Goal: Task Accomplishment & Management: Manage account settings

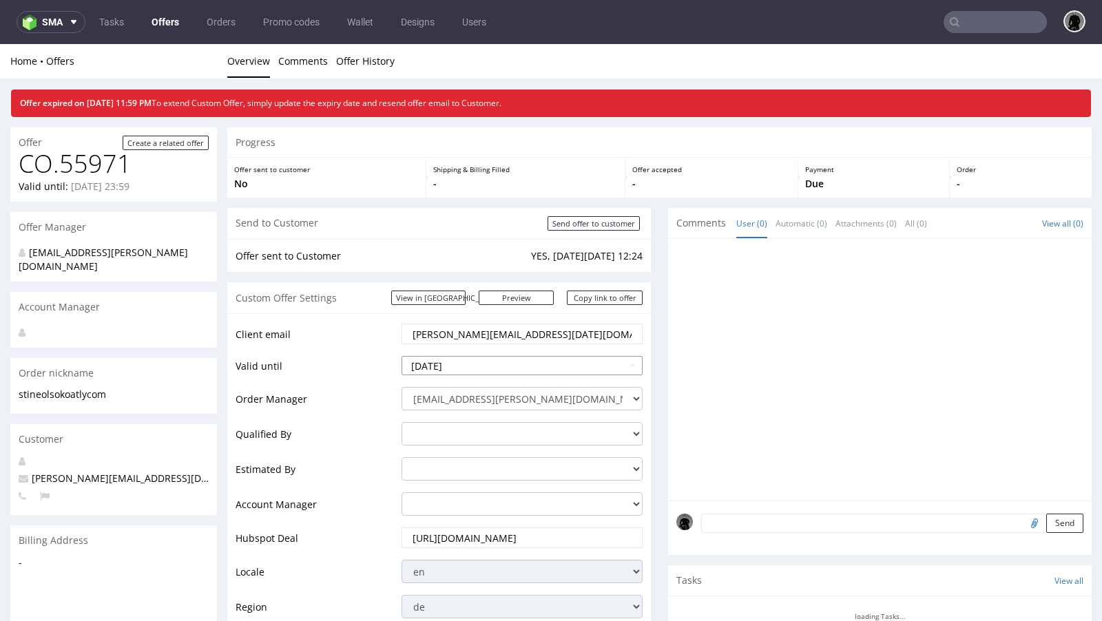
click at [473, 366] on input "[DATE]" at bounding box center [522, 365] width 241 height 19
click at [386, 380] on td "Valid until" at bounding box center [317, 370] width 163 height 31
click at [451, 369] on input "[DATE]" at bounding box center [522, 365] width 241 height 19
click at [359, 356] on td "Valid until" at bounding box center [317, 370] width 163 height 31
click at [489, 362] on input "2025-08-12" at bounding box center [522, 365] width 241 height 19
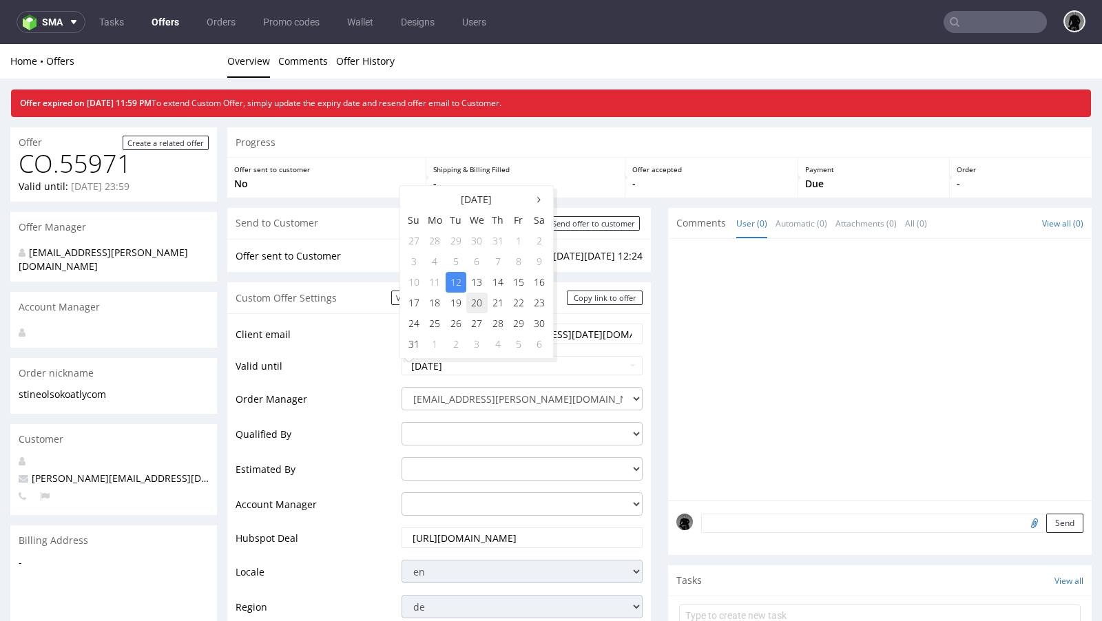
click at [478, 302] on td "20" at bounding box center [476, 303] width 21 height 21
type input "2025-08-20"
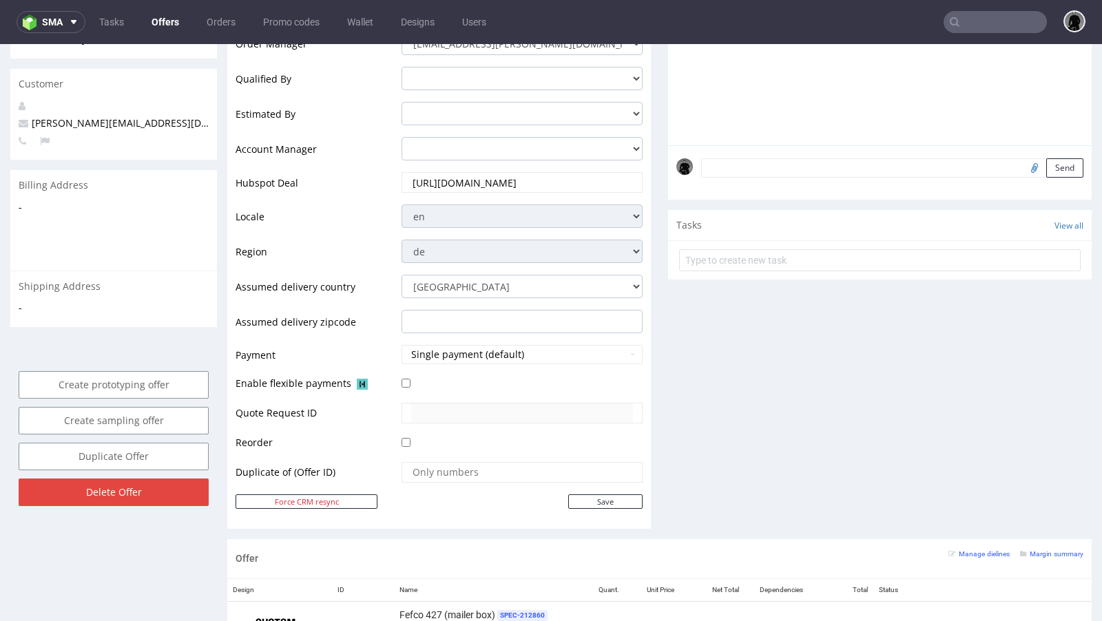
scroll to position [428, 0]
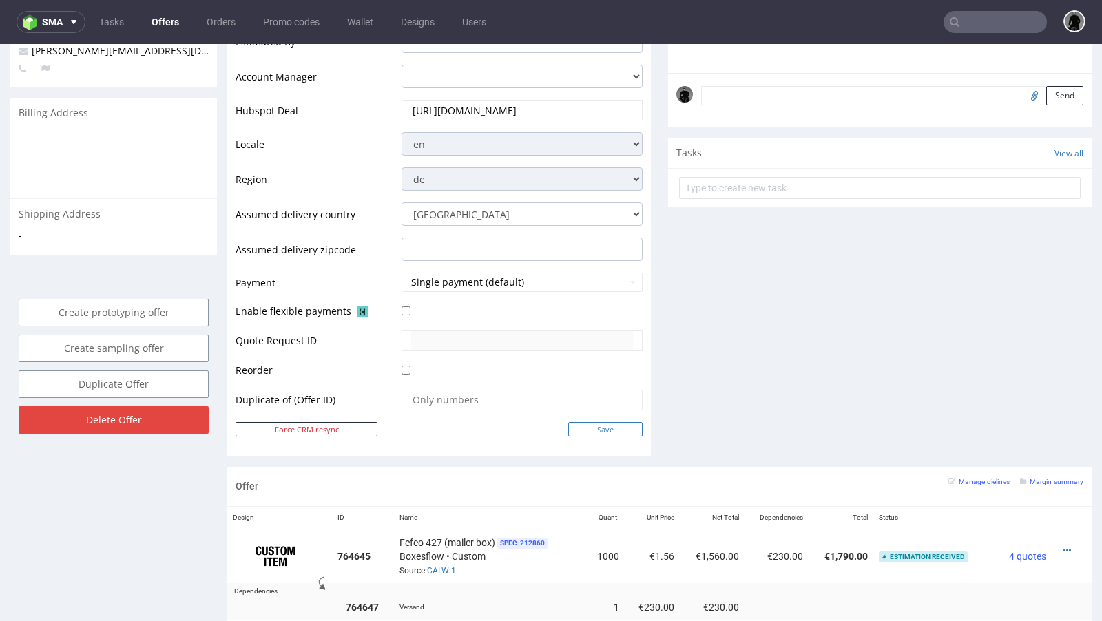
click at [601, 432] on input "Save" at bounding box center [605, 429] width 74 height 14
type input "In progress..."
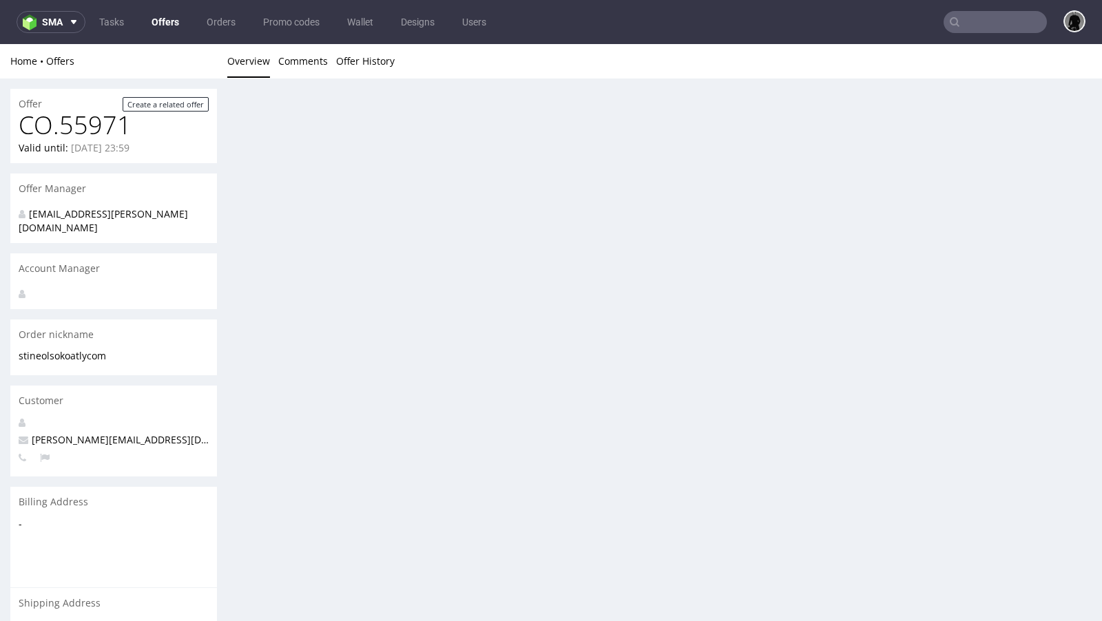
scroll to position [0, 0]
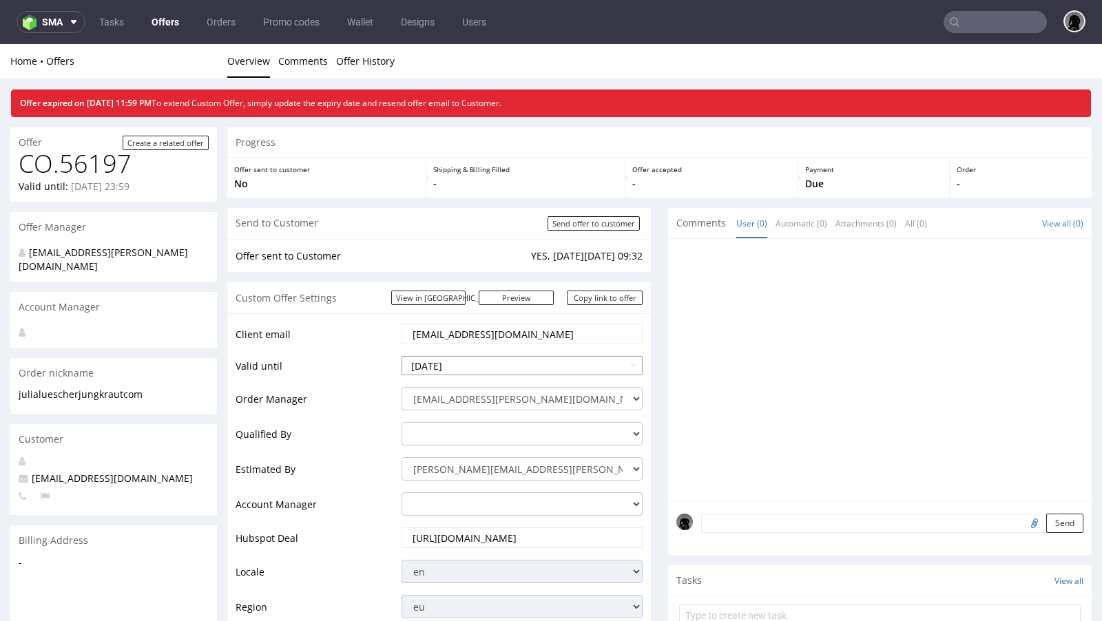
click at [472, 366] on input "[DATE]" at bounding box center [522, 365] width 241 height 19
click at [469, 306] on td "20" at bounding box center [476, 303] width 21 height 21
type input "2025-08-20"
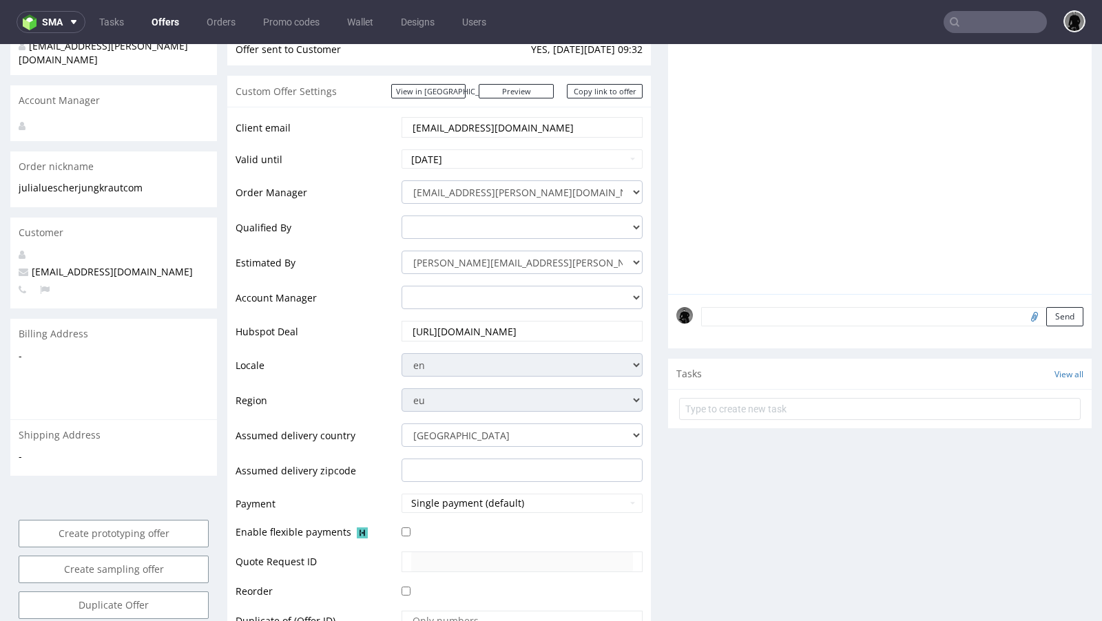
scroll to position [273, 0]
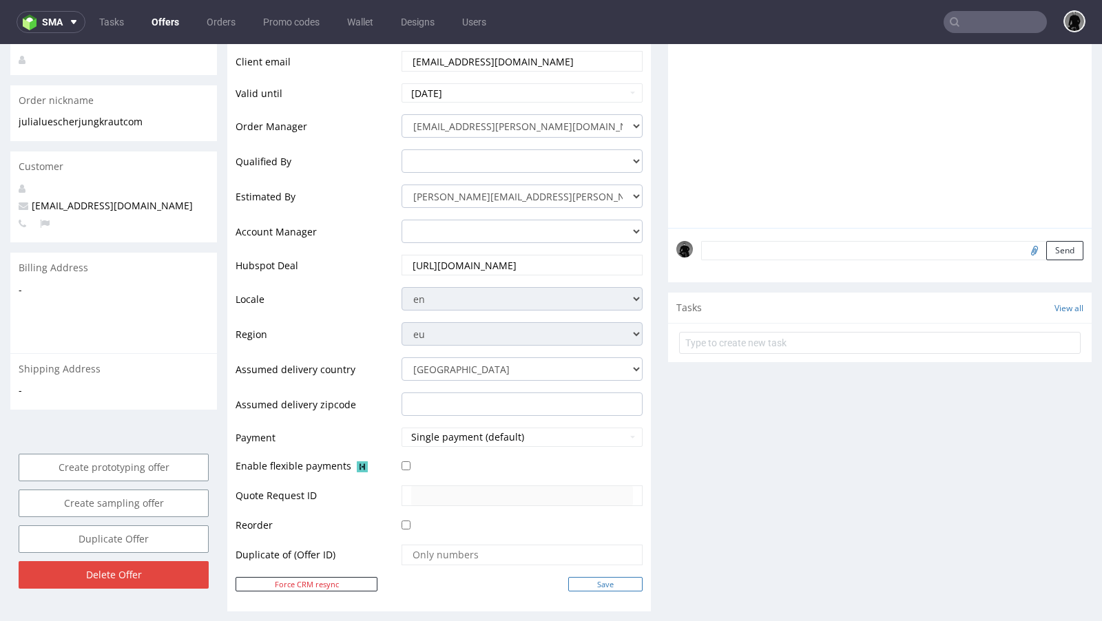
click at [582, 577] on input "Save" at bounding box center [605, 584] width 74 height 14
type input "In progress..."
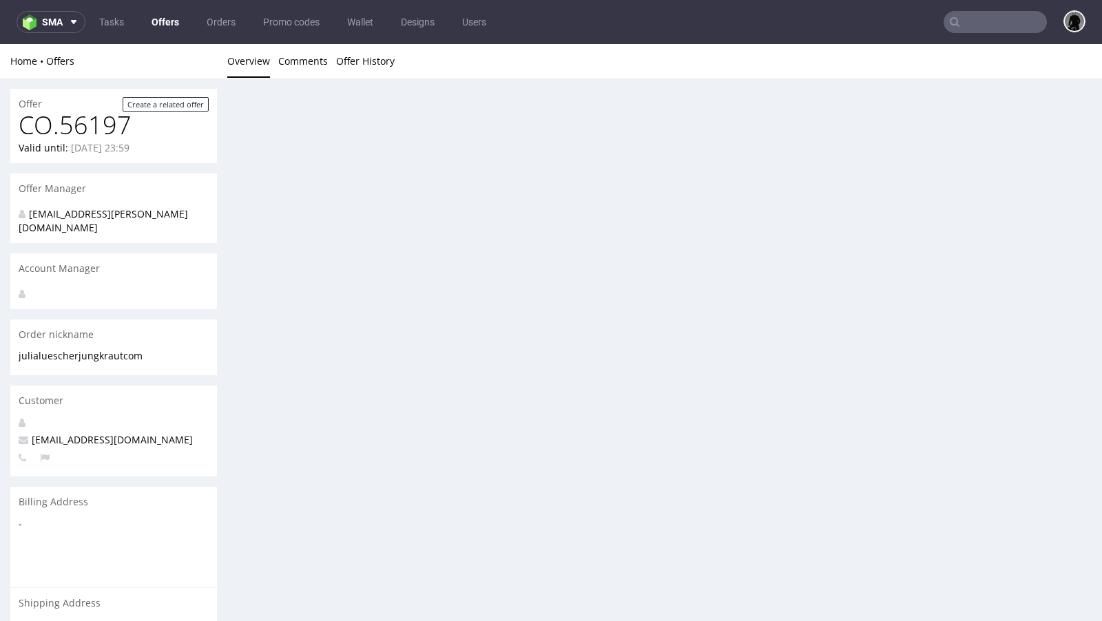
scroll to position [0, 0]
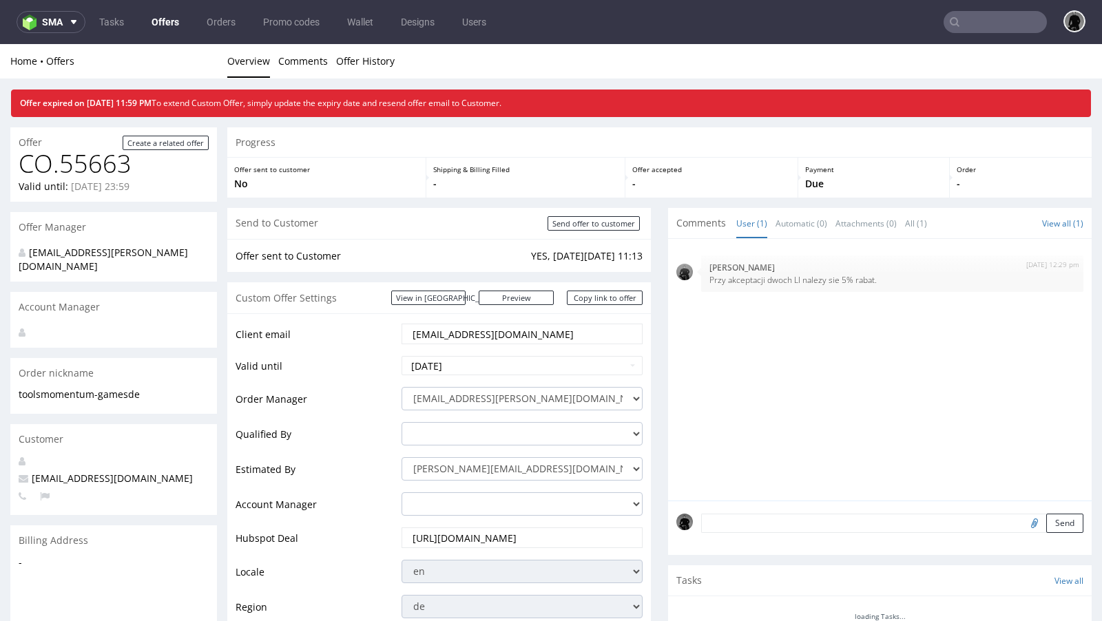
scroll to position [22, 0]
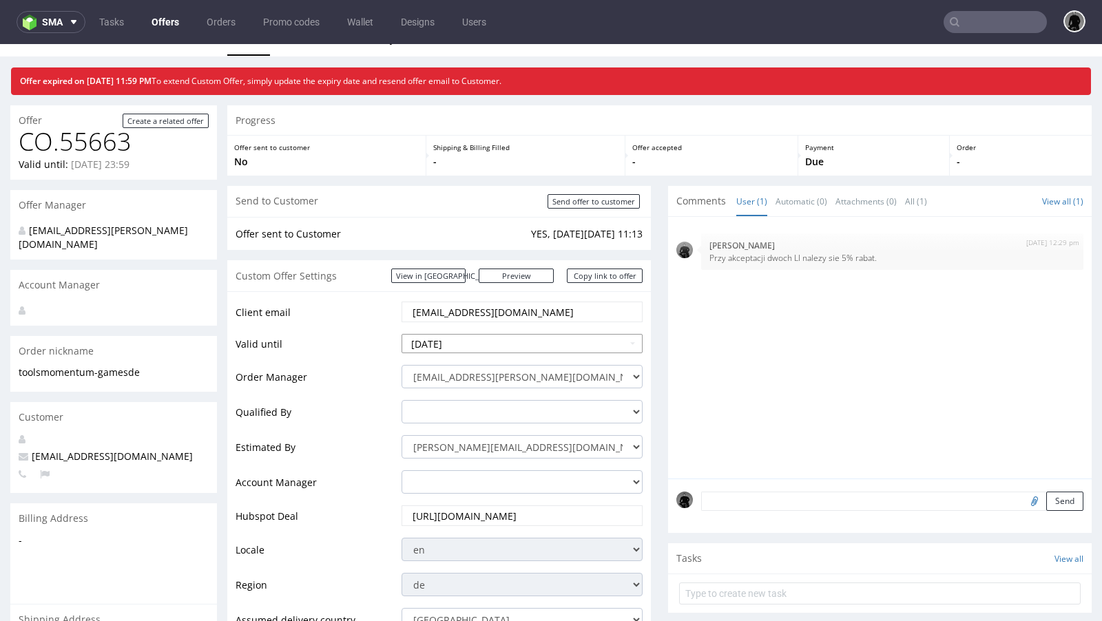
click at [458, 280] on td "19" at bounding box center [456, 281] width 21 height 21
type input "2025-08-19"
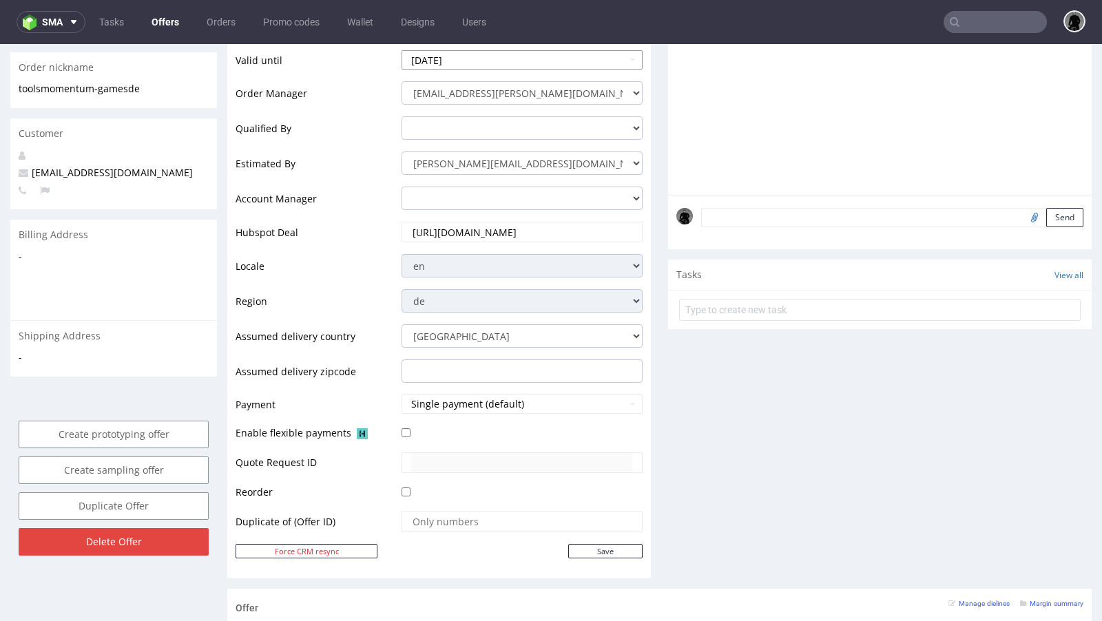
scroll to position [326, 0]
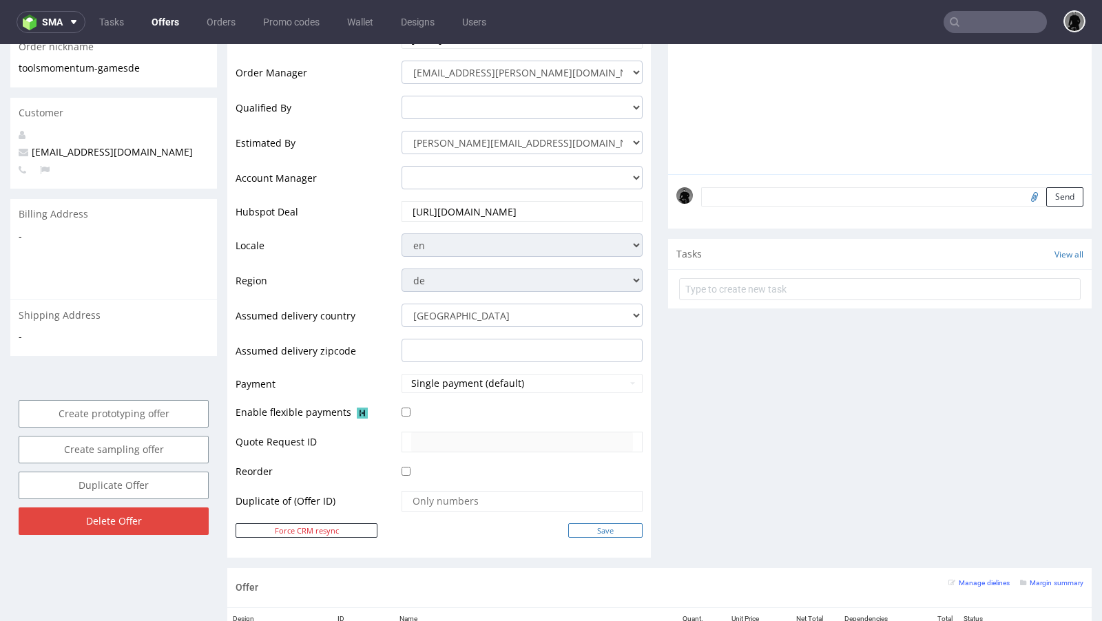
click at [591, 523] on input "Save" at bounding box center [605, 530] width 74 height 14
type input "In progress..."
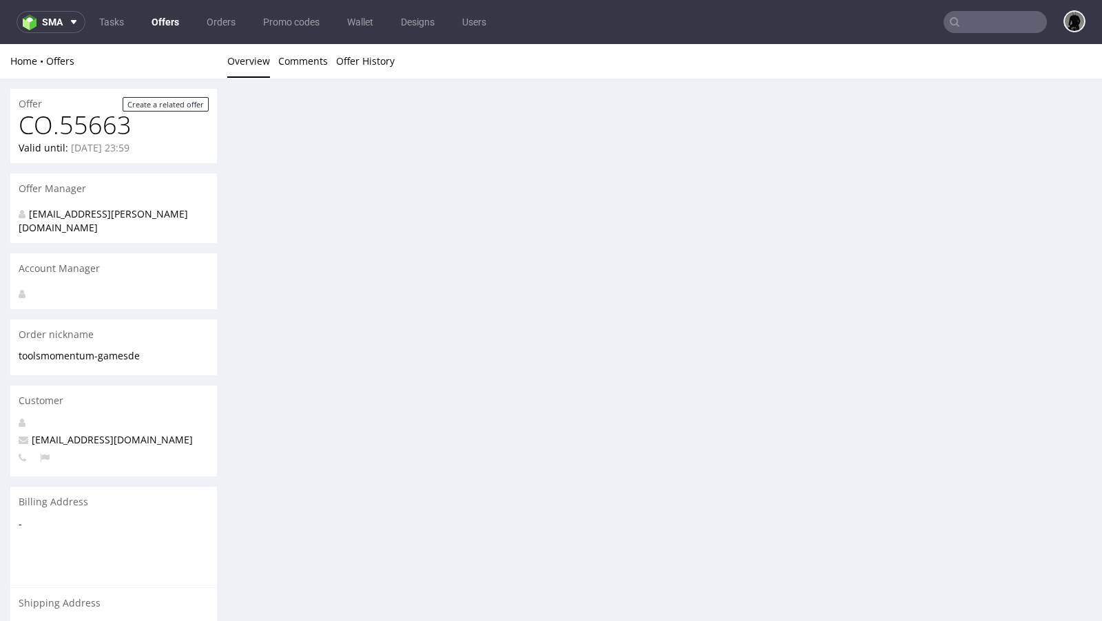
scroll to position [0, 0]
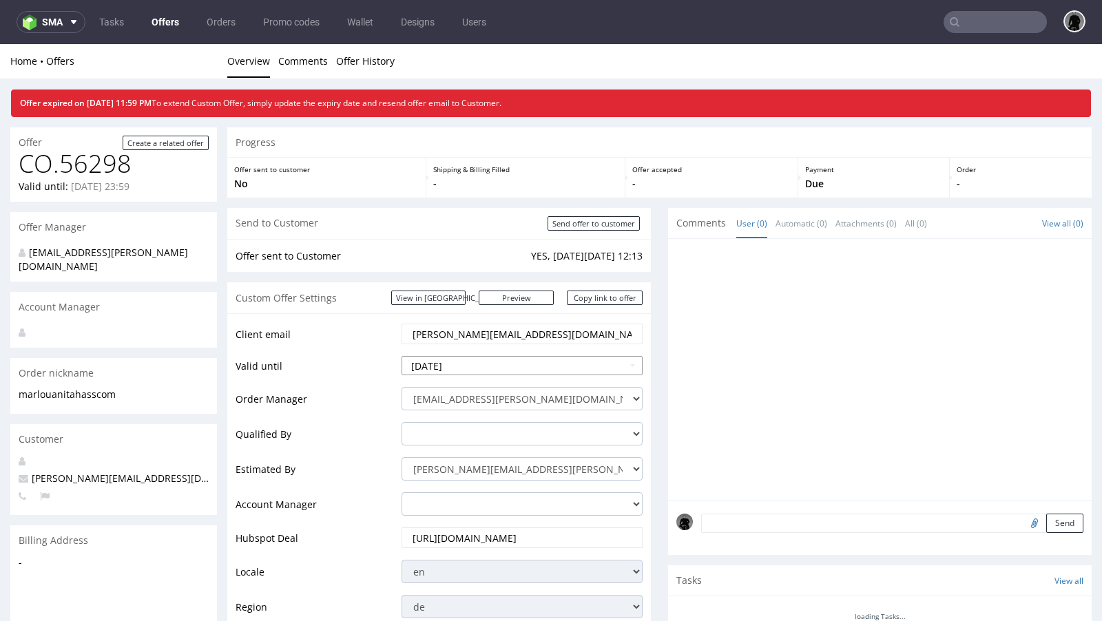
click at [464, 368] on input "[DATE]" at bounding box center [522, 365] width 241 height 19
click at [373, 355] on td "Valid until" at bounding box center [317, 370] width 163 height 31
click at [450, 365] on input "[DATE]" at bounding box center [522, 365] width 241 height 19
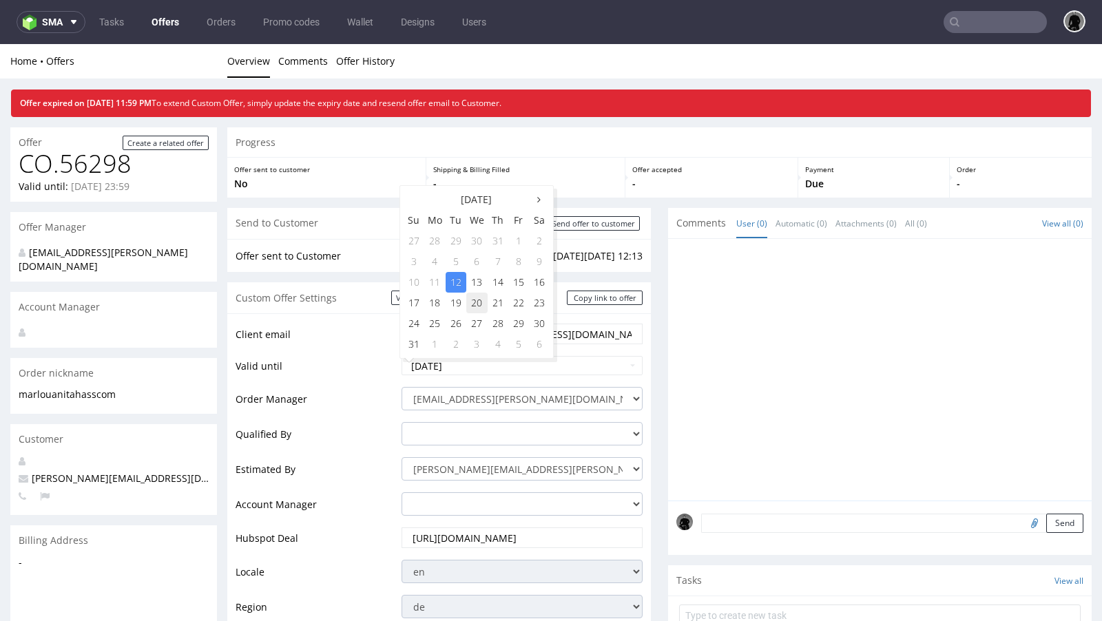
click at [469, 304] on td "20" at bounding box center [476, 303] width 21 height 21
type input "2025-08-20"
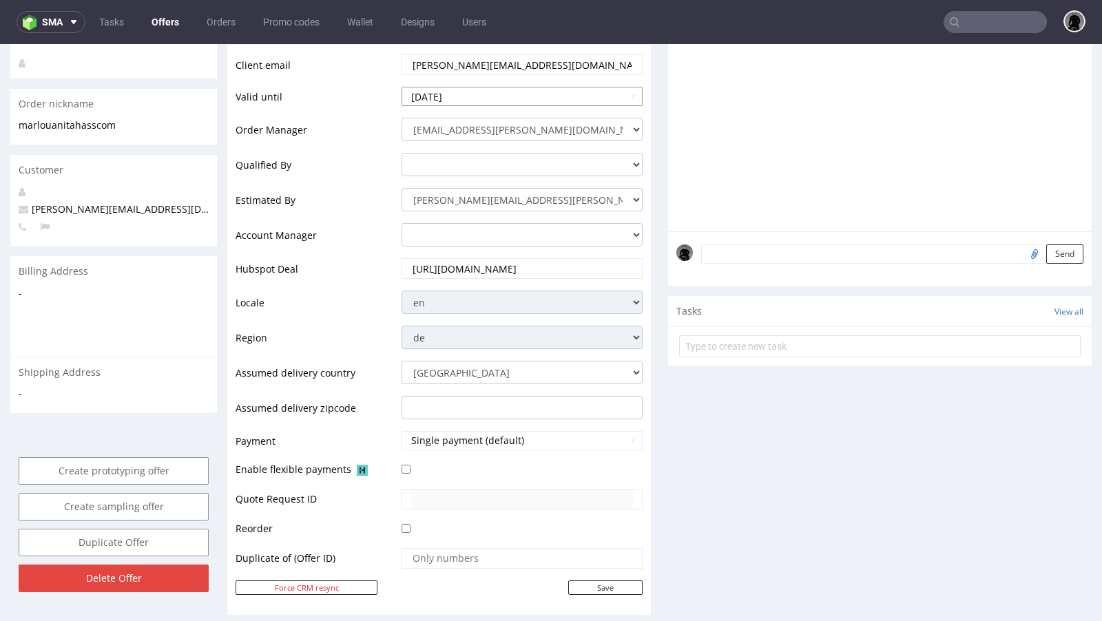
scroll to position [371, 0]
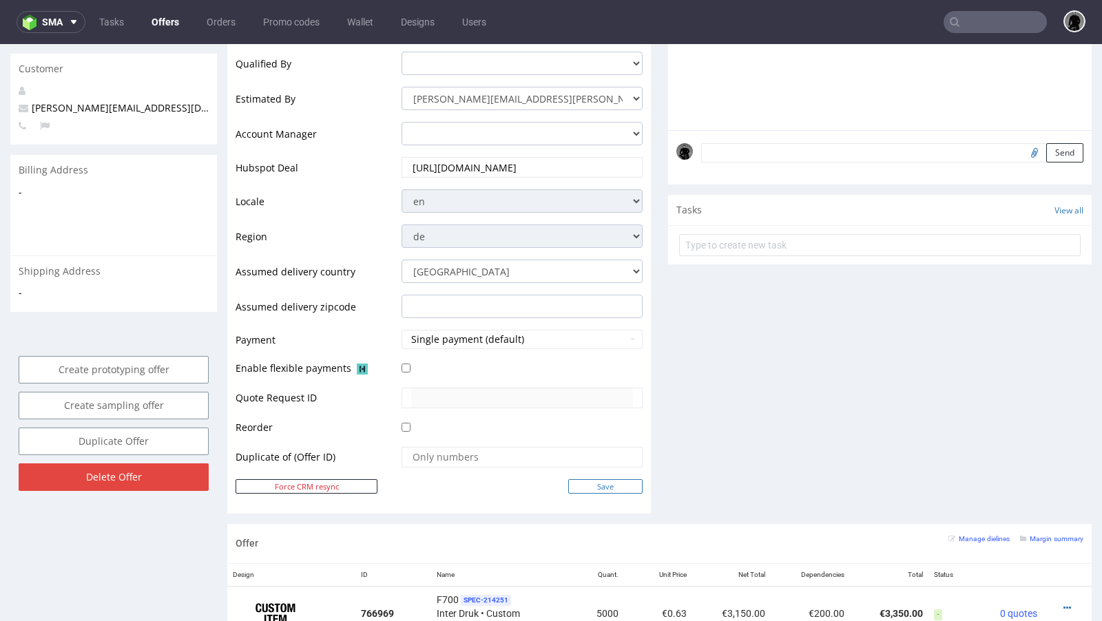
click at [601, 483] on input "Save" at bounding box center [605, 486] width 74 height 14
type input "In progress..."
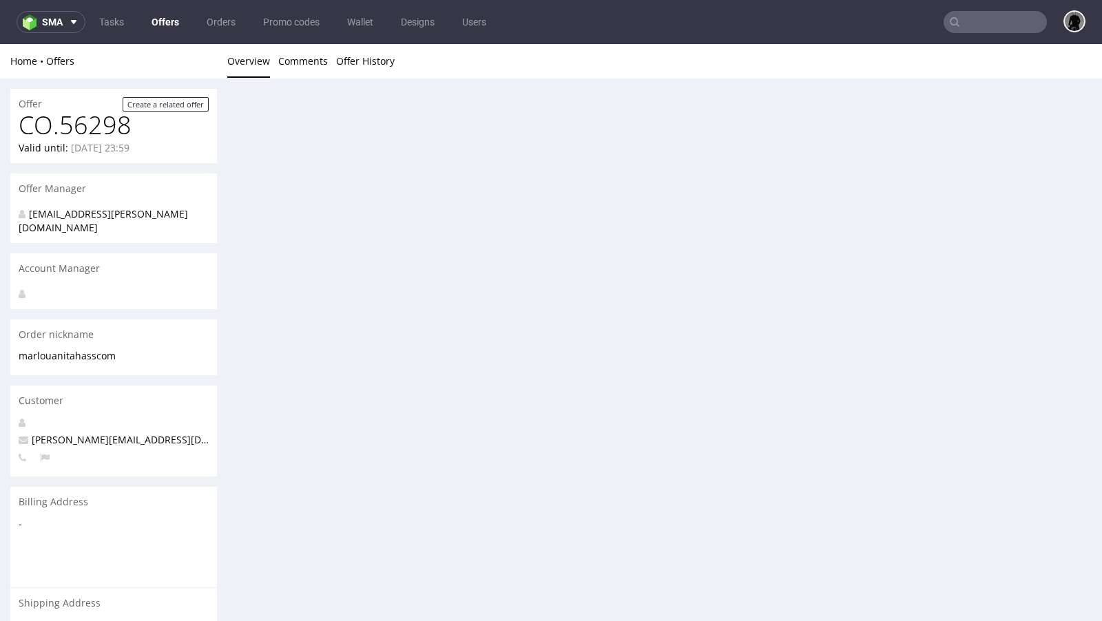
scroll to position [0, 0]
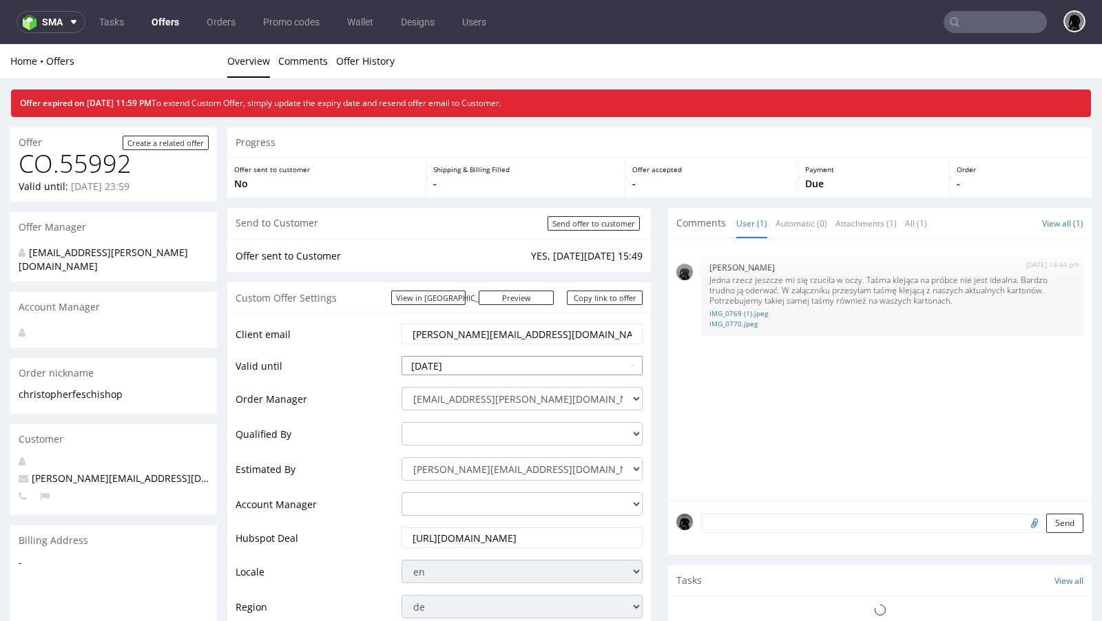
click at [491, 364] on input "2025-08-12" at bounding box center [522, 365] width 241 height 19
click at [501, 306] on td "21" at bounding box center [498, 303] width 21 height 21
type input "2025-08-21"
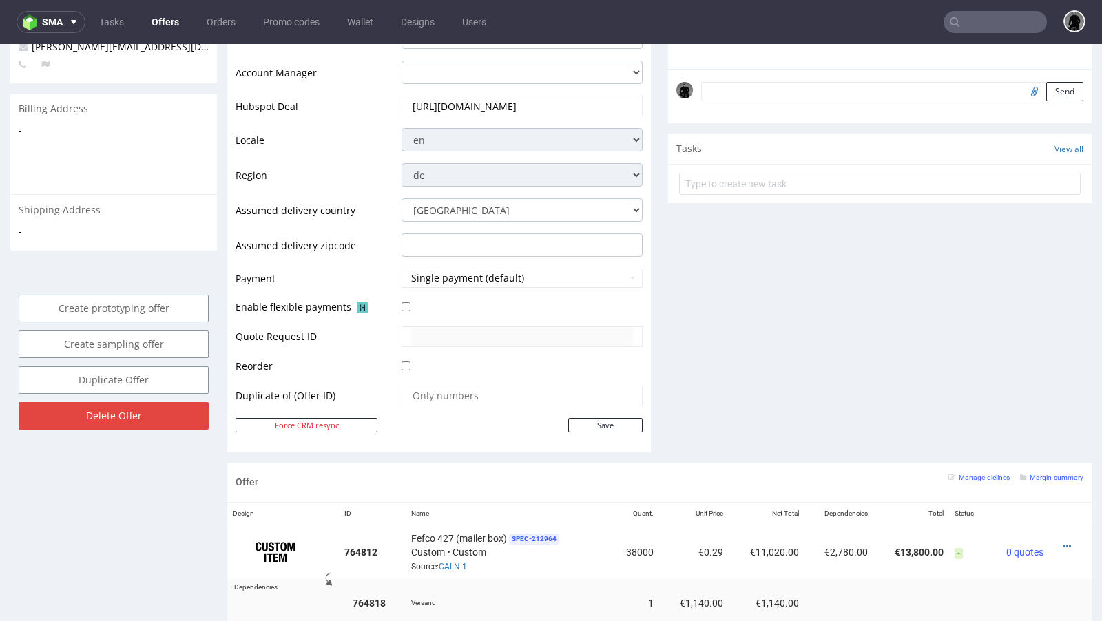
scroll to position [545, 0]
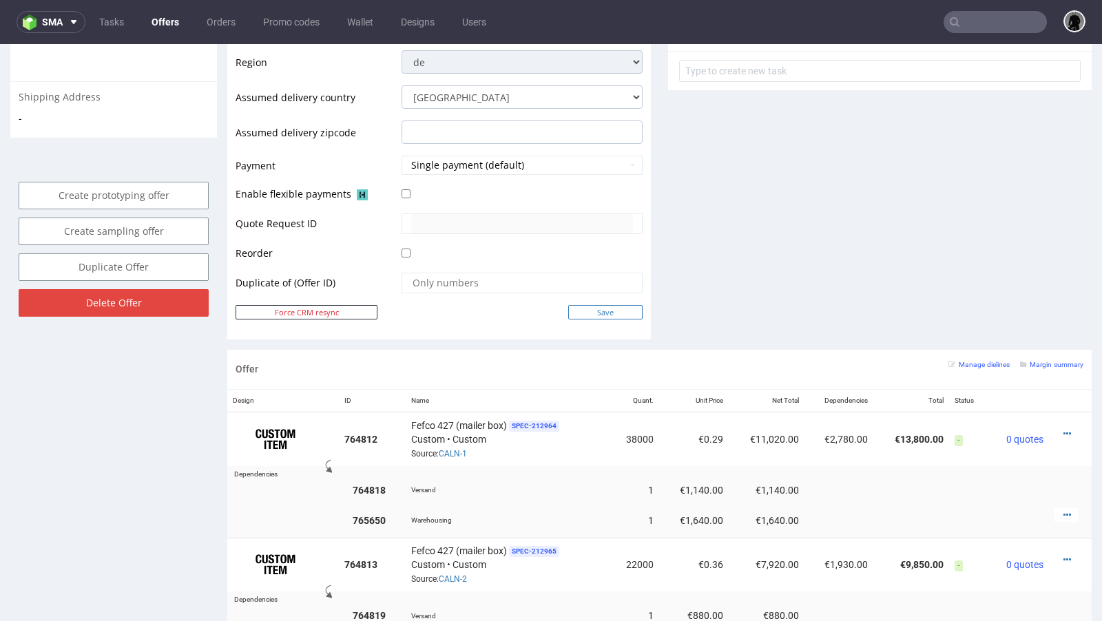
click at [604, 314] on input "Save" at bounding box center [605, 312] width 74 height 14
type input "In progress..."
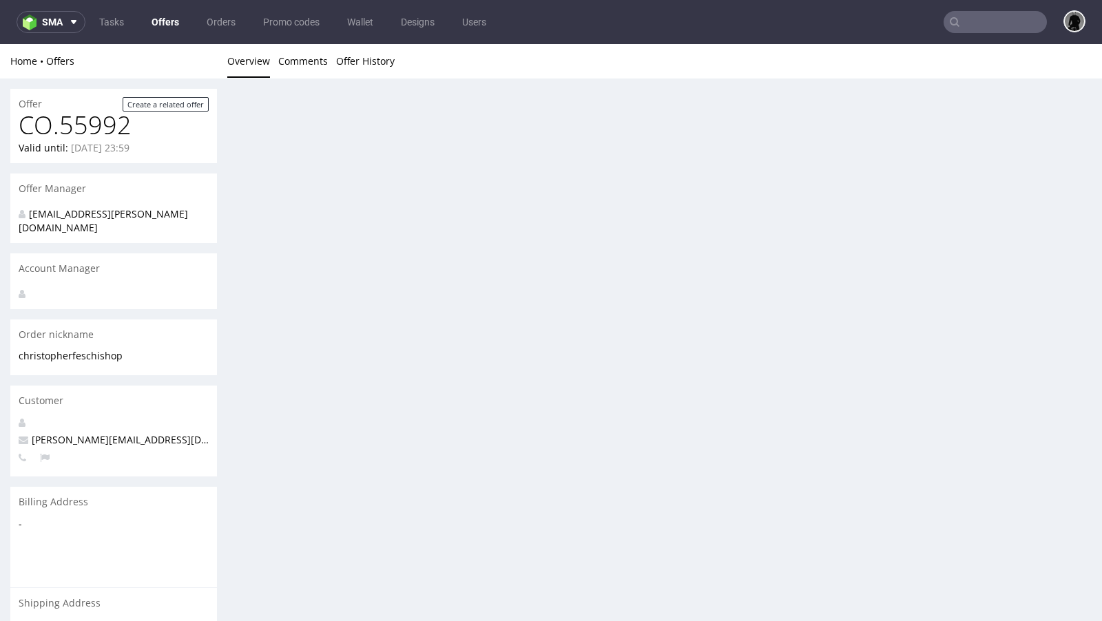
scroll to position [0, 0]
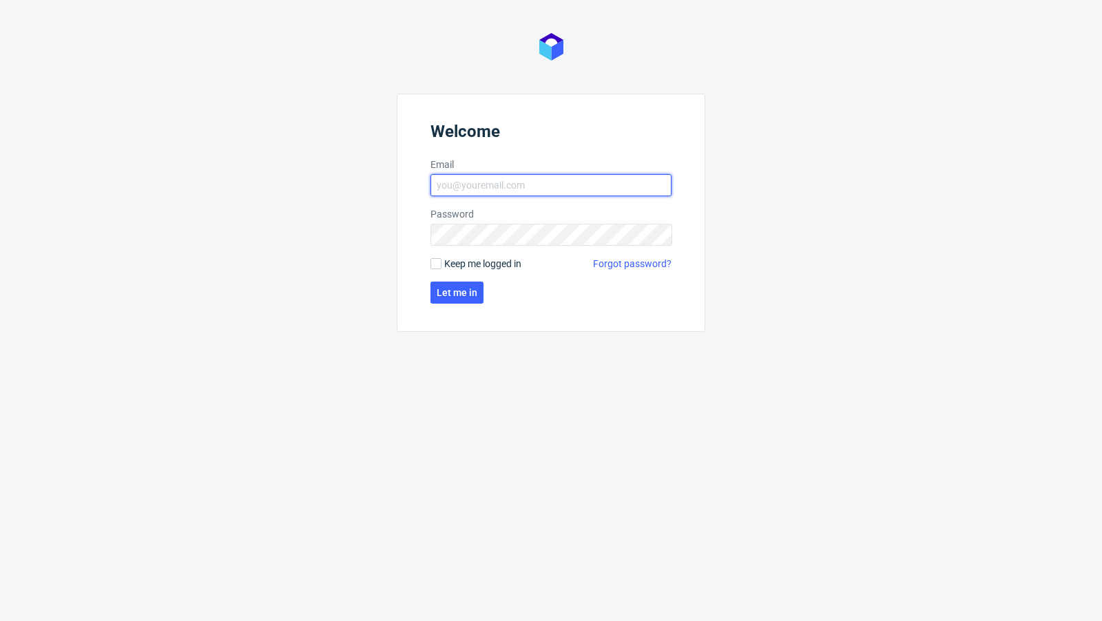
click at [477, 190] on input "Email" at bounding box center [550, 185] width 241 height 22
type input "[EMAIL_ADDRESS][PERSON_NAME][DOMAIN_NAME]"
click at [452, 288] on span "Let me in" at bounding box center [457, 293] width 41 height 10
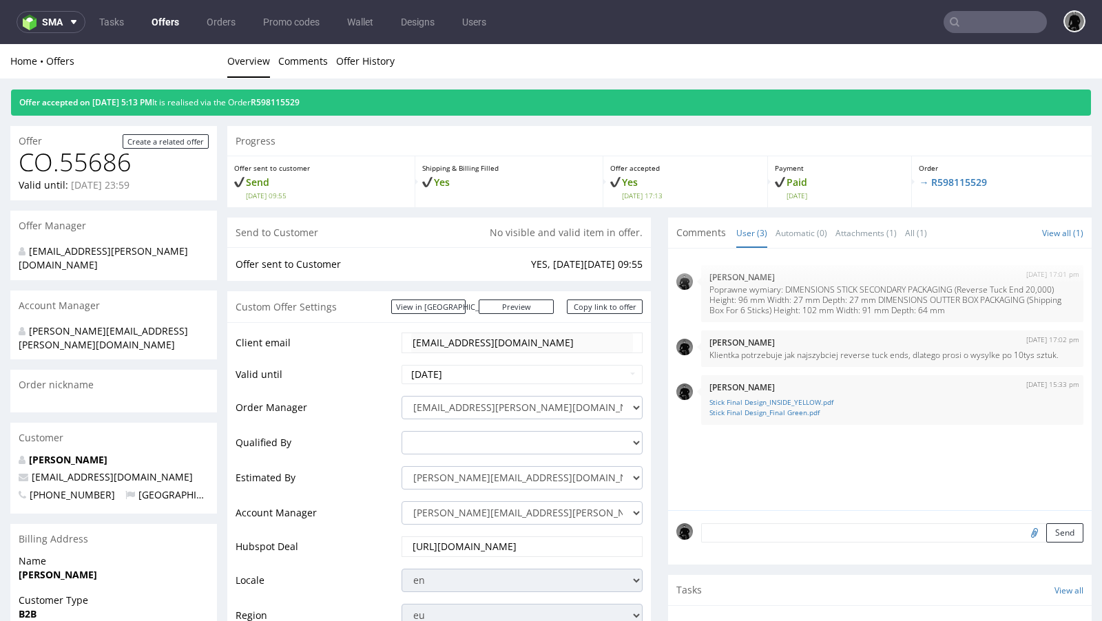
click at [171, 23] on link "Offers" at bounding box center [165, 22] width 44 height 22
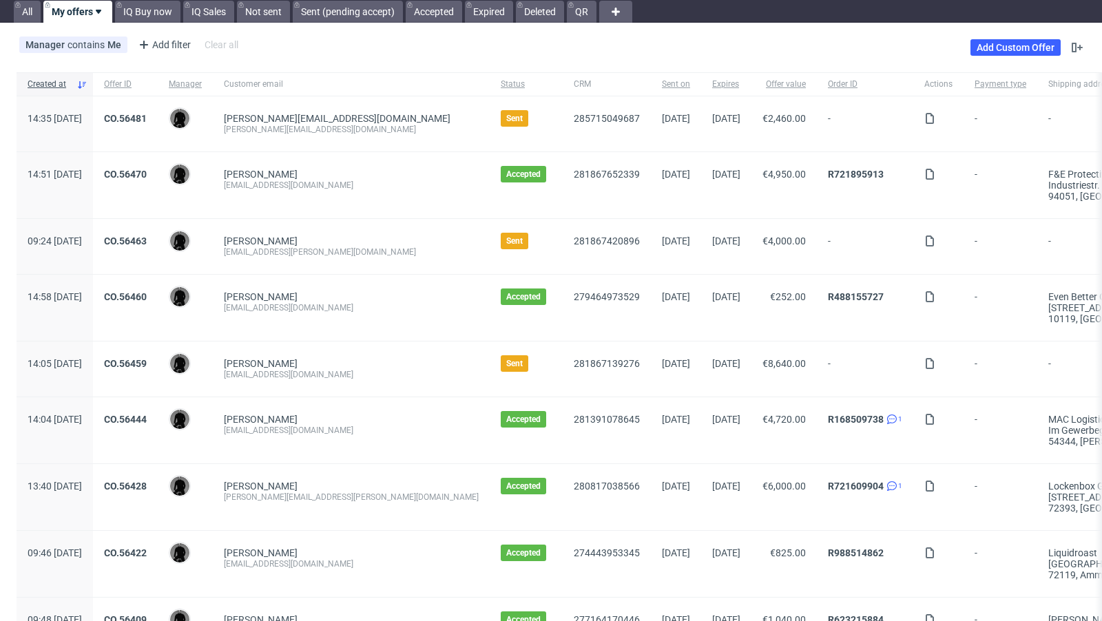
scroll to position [45, 0]
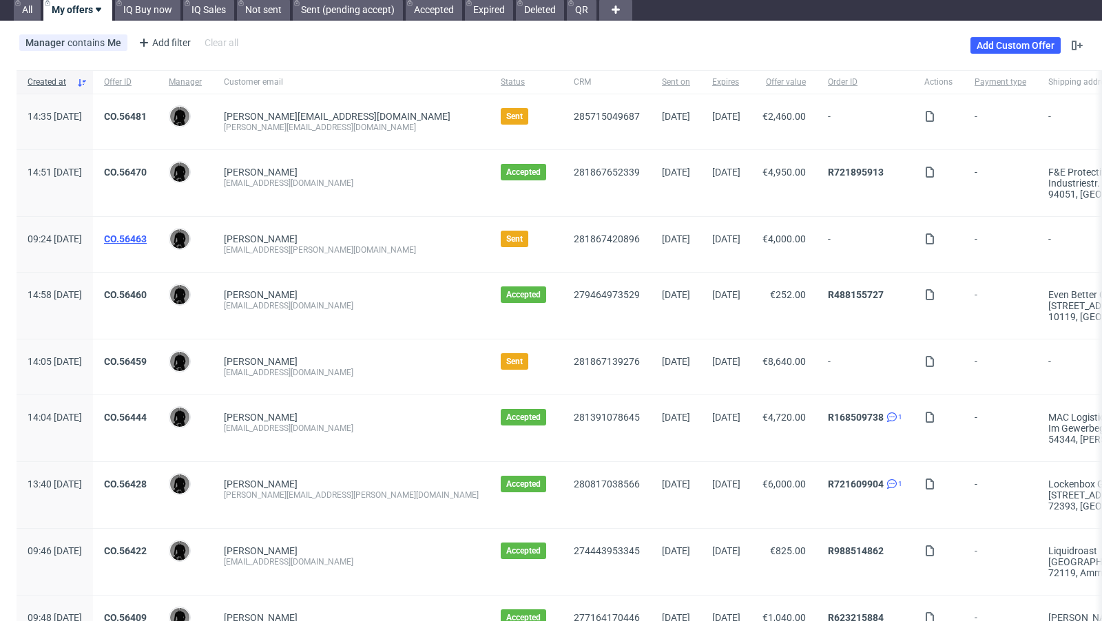
click at [147, 242] on link "CO.56463" at bounding box center [125, 238] width 43 height 11
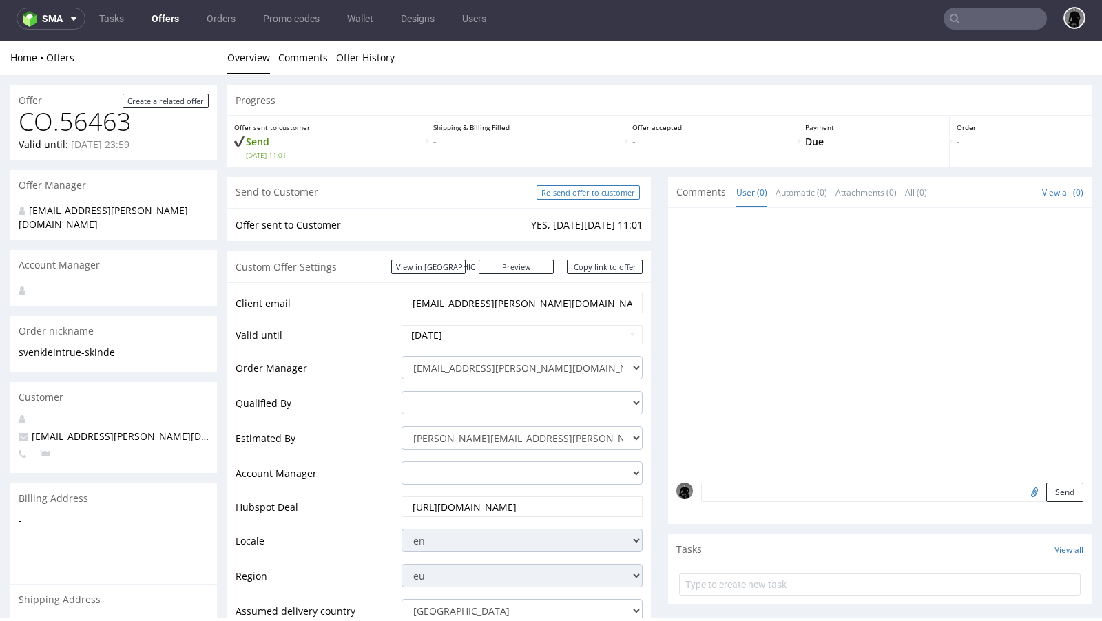
click at [586, 194] on input "Re-send offer to customer" at bounding box center [588, 192] width 103 height 14
type input "In progress..."
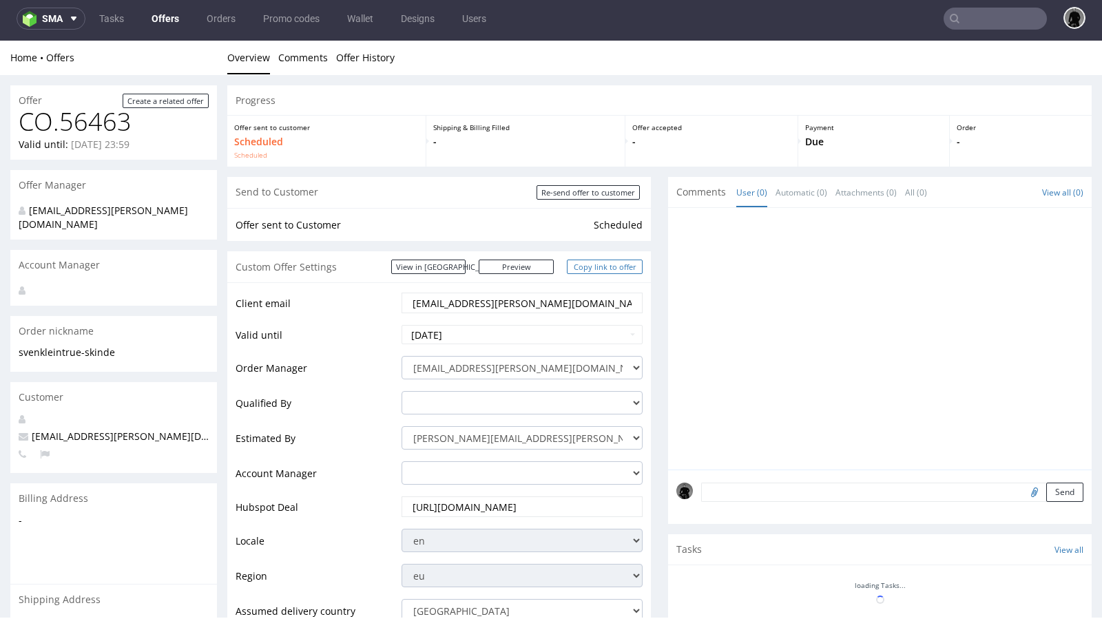
click at [602, 271] on link "Copy link to offer" at bounding box center [605, 267] width 76 height 14
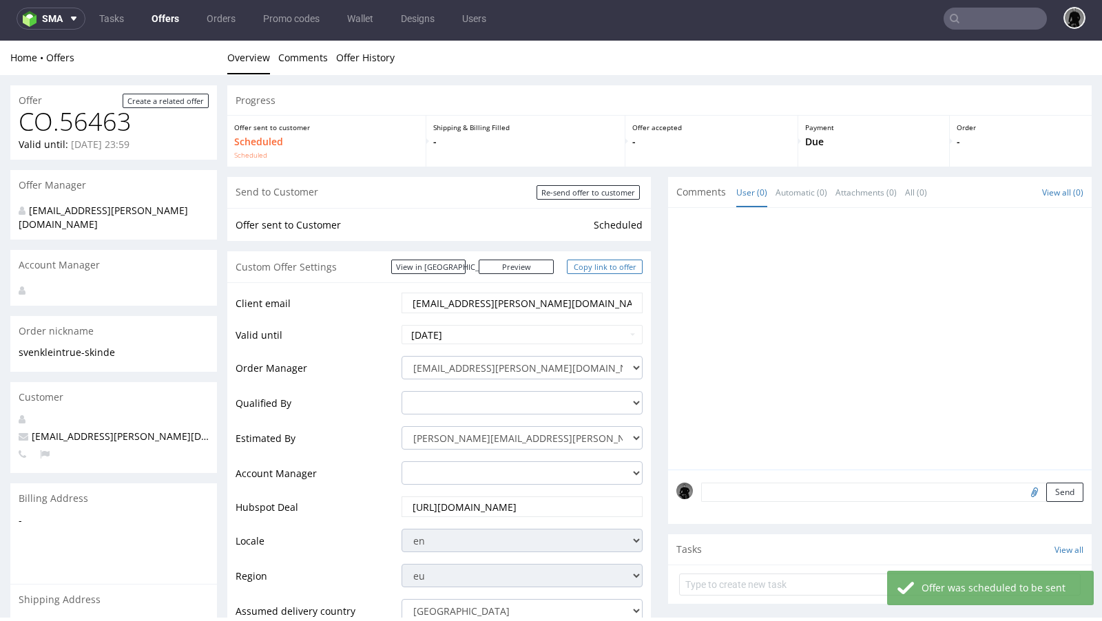
click at [599, 269] on link "Copy link to offer" at bounding box center [605, 267] width 76 height 14
click at [603, 266] on link "Copy link to offer" at bounding box center [605, 267] width 76 height 14
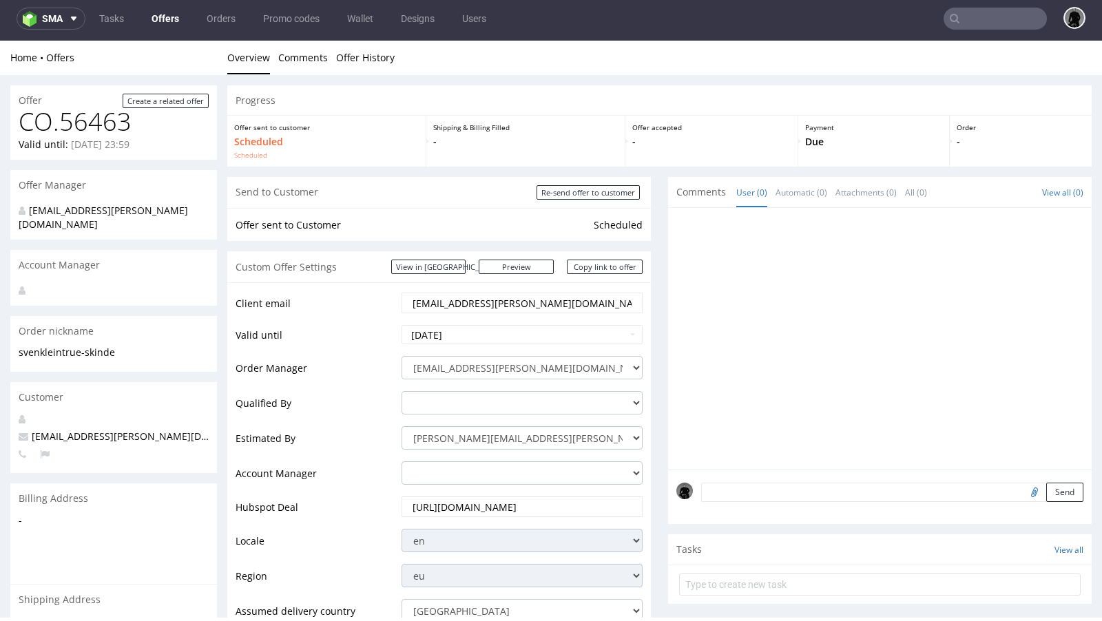
click at [156, 18] on link "Offers" at bounding box center [165, 19] width 44 height 22
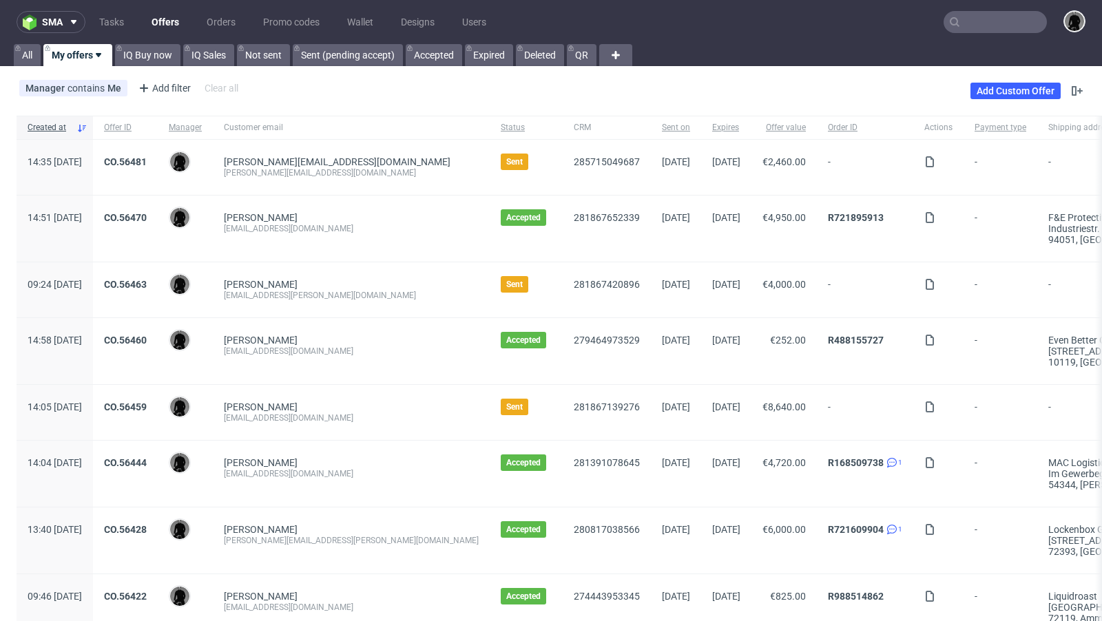
click at [986, 8] on nav "sma Tasks Offers Orders Promo codes Wallet Designs Users" at bounding box center [551, 22] width 1102 height 44
click at [984, 23] on input "text" at bounding box center [995, 22] width 103 height 22
paste input "PUYV"
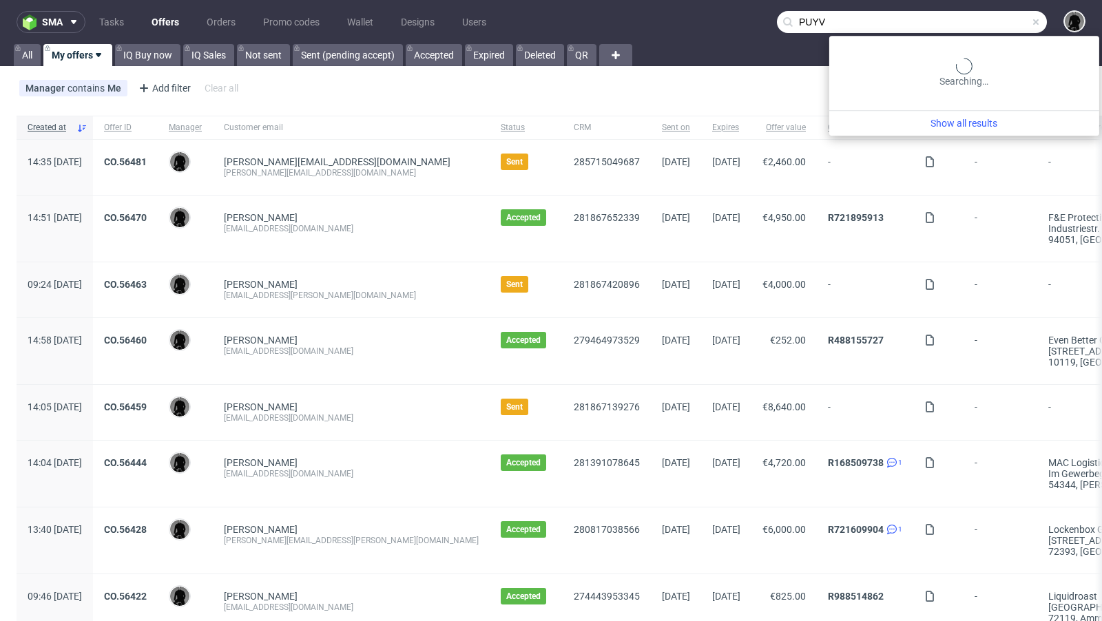
type input "PUYV"
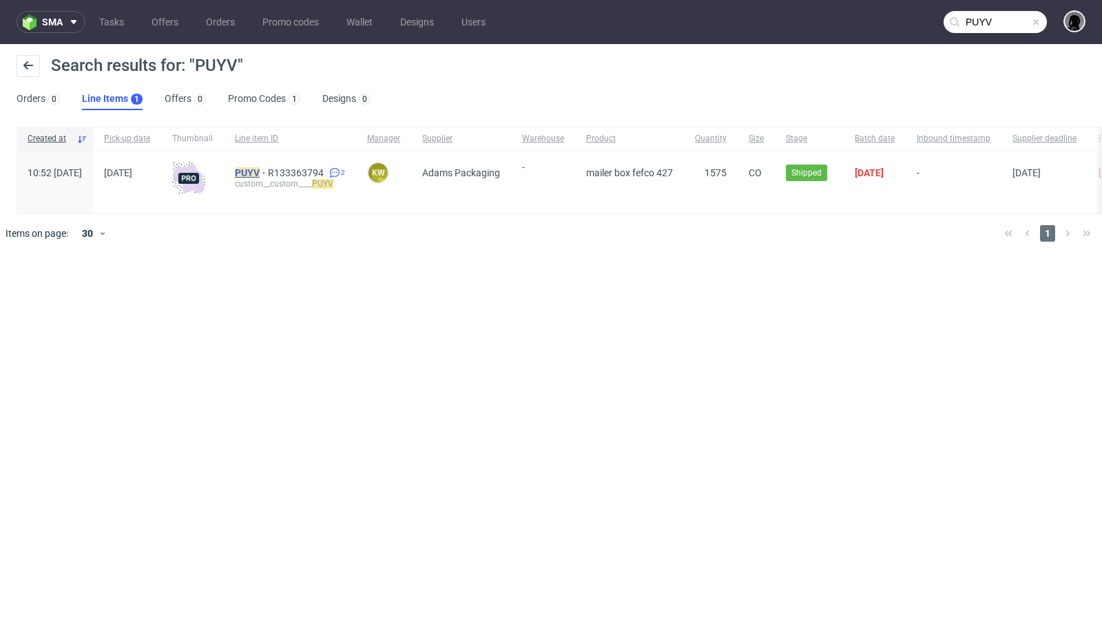
click at [260, 171] on mark "PUYV" at bounding box center [247, 172] width 25 height 11
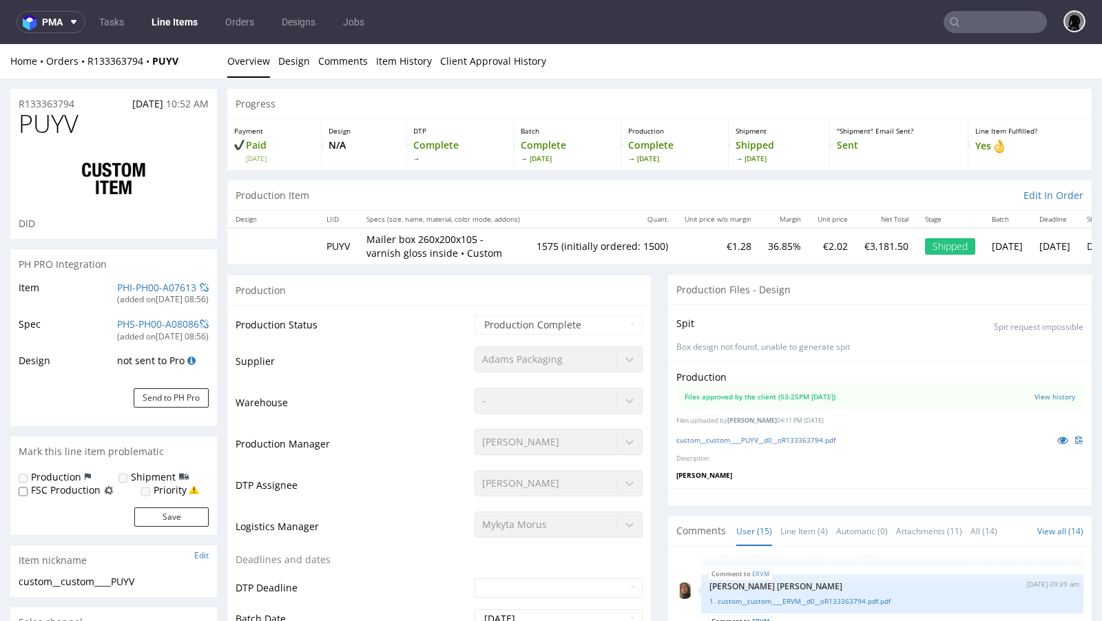
scroll to position [765, 0]
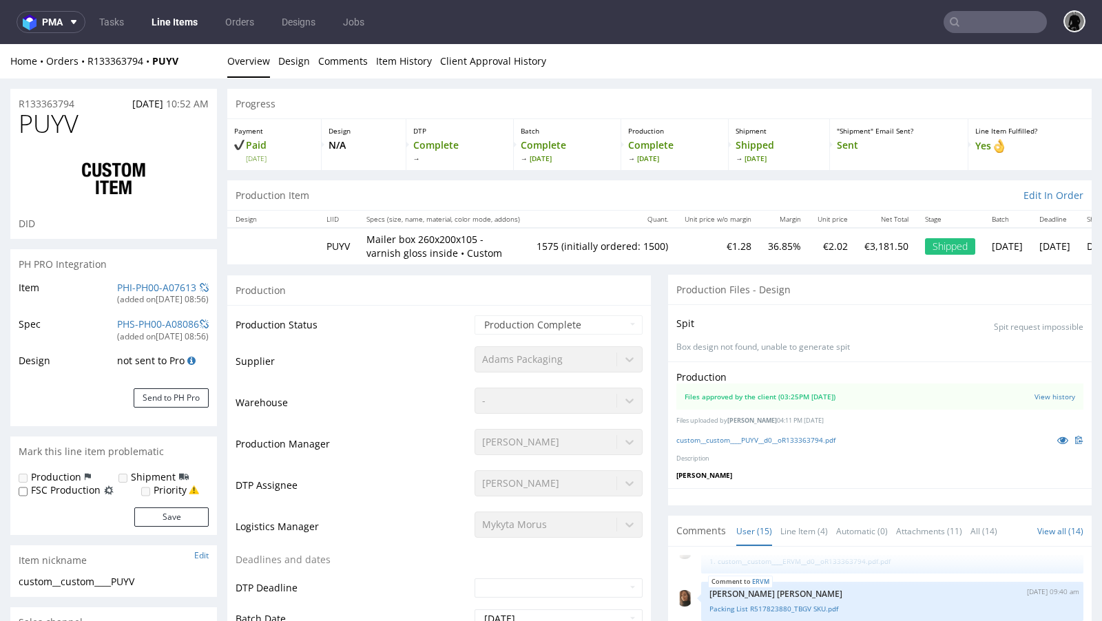
select select "in_progress"
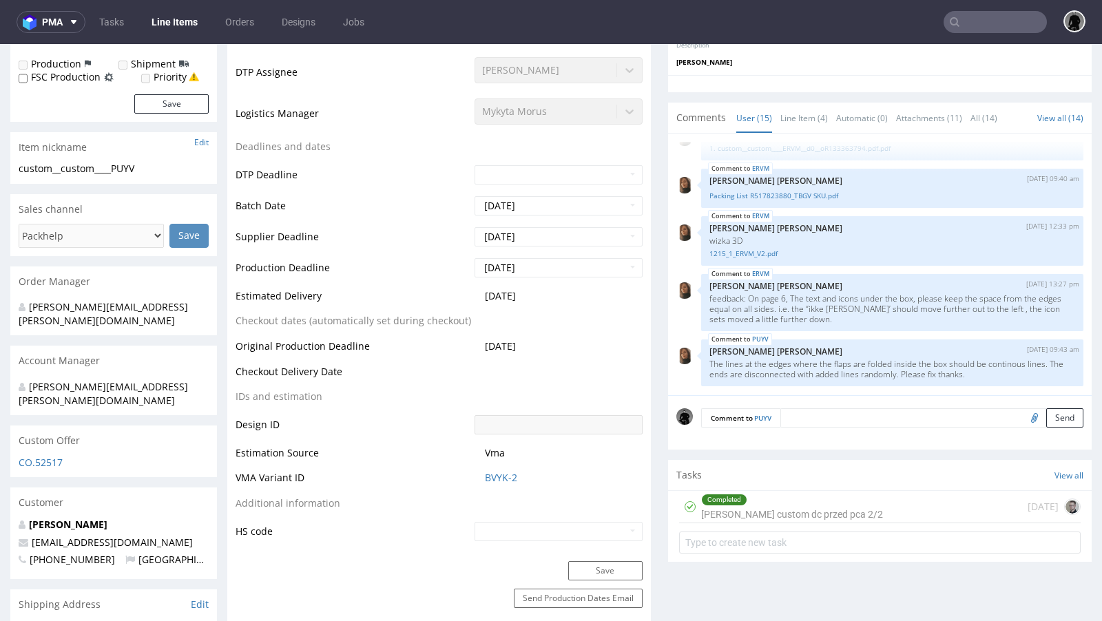
scroll to position [432, 0]
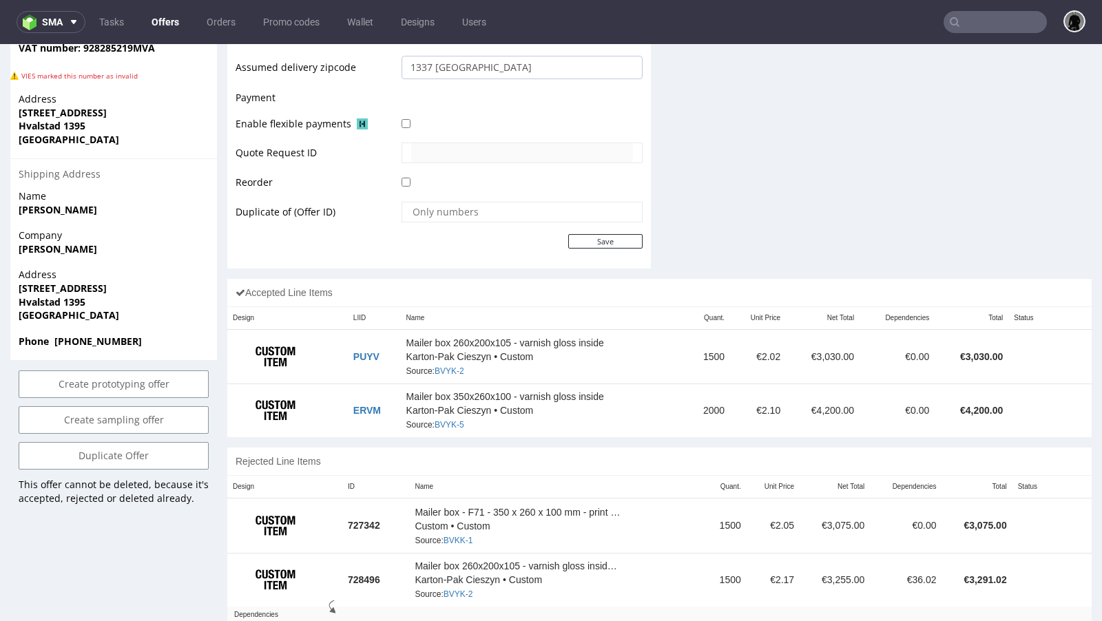
scroll to position [619, 0]
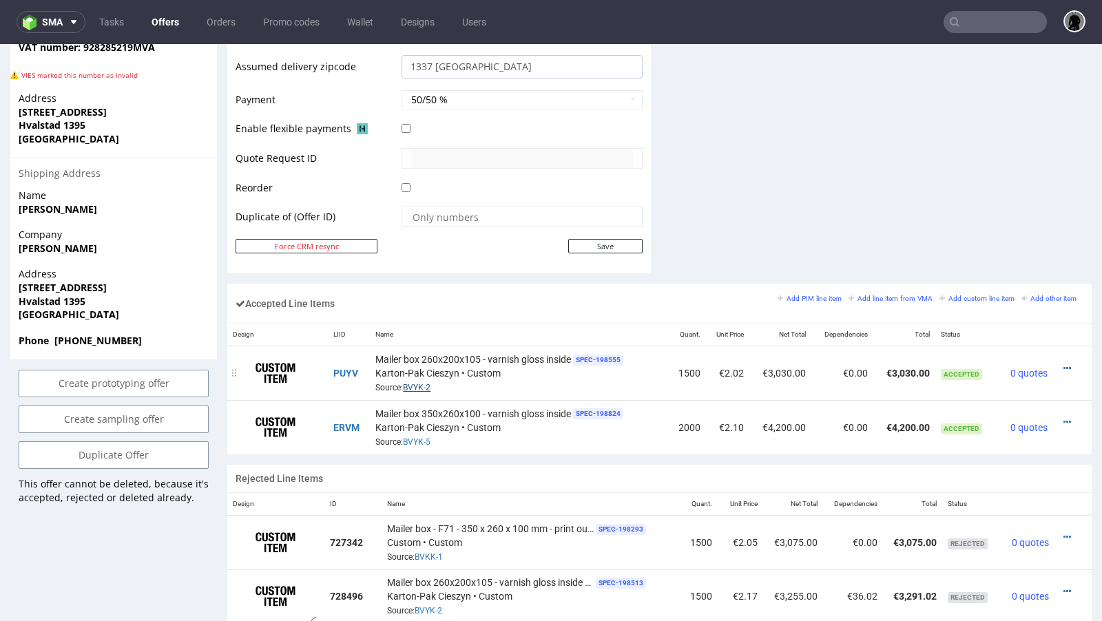
click at [417, 383] on link "BVYK-2" at bounding box center [417, 388] width 28 height 10
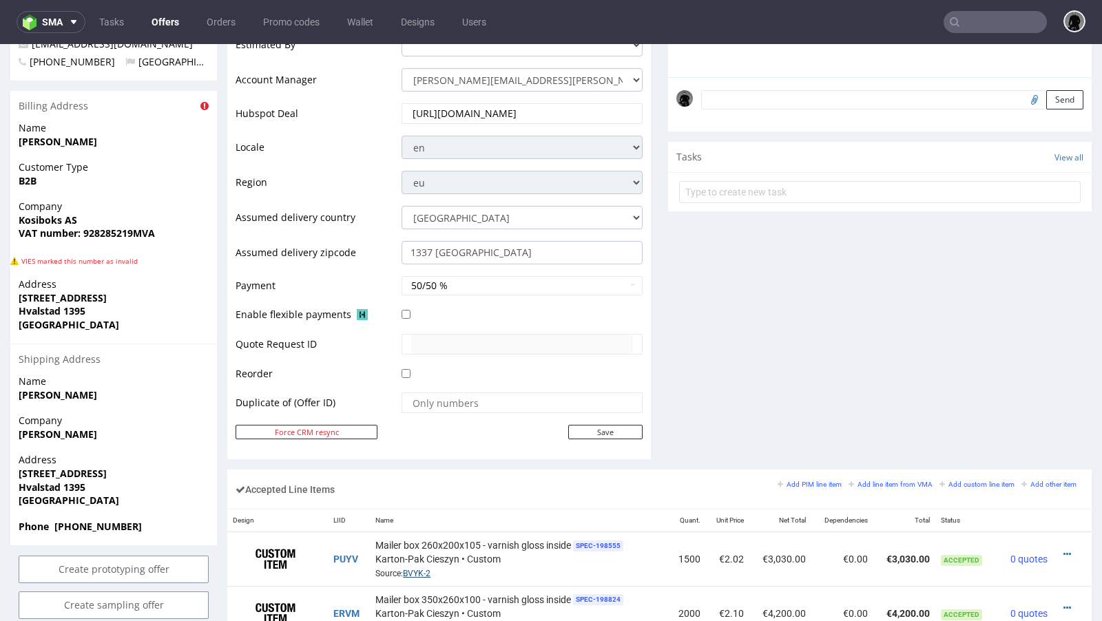
scroll to position [42, 0]
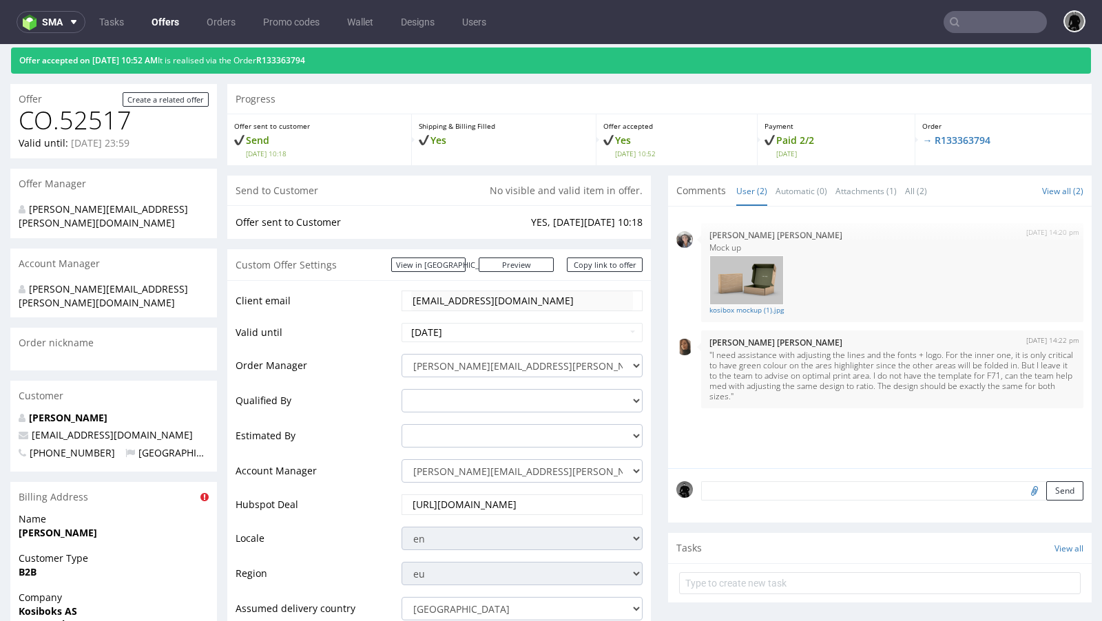
click at [165, 23] on link "Offers" at bounding box center [165, 22] width 44 height 22
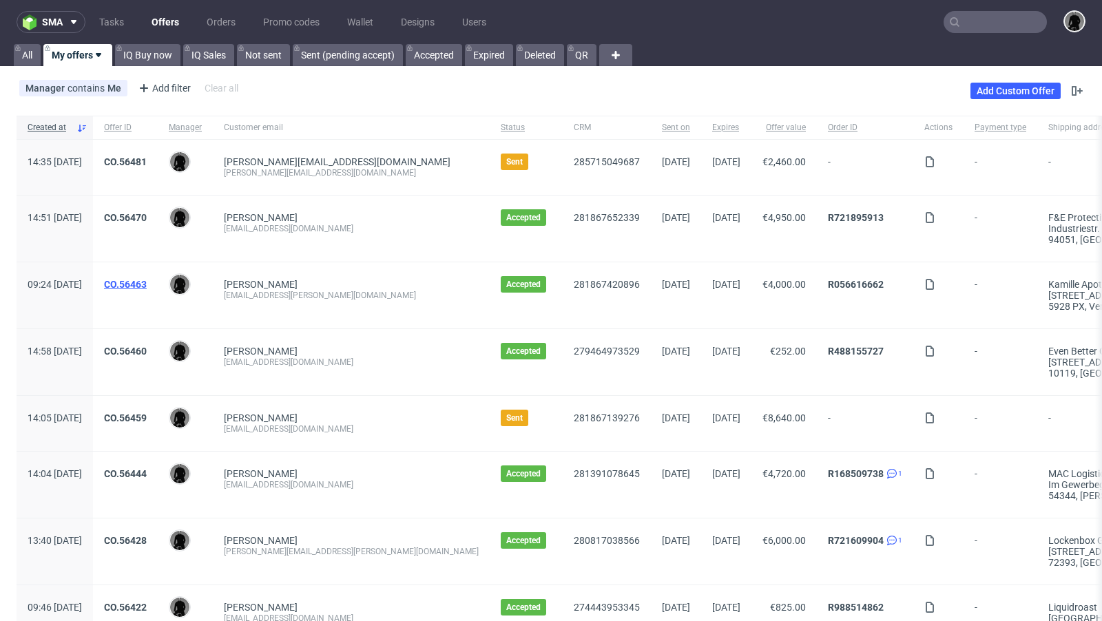
click at [147, 283] on link "CO.56463" at bounding box center [125, 284] width 43 height 11
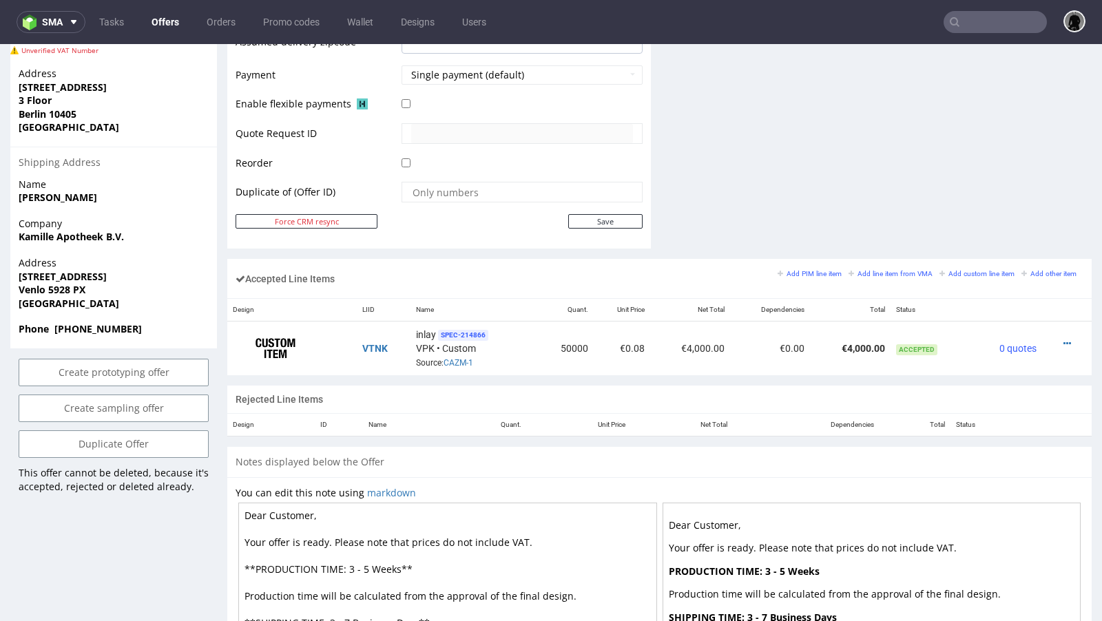
scroll to position [683, 0]
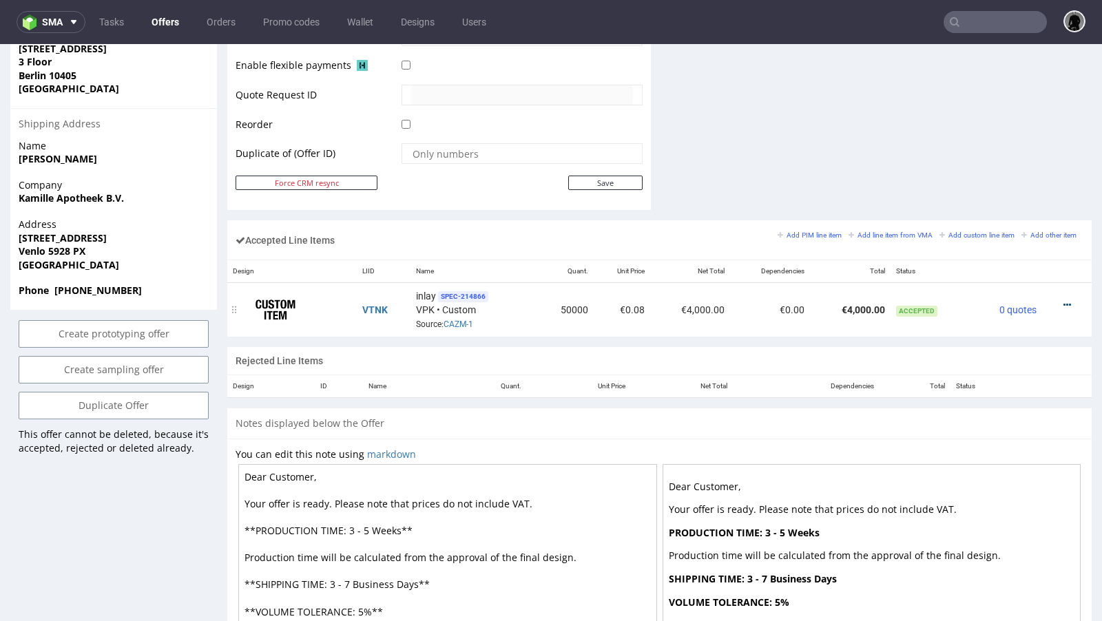
click at [1063, 300] on icon at bounding box center [1067, 305] width 8 height 10
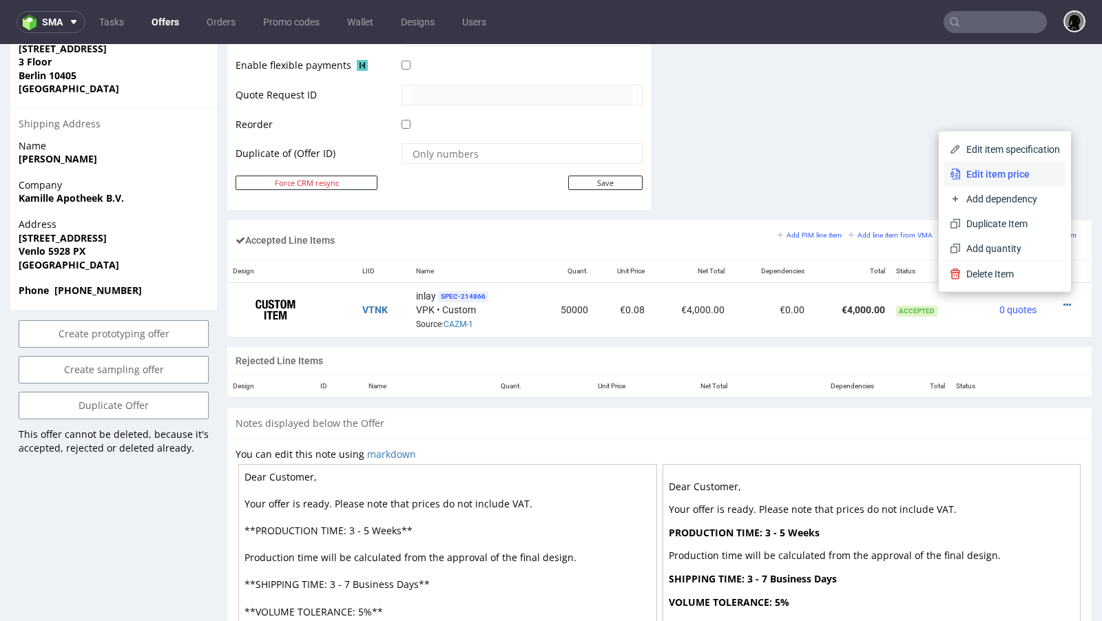
click at [991, 173] on span "Edit item price" at bounding box center [1010, 174] width 99 height 14
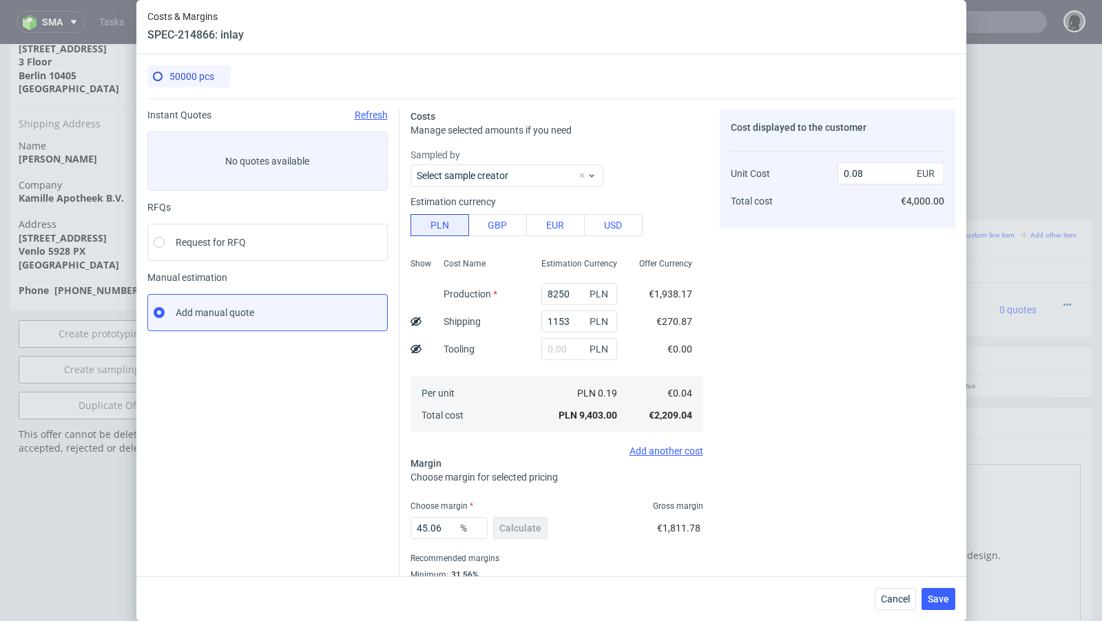
scroll to position [47, 0]
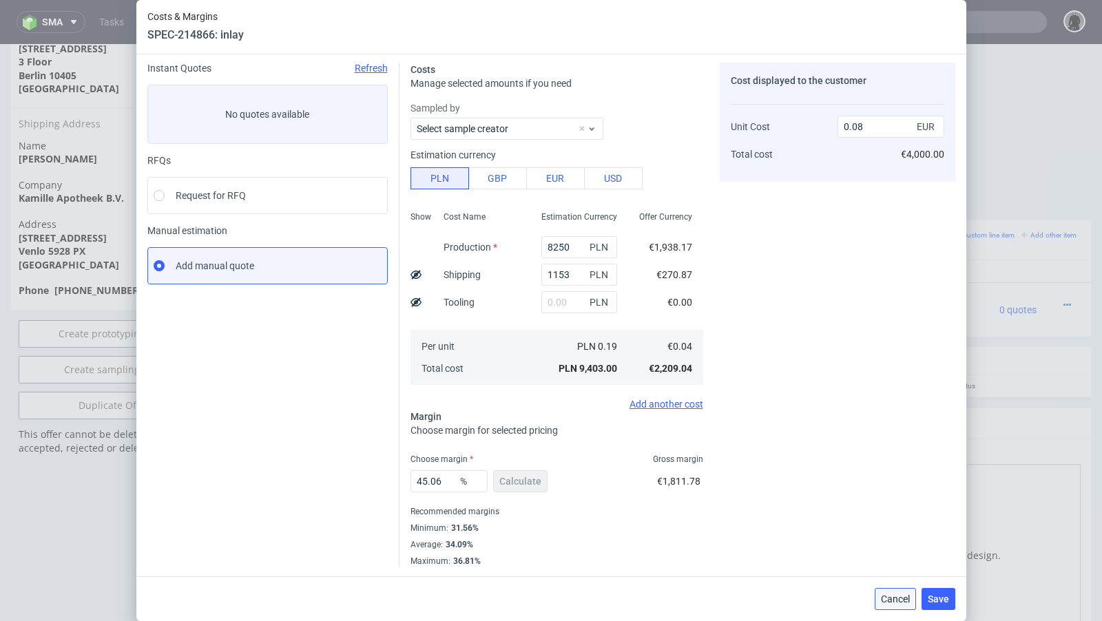
click at [895, 605] on button "Cancel" at bounding box center [895, 599] width 41 height 22
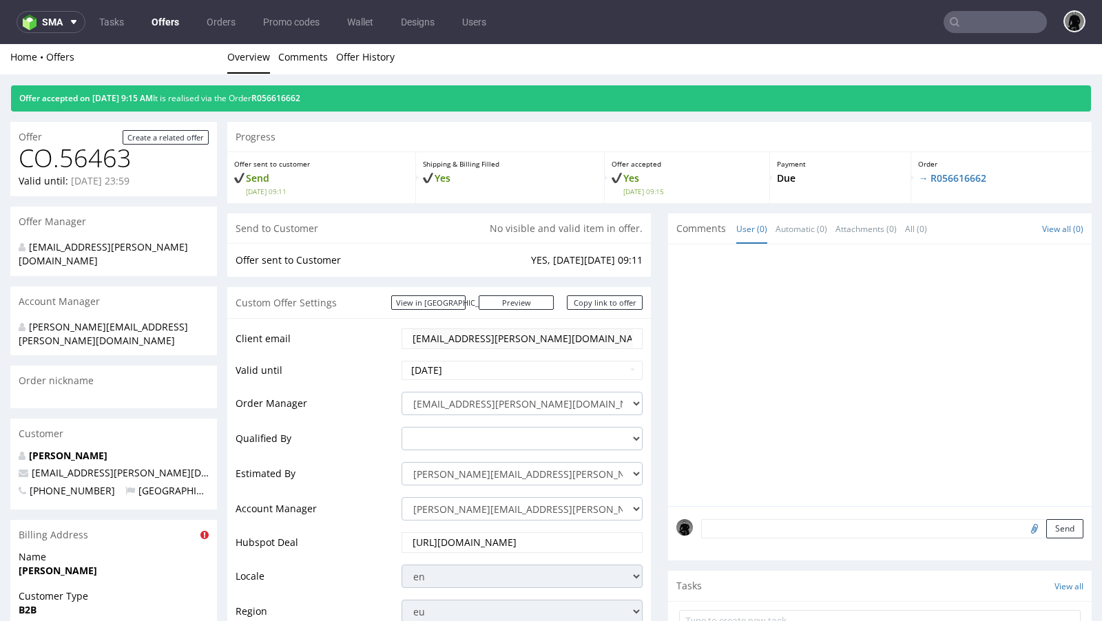
scroll to position [0, 0]
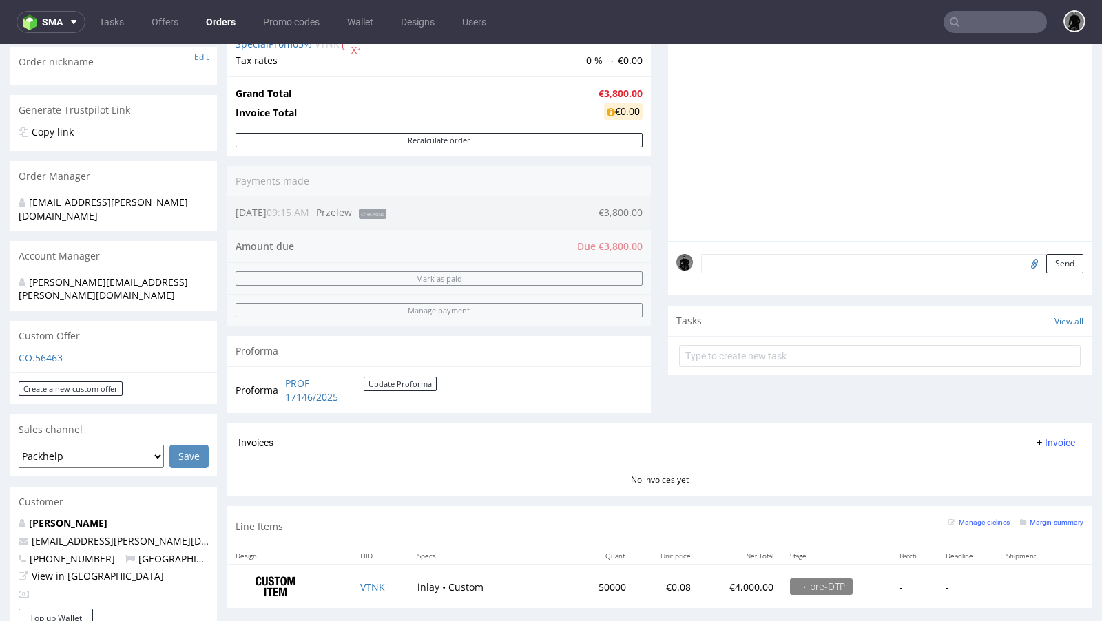
scroll to position [241, 0]
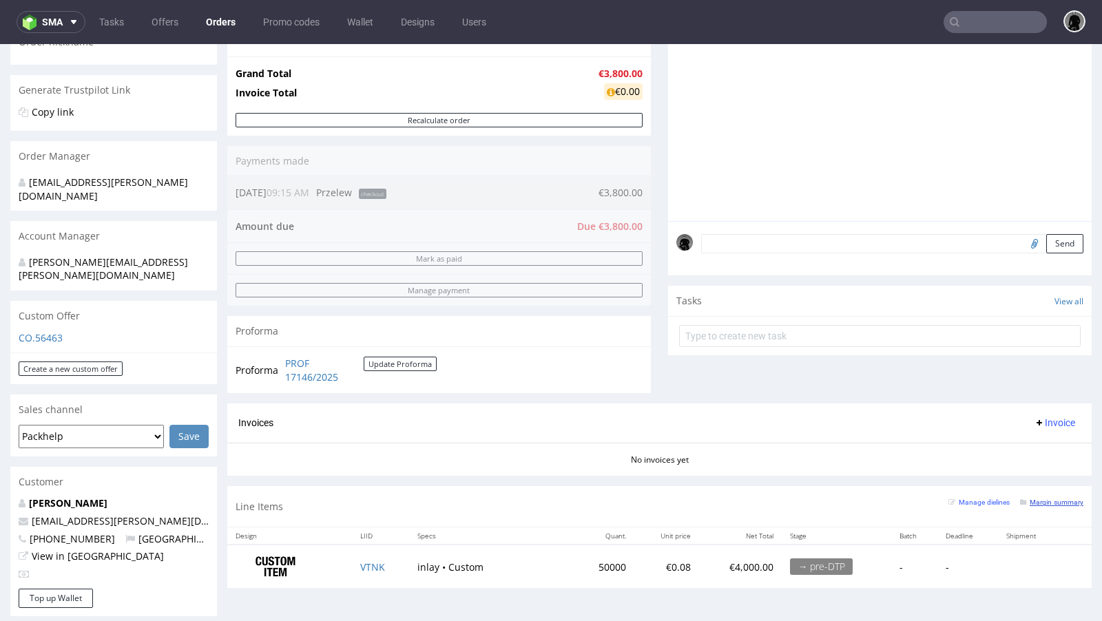
click at [1032, 499] on small "Margin summary" at bounding box center [1051, 503] width 63 height 8
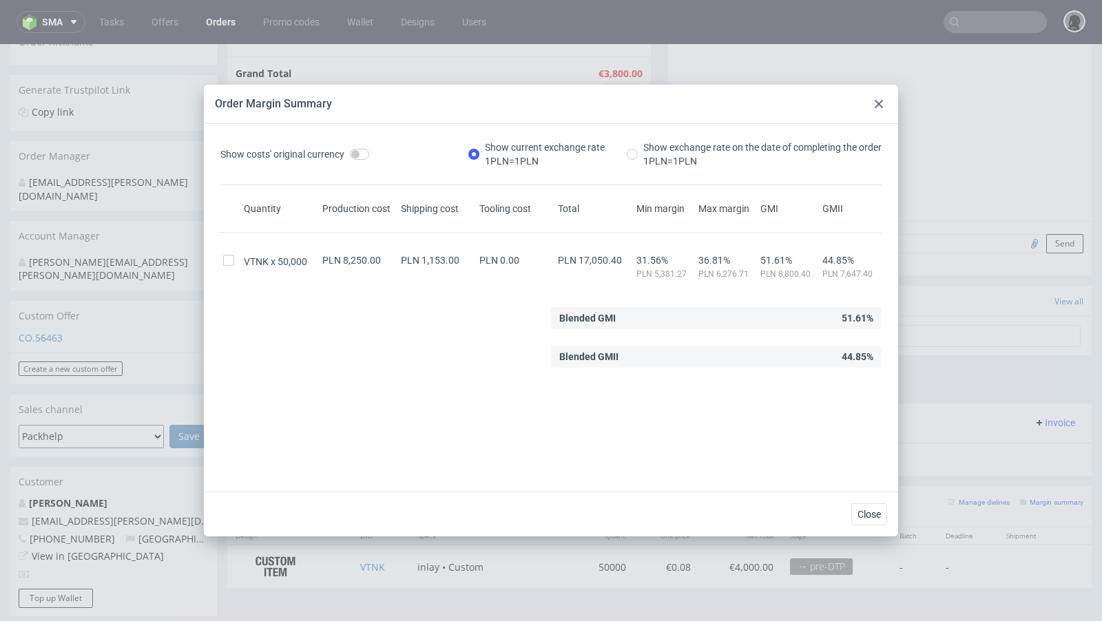
click at [879, 99] on div at bounding box center [879, 104] width 17 height 17
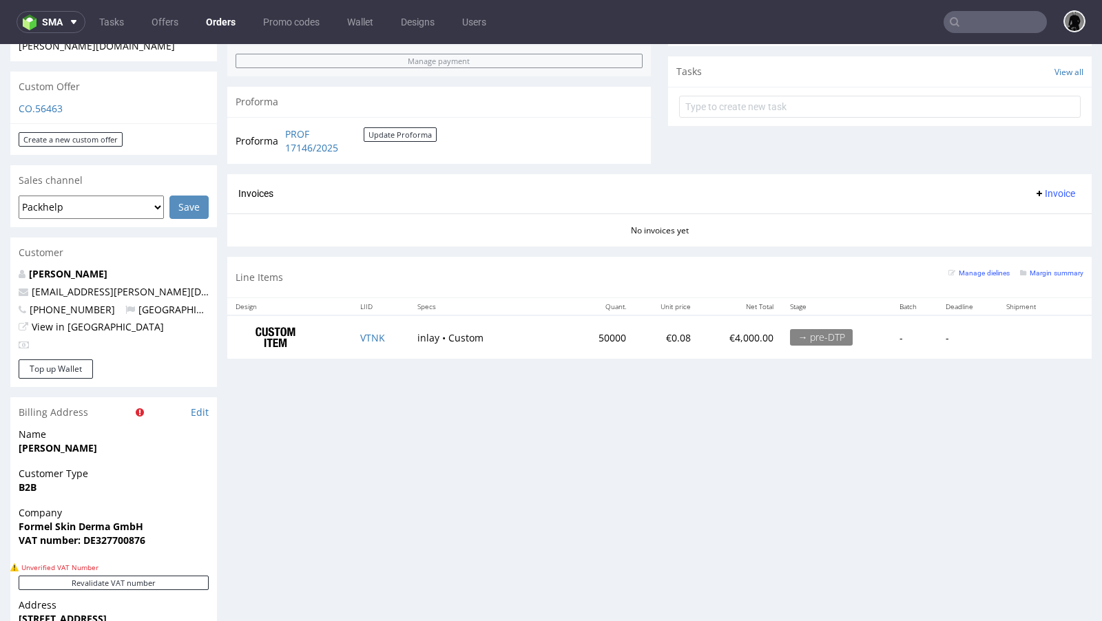
scroll to position [0, 0]
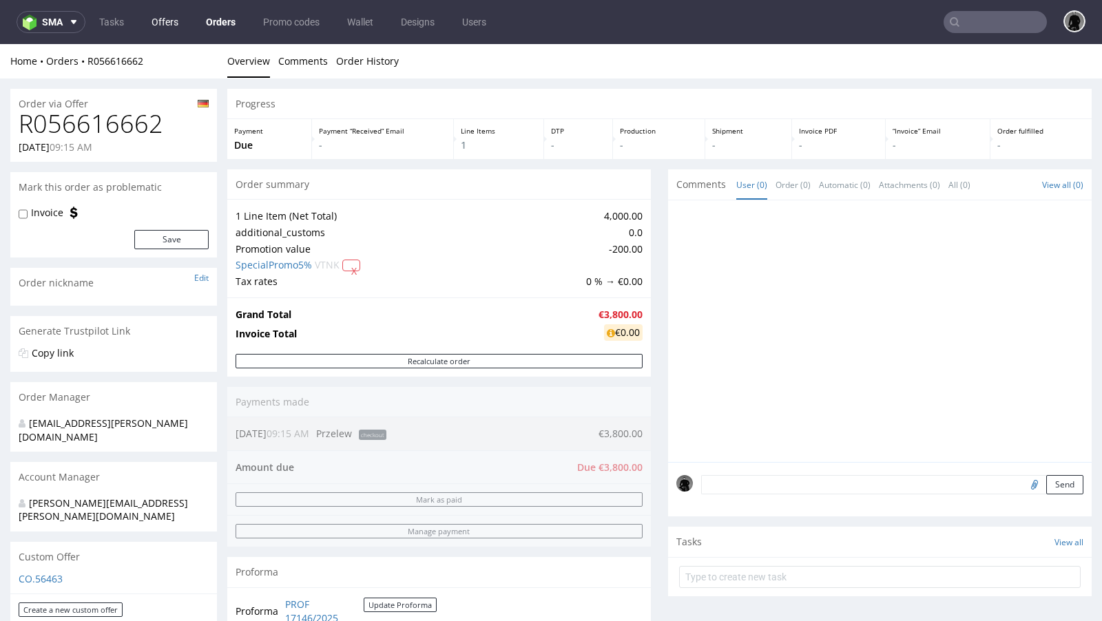
click at [174, 19] on link "Offers" at bounding box center [164, 22] width 43 height 22
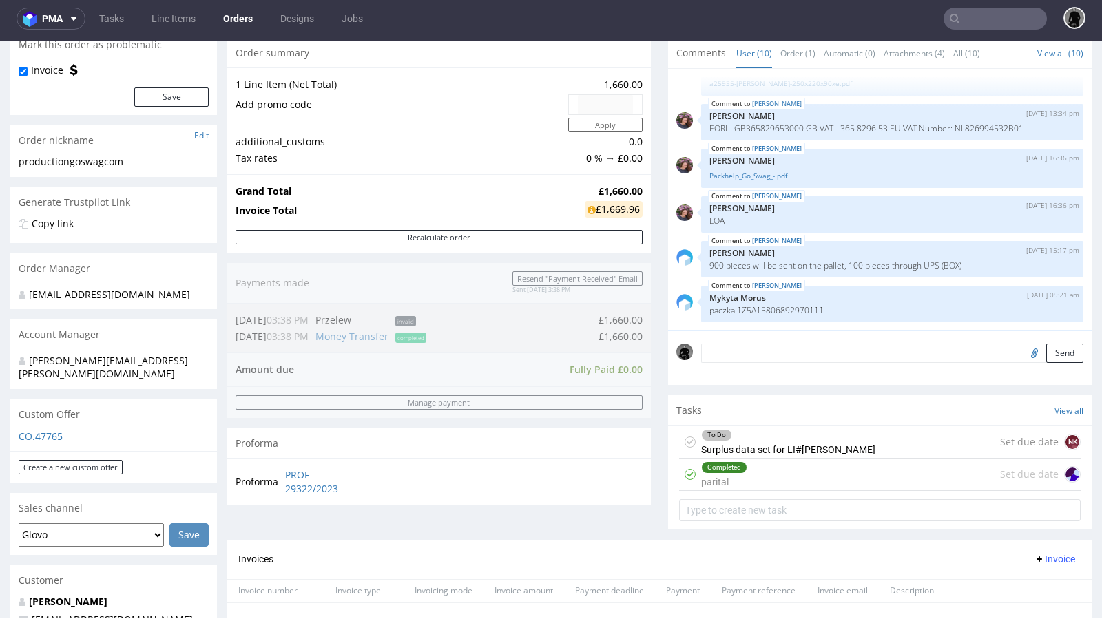
scroll to position [146, 0]
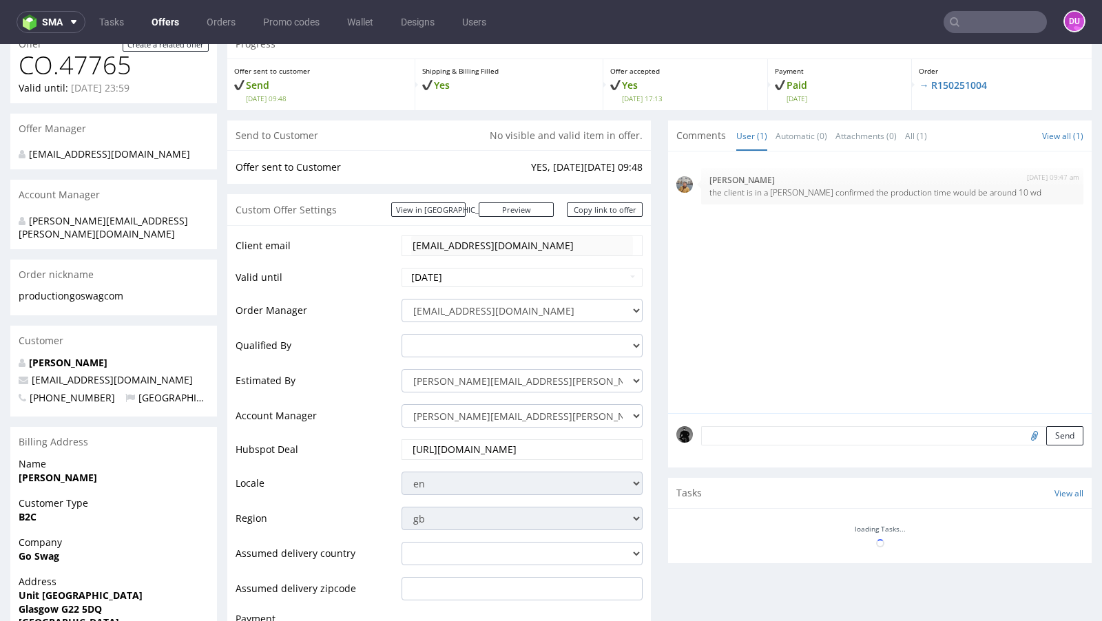
scroll to position [208, 0]
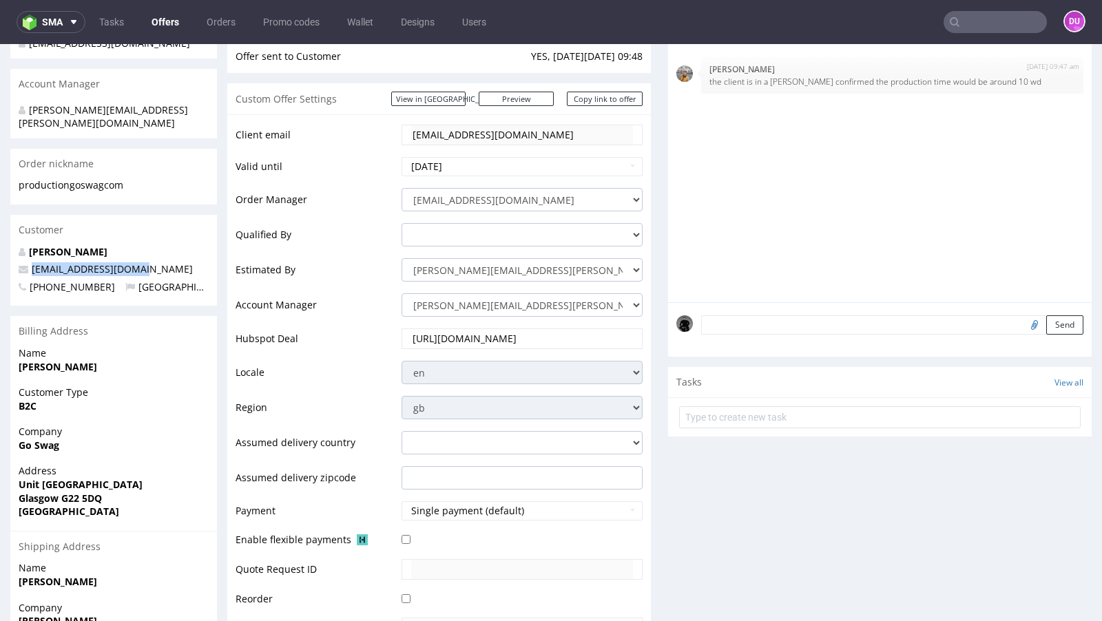
drag, startPoint x: 160, startPoint y: 260, endPoint x: 31, endPoint y: 257, distance: 129.5
click at [31, 262] on p "[EMAIL_ADDRESS][DOMAIN_NAME]" at bounding box center [114, 269] width 190 height 14
copy span "[EMAIL_ADDRESS][DOMAIN_NAME]"
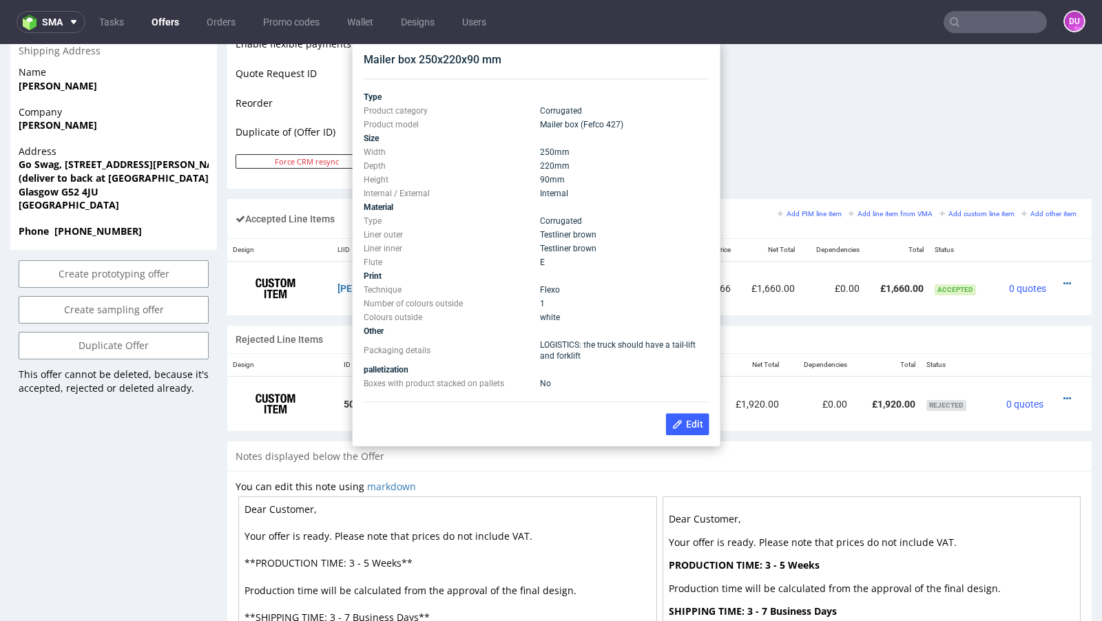
scroll to position [698, 0]
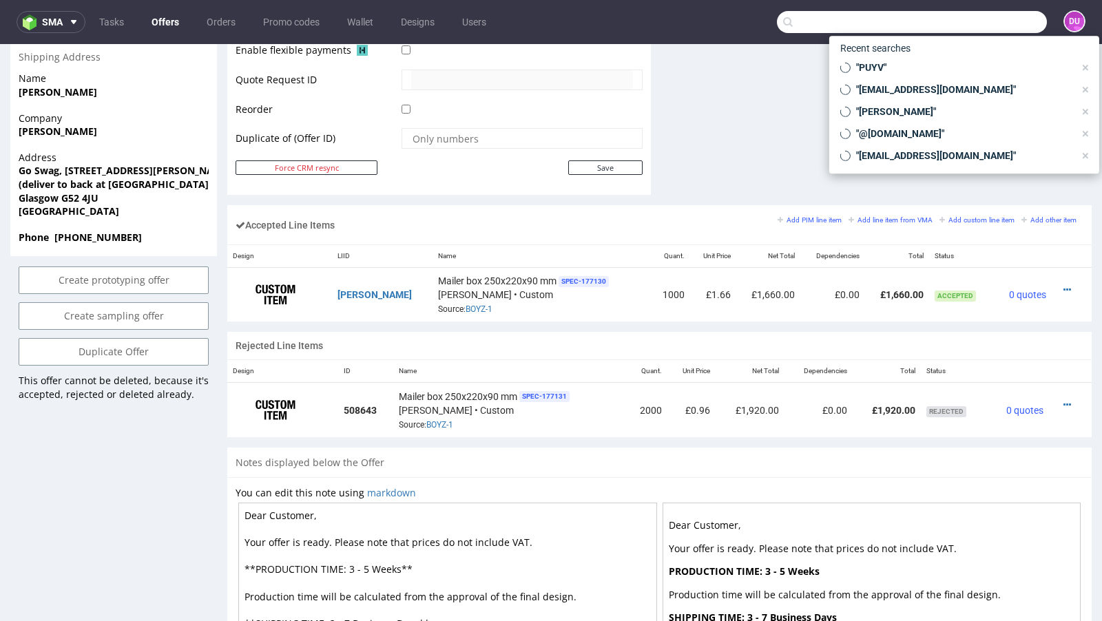
click at [976, 24] on input "text" at bounding box center [912, 22] width 270 height 22
paste input "[EMAIL_ADDRESS][DOMAIN_NAME]"
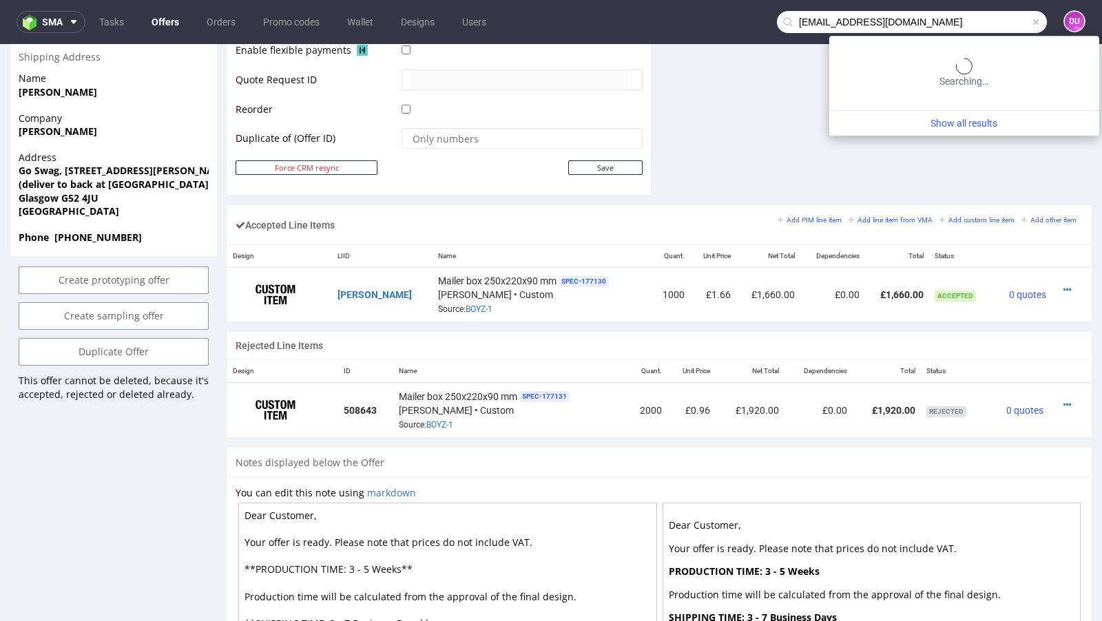
type input "production@goswag.com"
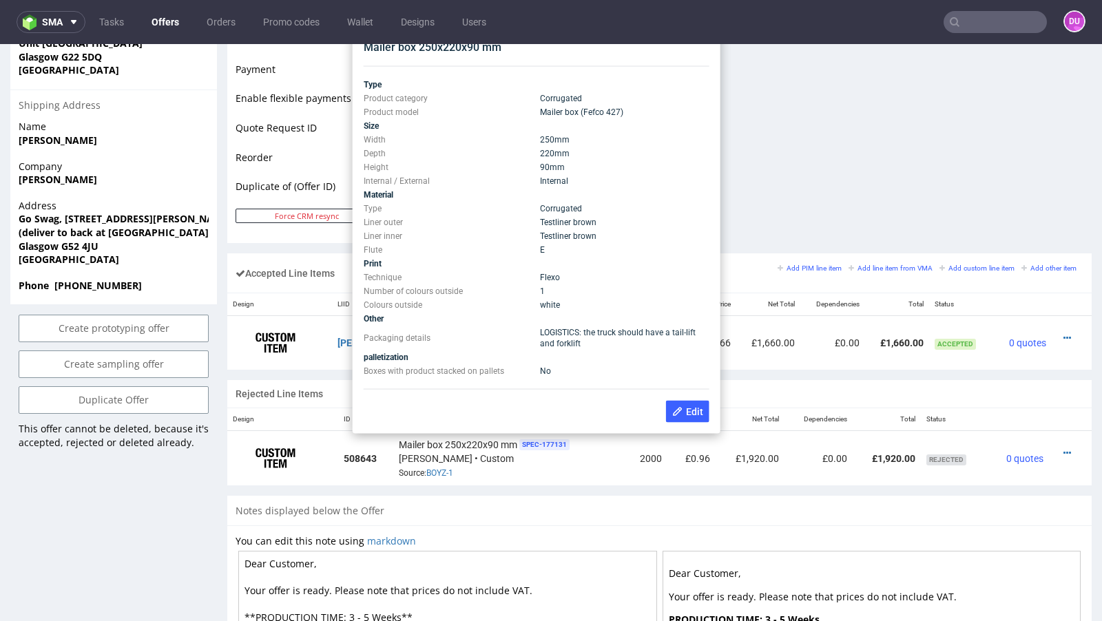
scroll to position [616, 0]
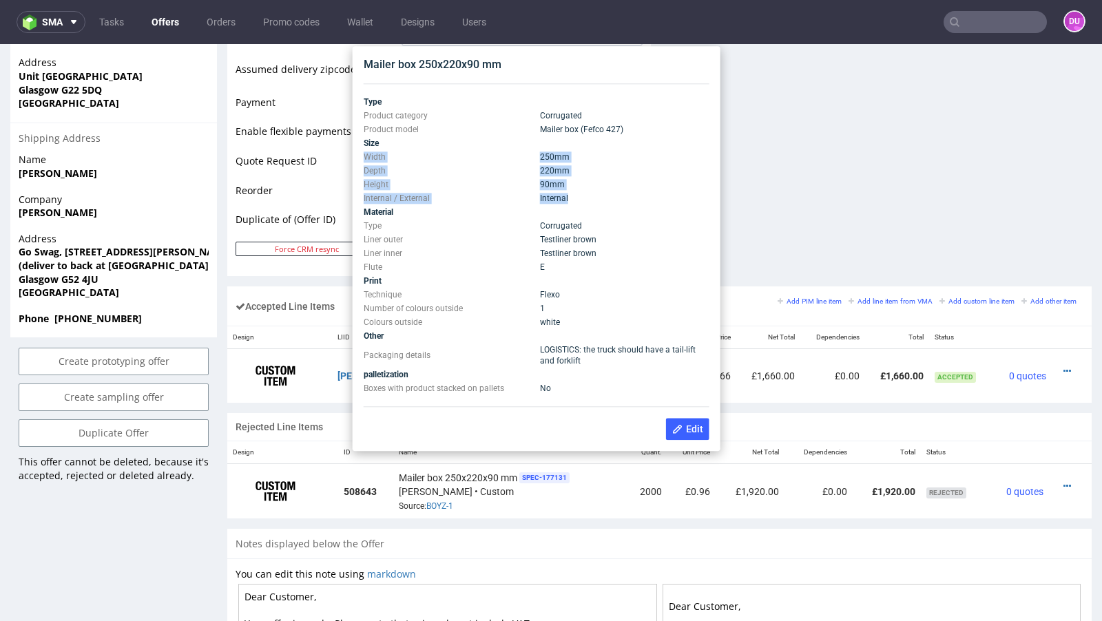
drag, startPoint x: 574, startPoint y: 196, endPoint x: 365, endPoint y: 154, distance: 213.7
click at [365, 154] on tbody "Type Product category Corrugated Product model Mailer box (Fefco 427) Size Widt…" at bounding box center [537, 245] width 346 height 300
copy tbody "Width 250 mm Depth 220 mm Height 90 mm Internal / External Internal"
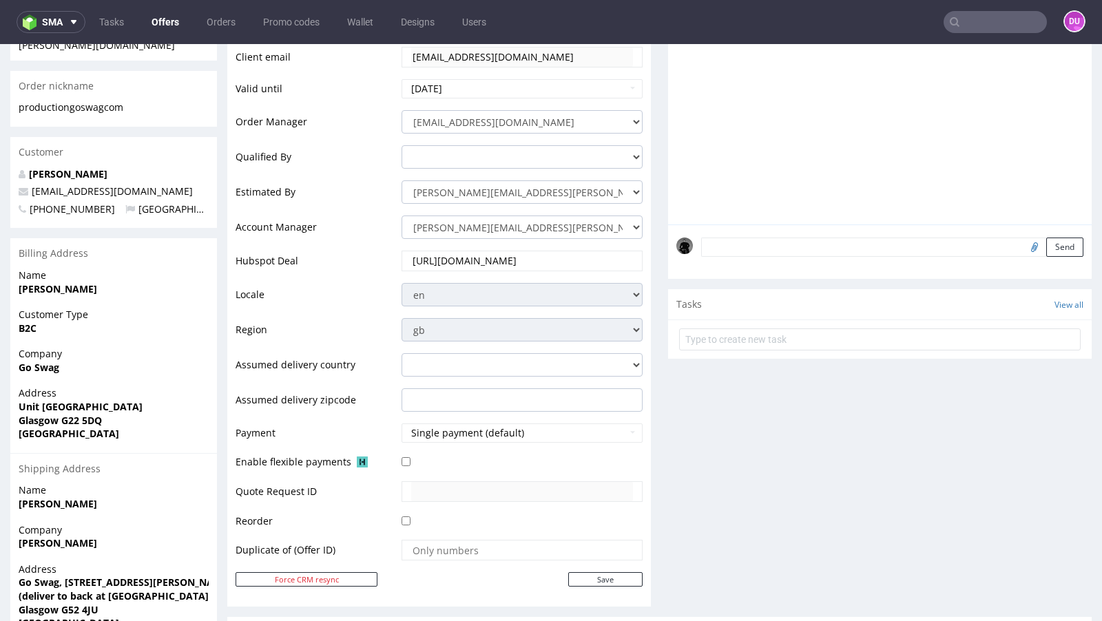
scroll to position [248, 0]
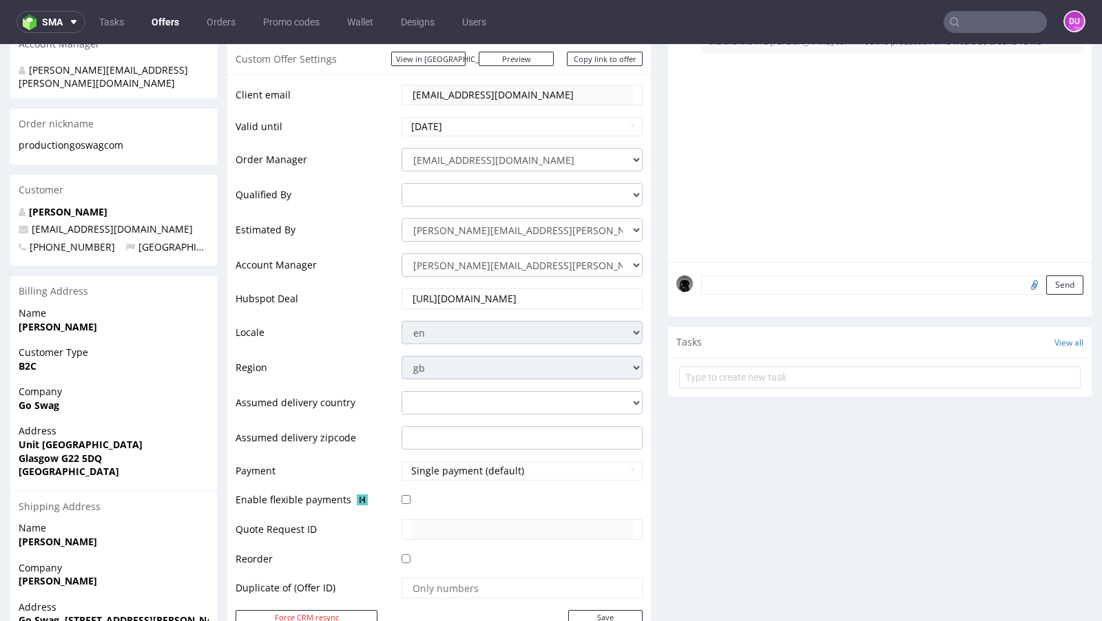
type input "production@goswag.com"
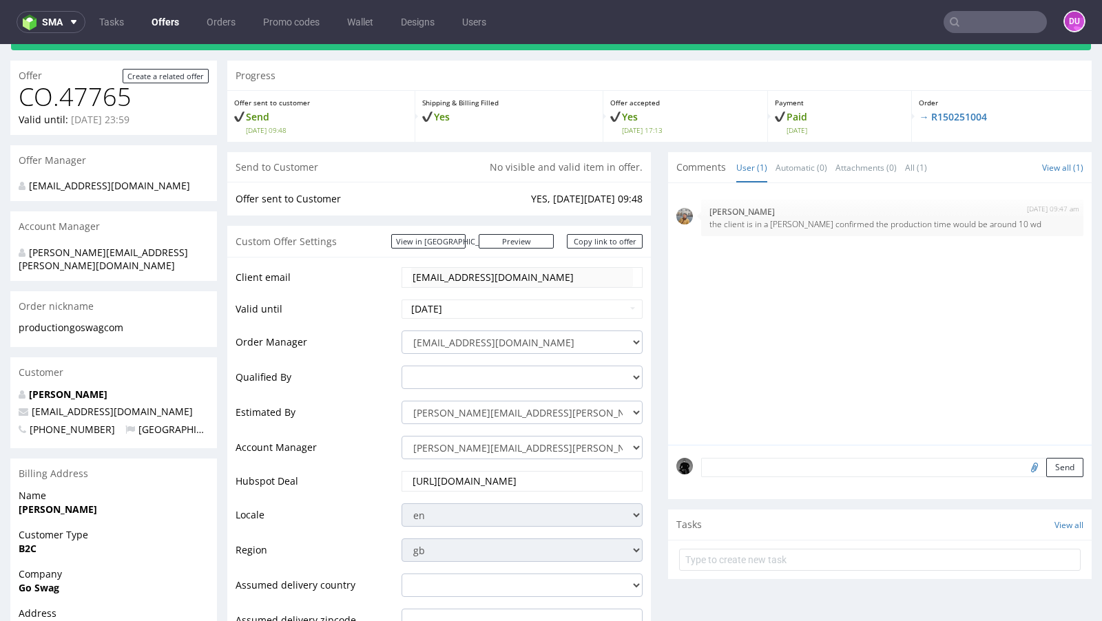
scroll to position [116, 0]
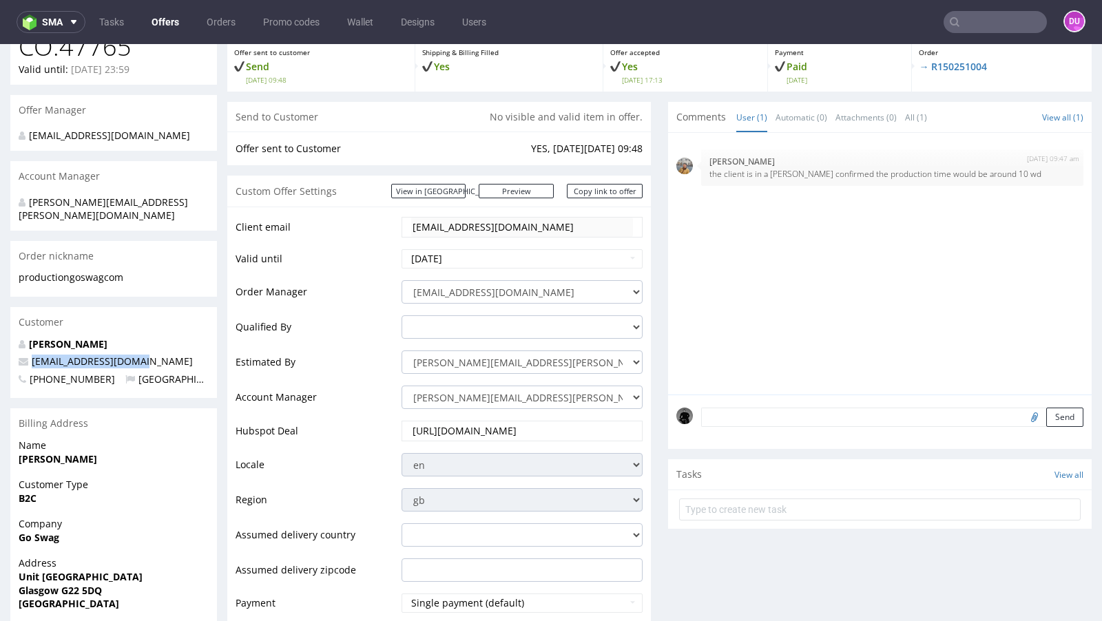
drag, startPoint x: 149, startPoint y: 346, endPoint x: 32, endPoint y: 346, distance: 117.1
click at [32, 355] on p "production@goswag.com" at bounding box center [114, 362] width 190 height 14
copy span "production@goswag.com"
click at [154, 422] on div "Billing Address" at bounding box center [113, 423] width 207 height 30
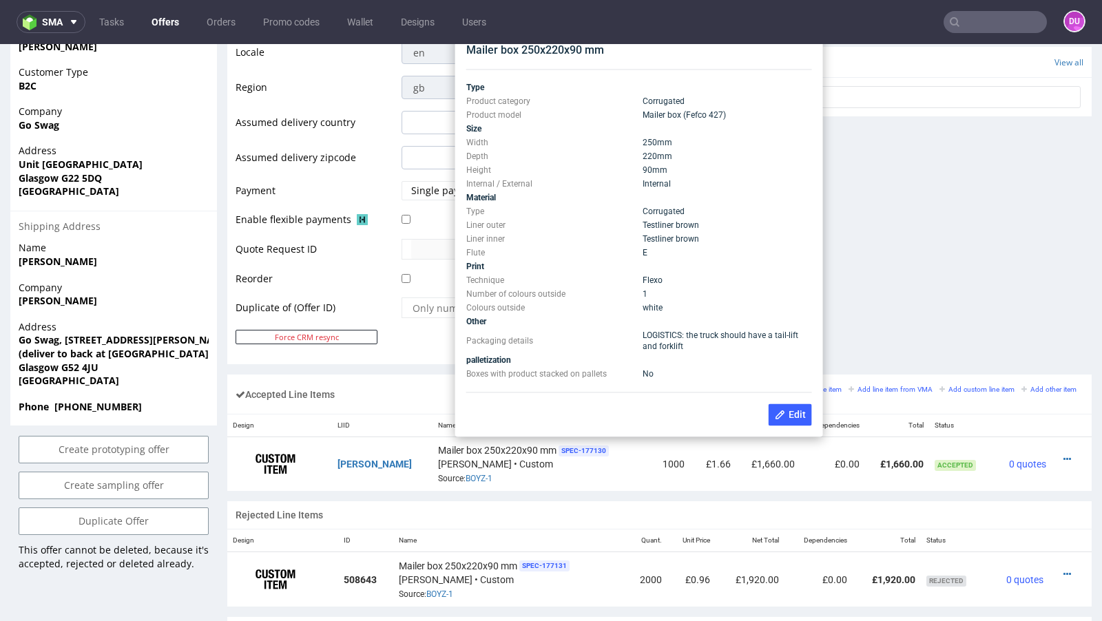
scroll to position [520, 0]
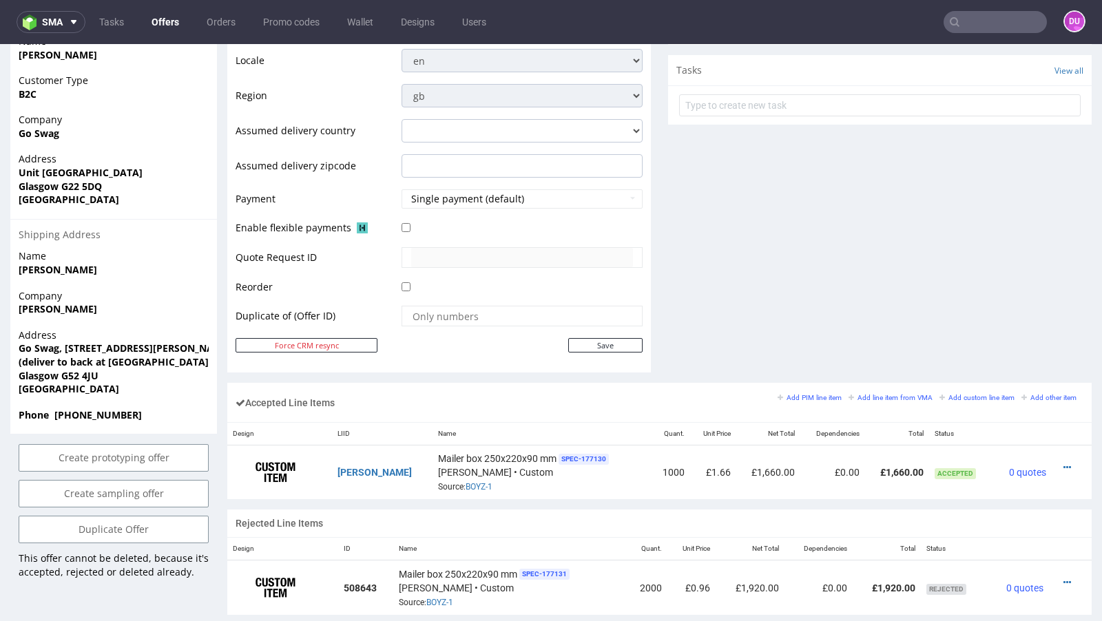
click at [784, 242] on div "Comments User (1) Automatic (0) Attachments (0) All (1) View all (1) 21st Nov 2…" at bounding box center [880, 40] width 424 height 685
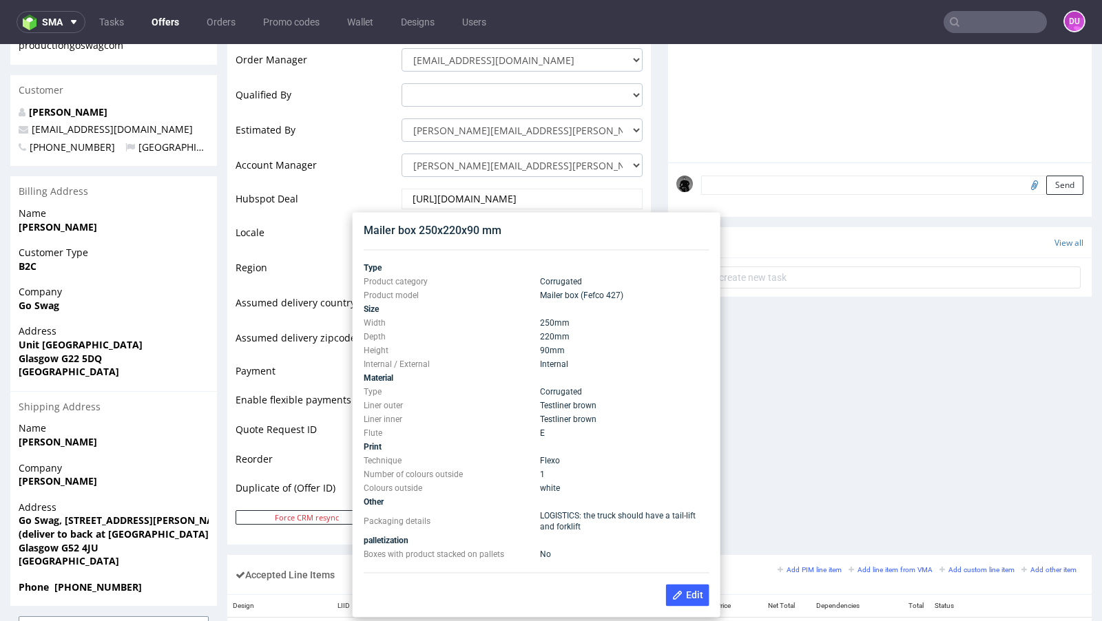
scroll to position [271, 0]
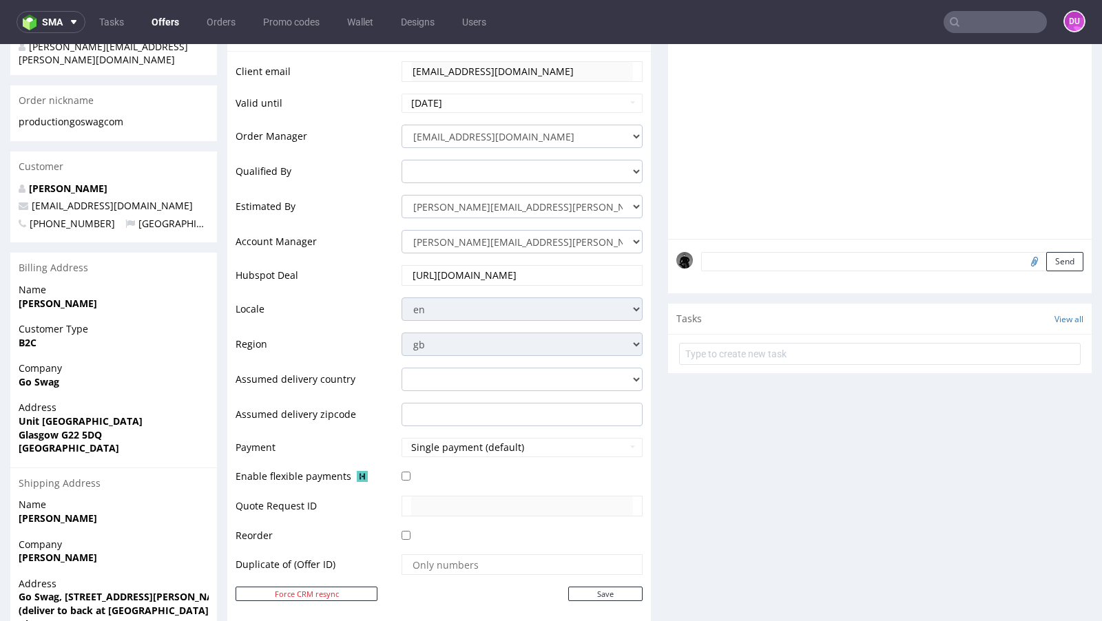
type input "production@goswag.com"
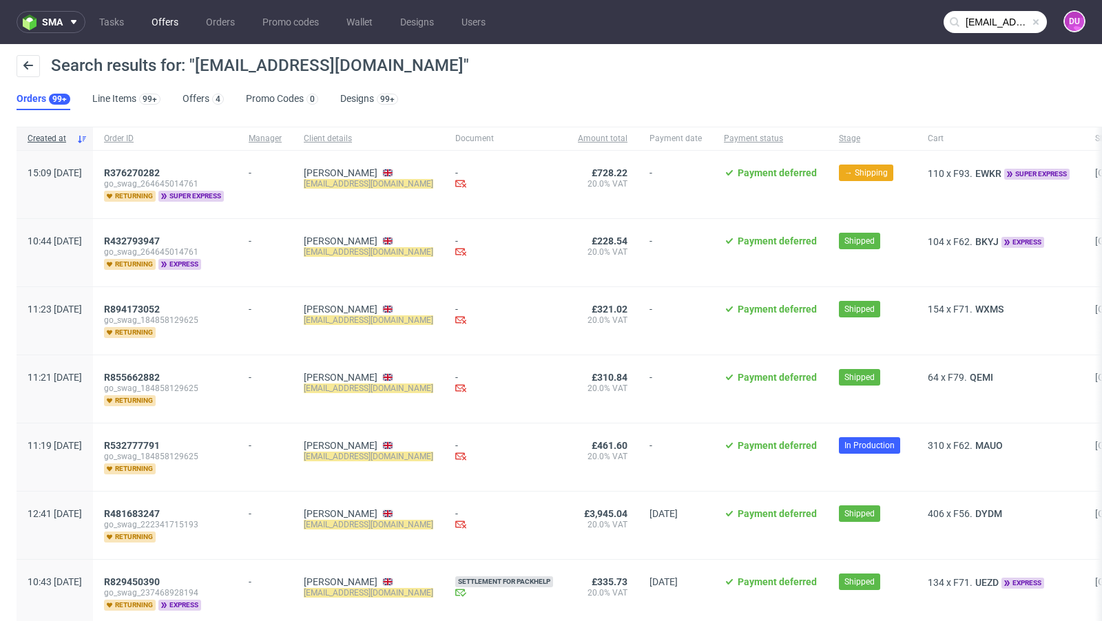
click at [176, 26] on link "Offers" at bounding box center [164, 22] width 43 height 22
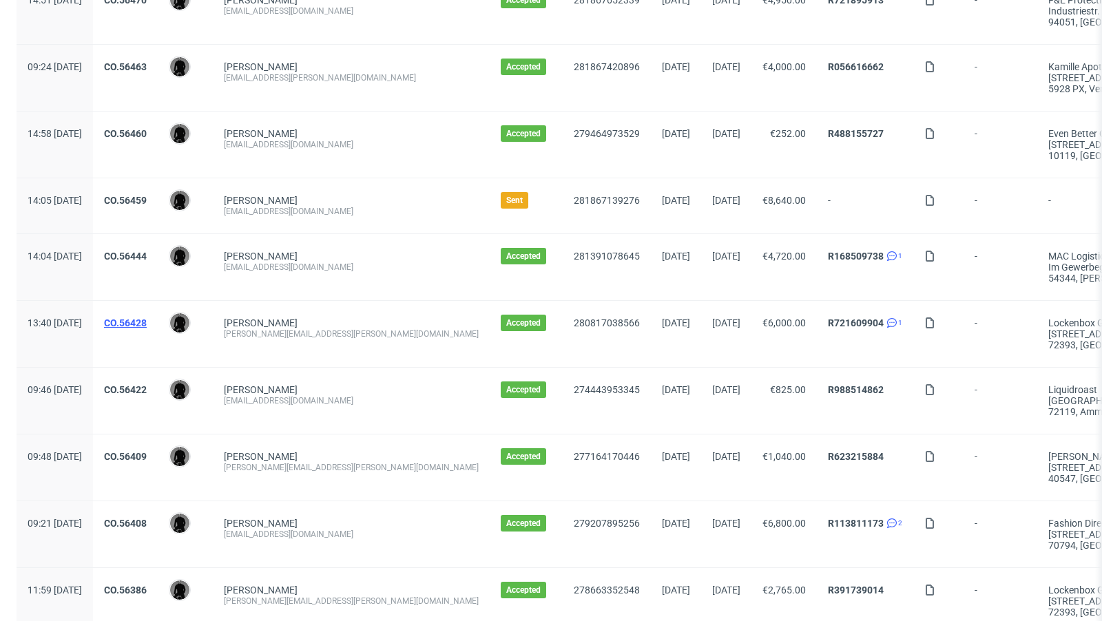
click at [147, 318] on link "CO.56428" at bounding box center [125, 323] width 43 height 11
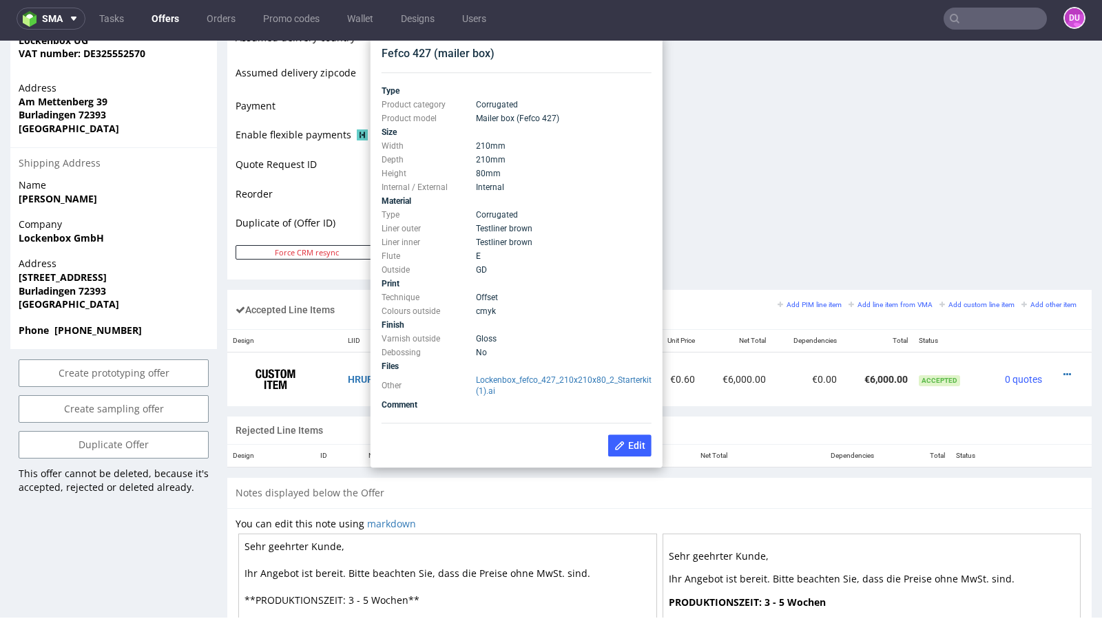
scroll to position [597, 0]
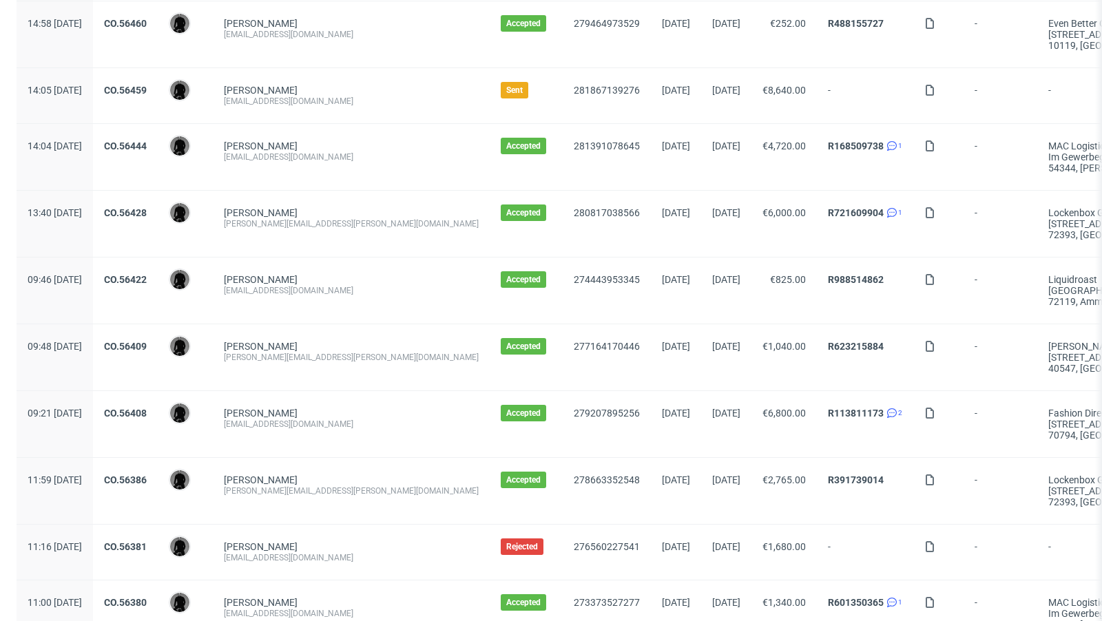
scroll to position [362, 0]
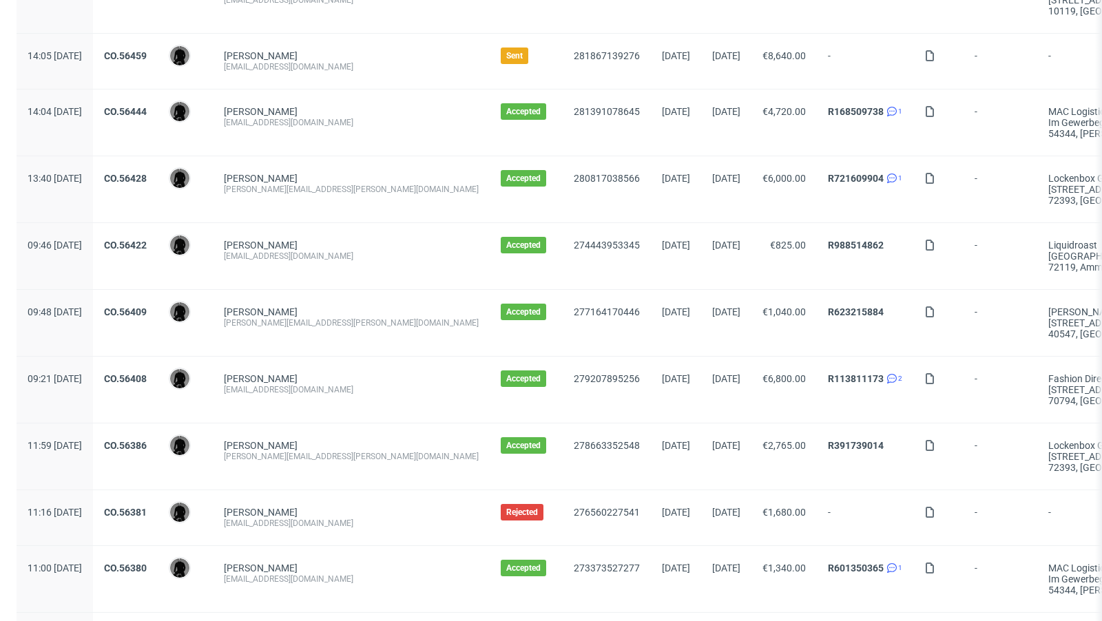
click at [158, 433] on div "CO.56386" at bounding box center [125, 457] width 65 height 66
click at [147, 451] on span "CO.56386" at bounding box center [125, 456] width 43 height 33
click at [147, 442] on link "CO.56386" at bounding box center [125, 445] width 43 height 11
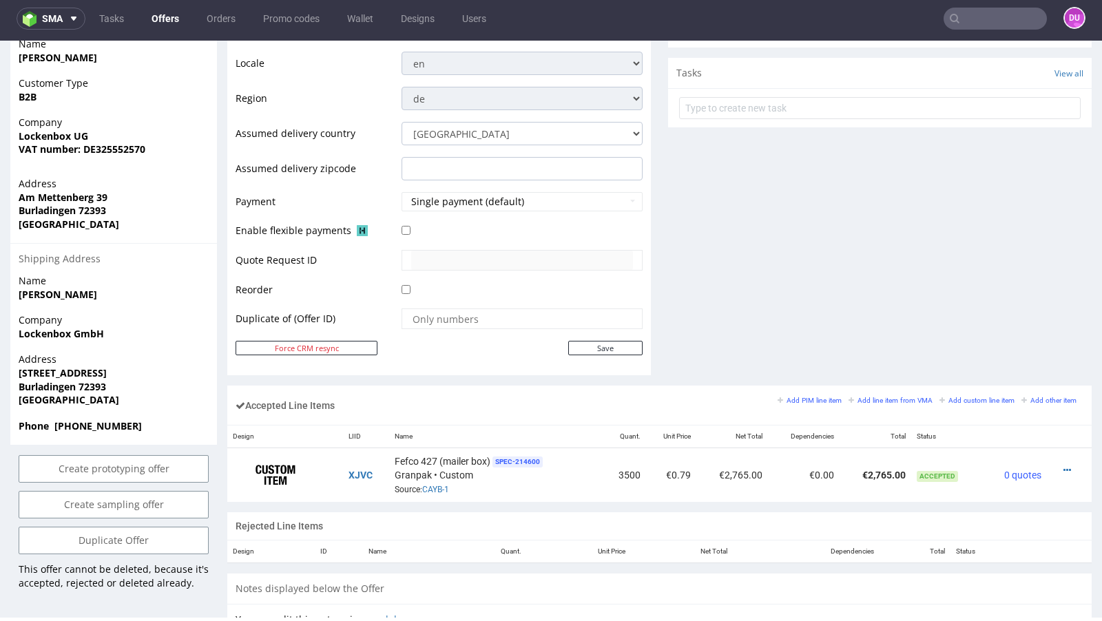
scroll to position [517, 0]
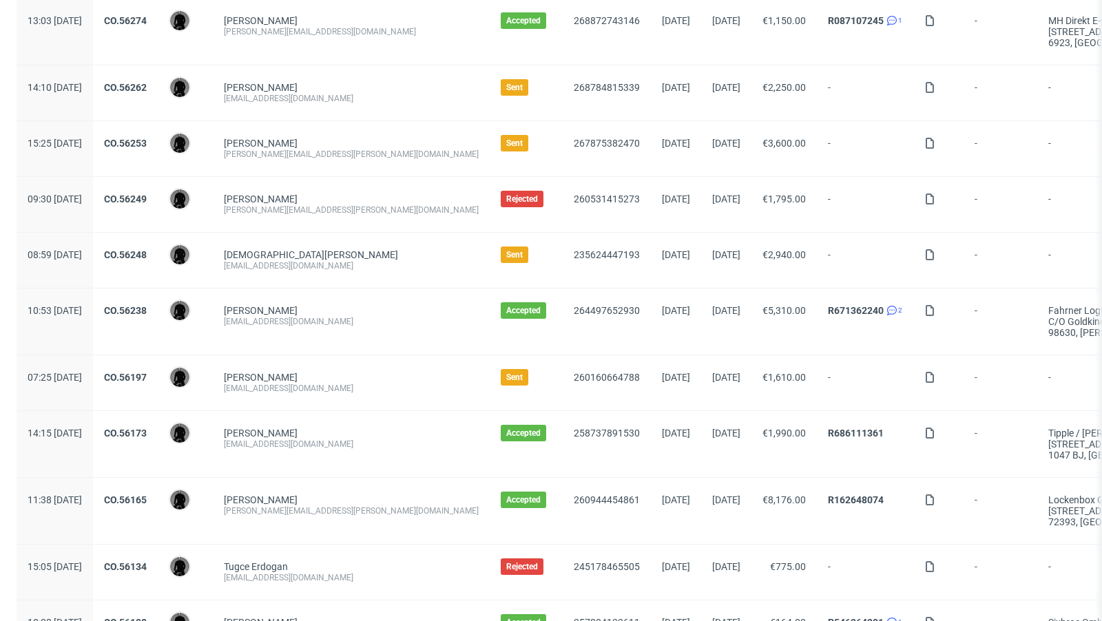
scroll to position [1362, 0]
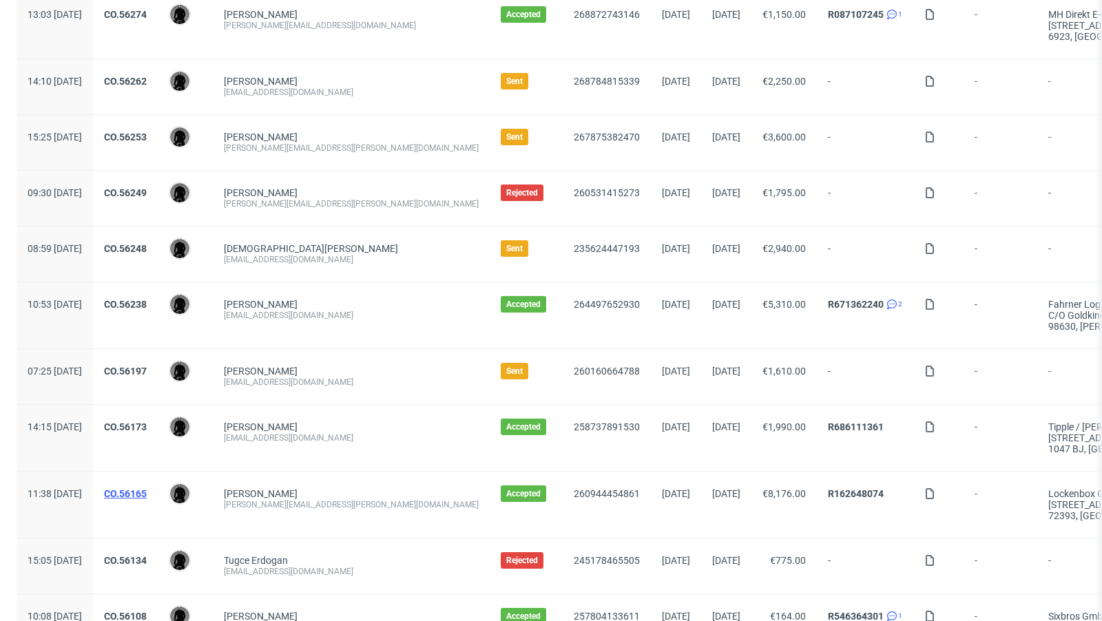
click at [147, 488] on link "CO.56165" at bounding box center [125, 493] width 43 height 11
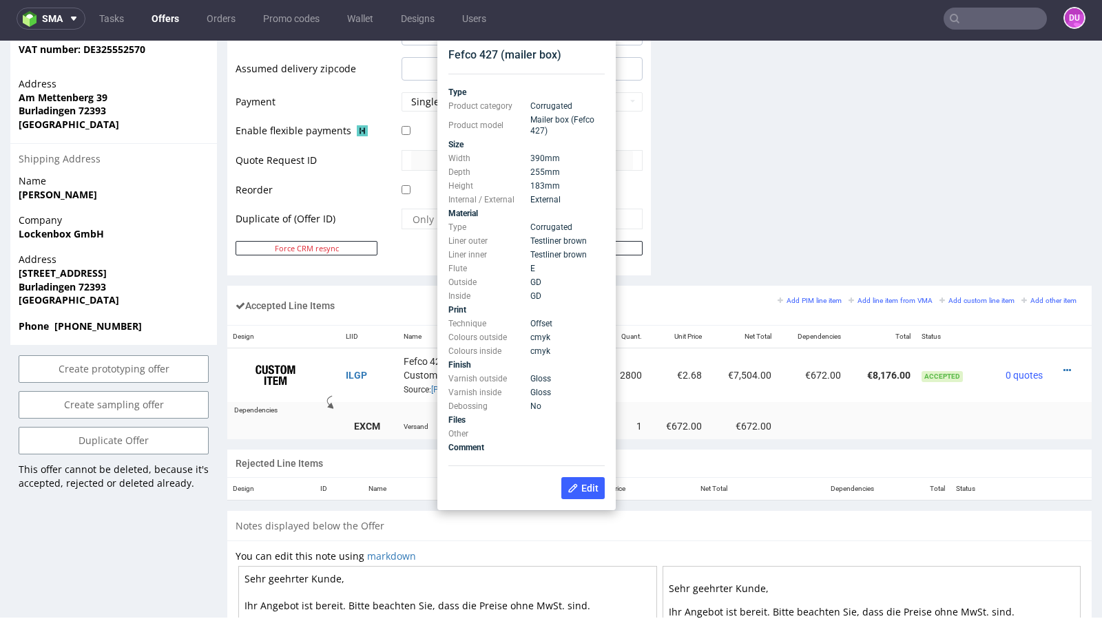
scroll to position [608, 0]
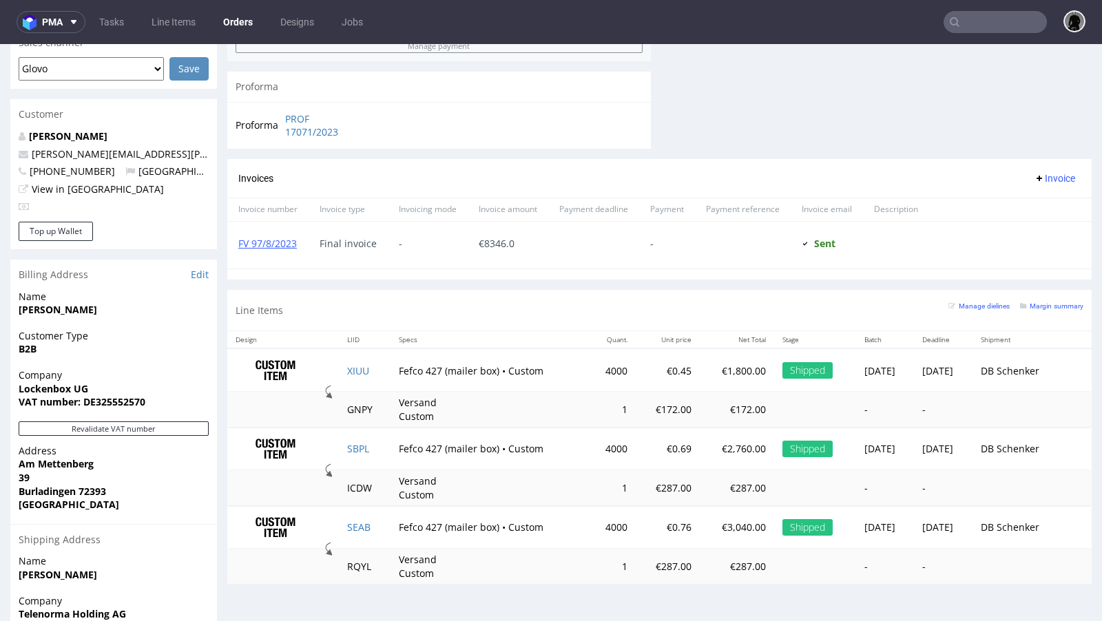
scroll to position [634, 0]
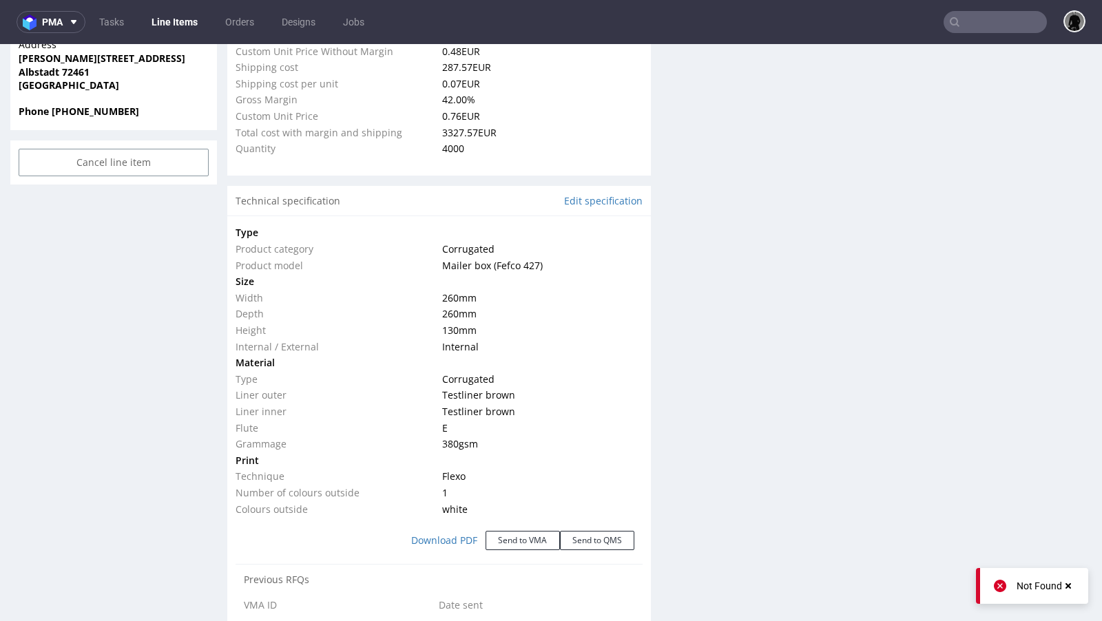
scroll to position [1095, 0]
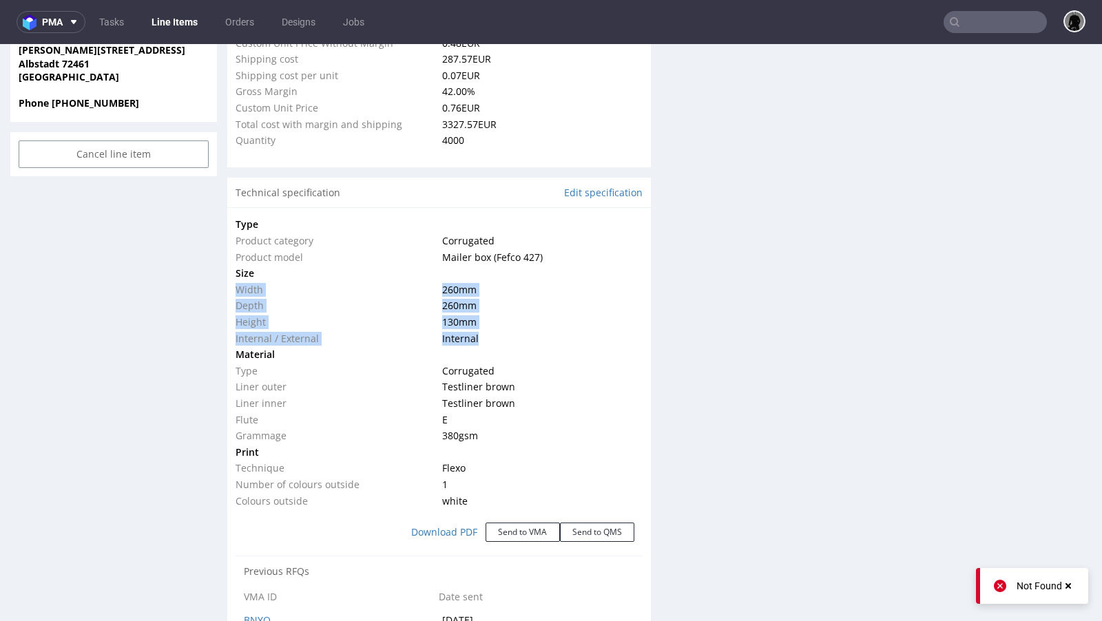
drag, startPoint x: 475, startPoint y: 338, endPoint x: 238, endPoint y: 285, distance: 242.0
click at [238, 285] on tbody "Type Product category Corrugated Product model Mailer box (Fefco 427) Size Widt…" at bounding box center [439, 362] width 407 height 293
copy tbody "Width 260 mm Depth 260 mm Height 130 mm Internal / External Internal"
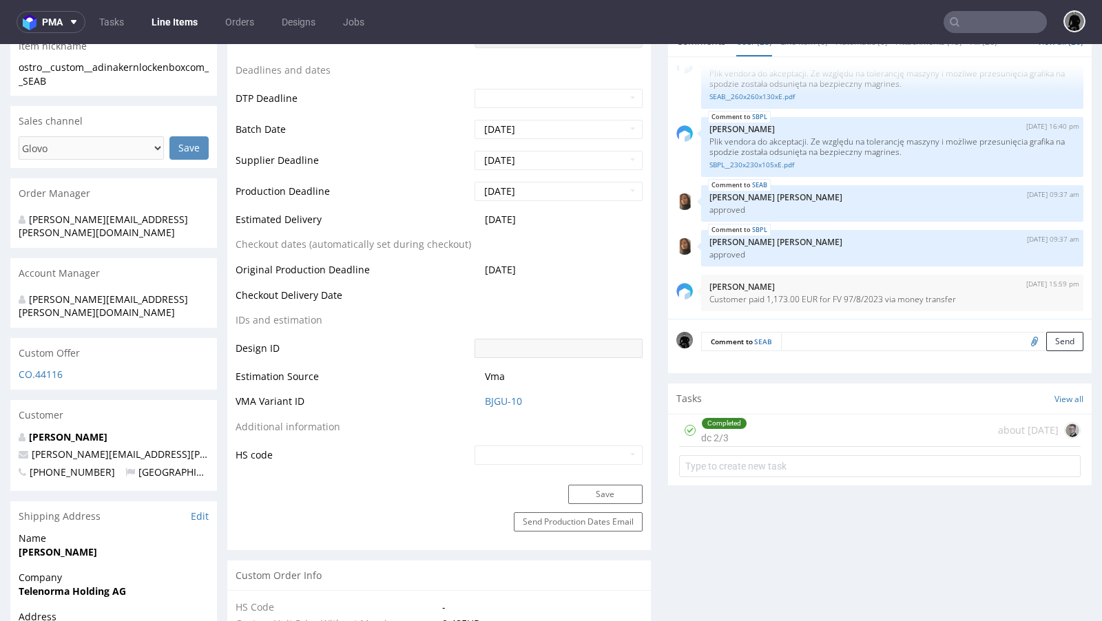
scroll to position [0, 0]
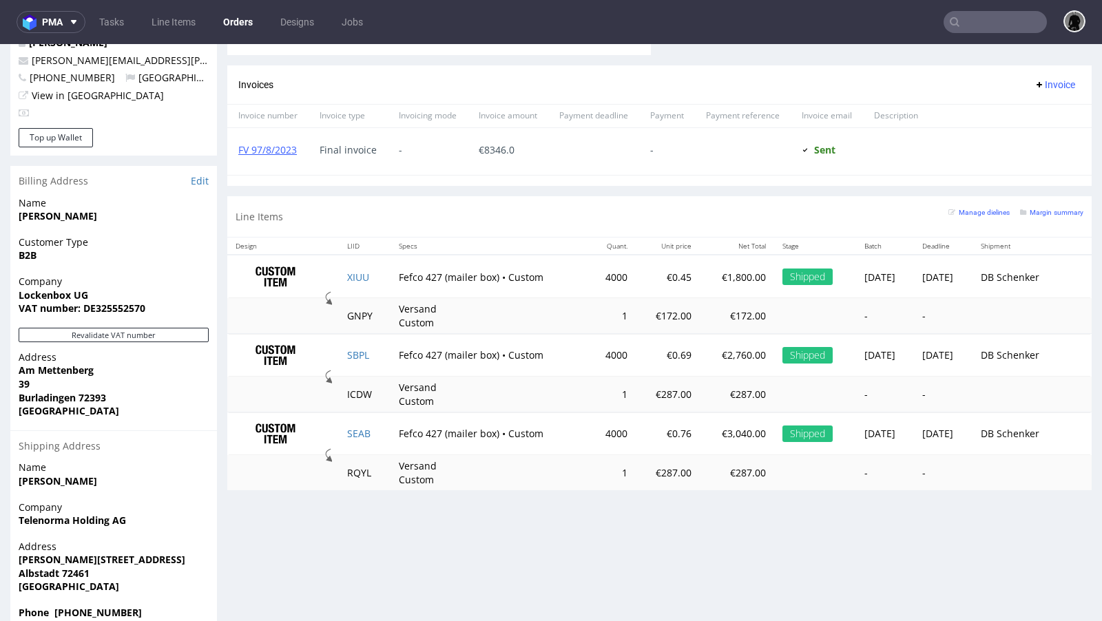
scroll to position [3, 0]
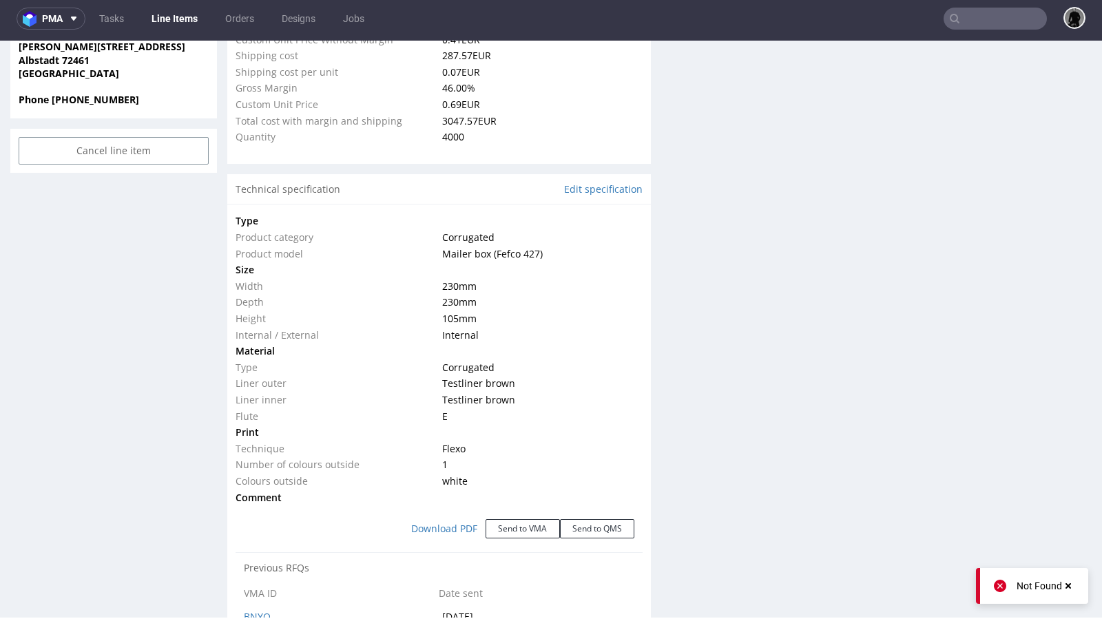
scroll to position [1103, 0]
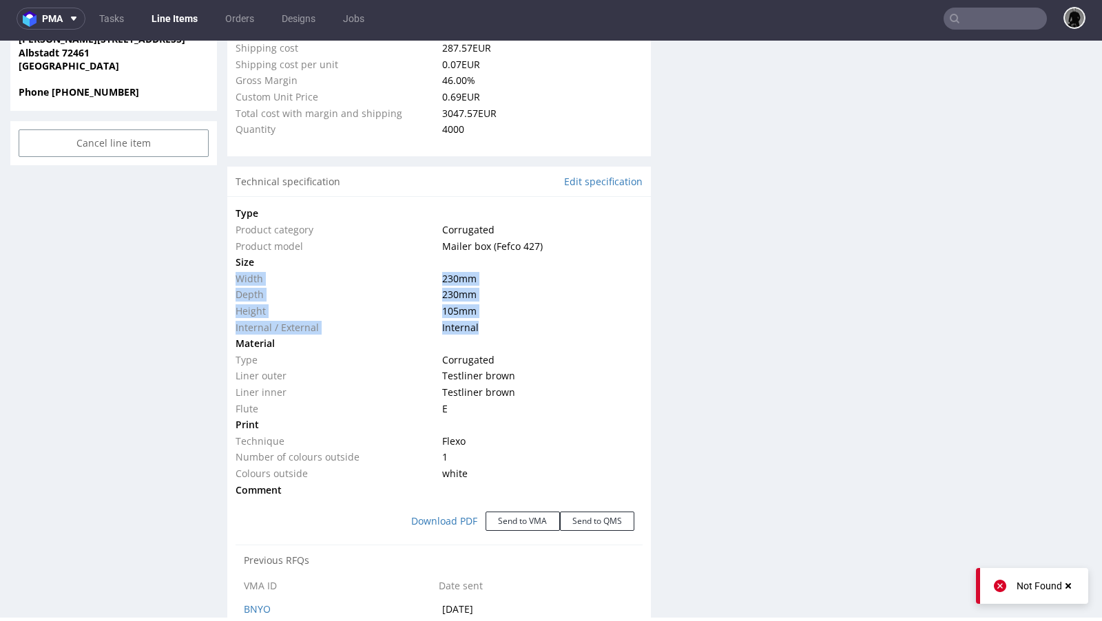
drag, startPoint x: 477, startPoint y: 324, endPoint x: 236, endPoint y: 276, distance: 246.0
click tbody "Type Product category Corrugated Product model Mailer box (Fefco 427) Size Widt…"
copy tbody "Width 230 mm Depth 230 mm Height 105 mm Internal / External Internal"
click td "230 mm"
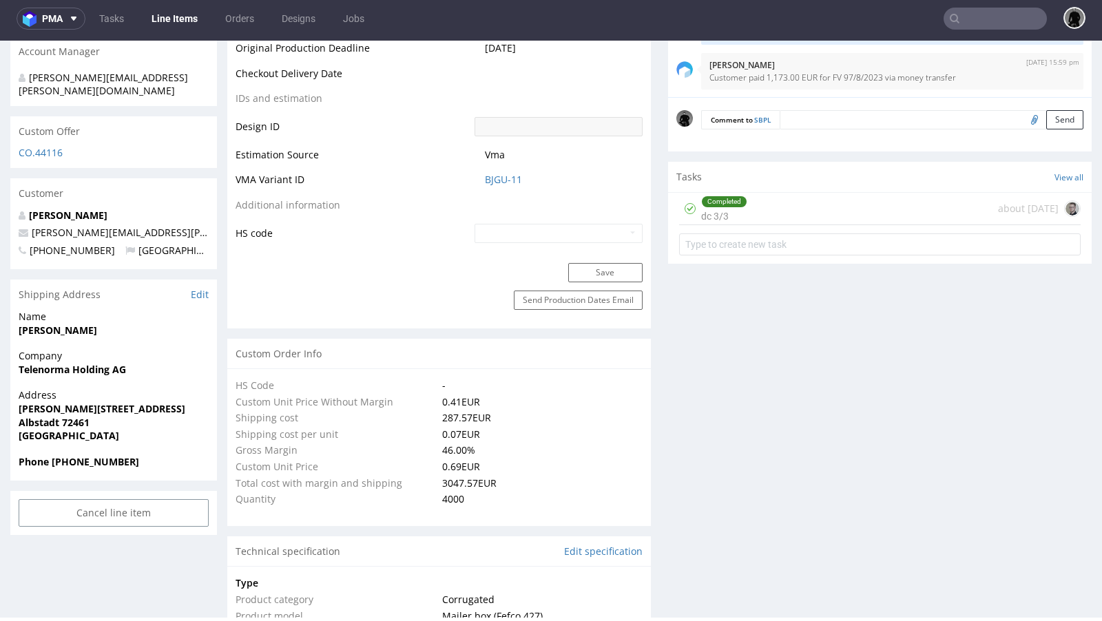
scroll to position [751, 0]
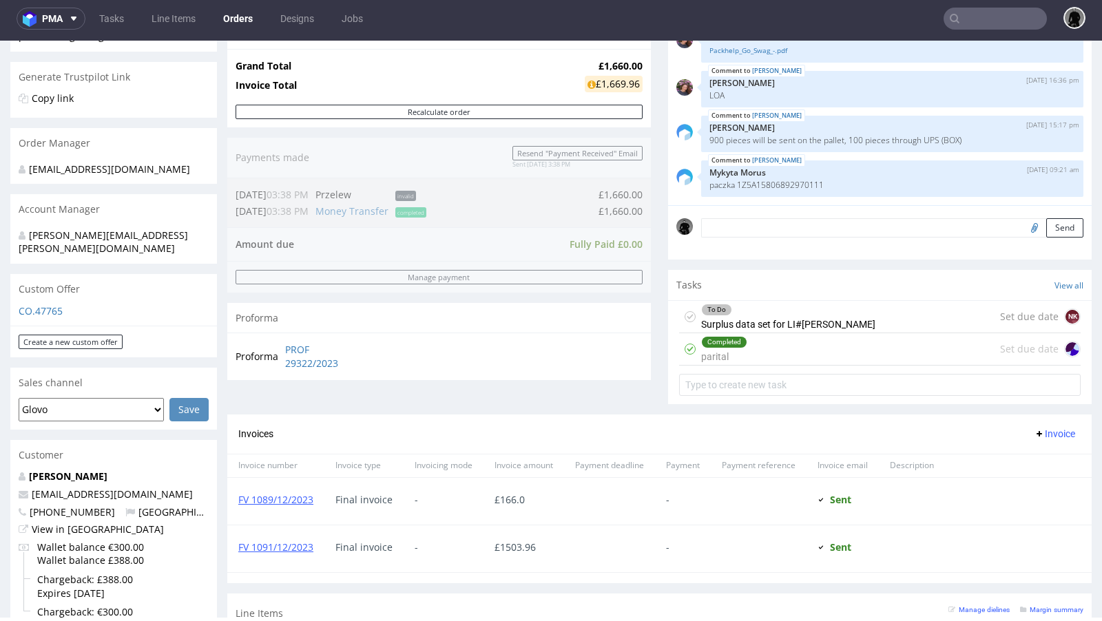
scroll to position [167, 0]
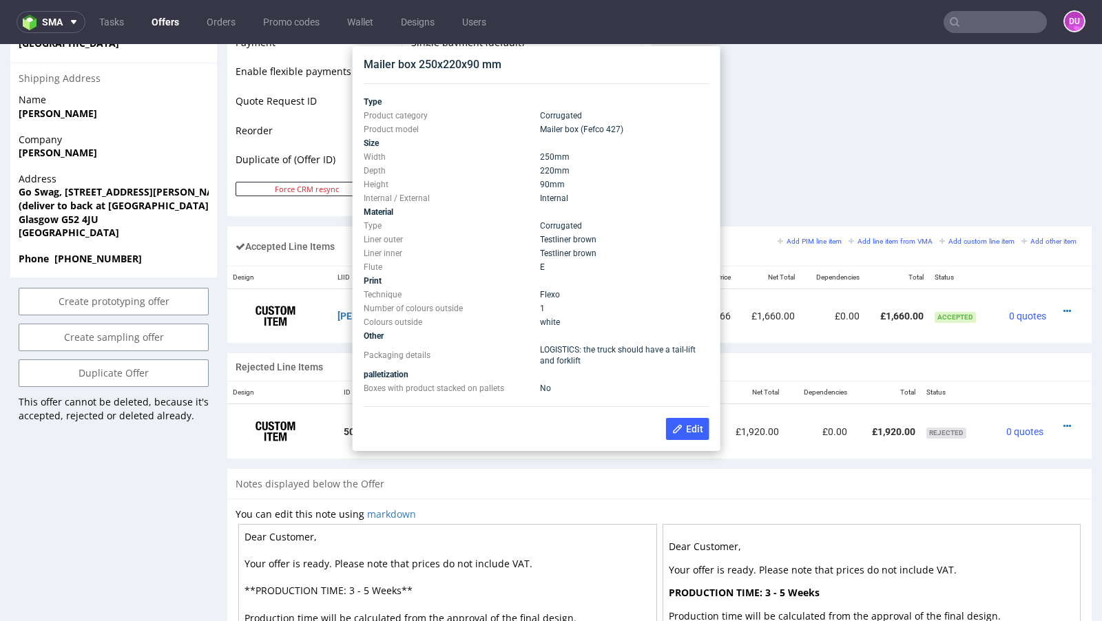
scroll to position [677, 0]
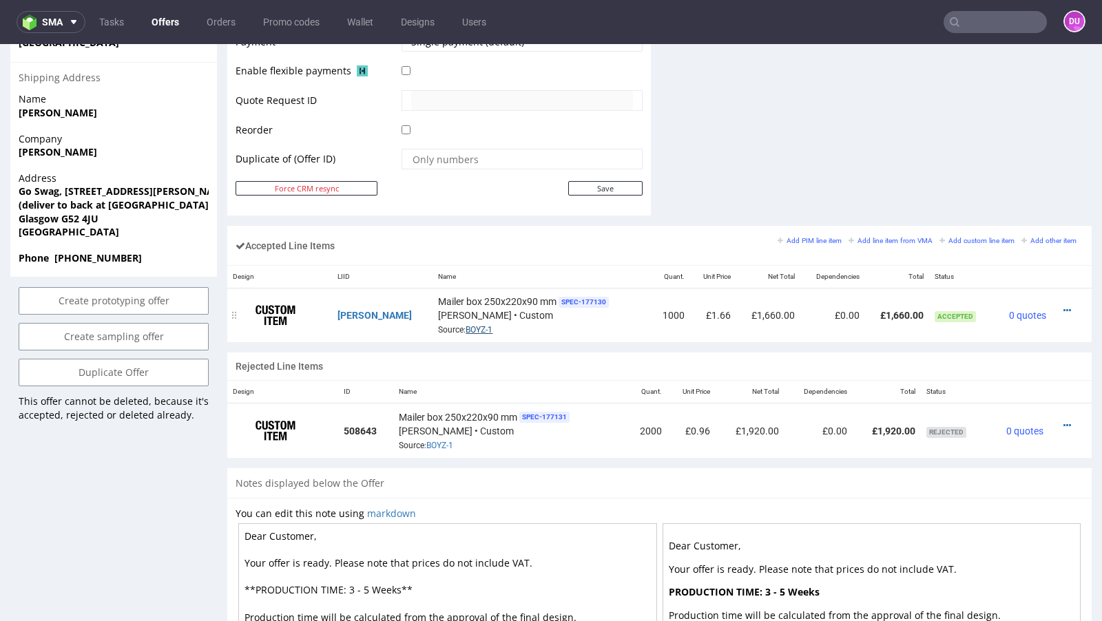
click at [466, 326] on link "BOYZ-1" at bounding box center [479, 330] width 27 height 10
click at [515, 354] on div "Rejected Line Items" at bounding box center [659, 367] width 864 height 28
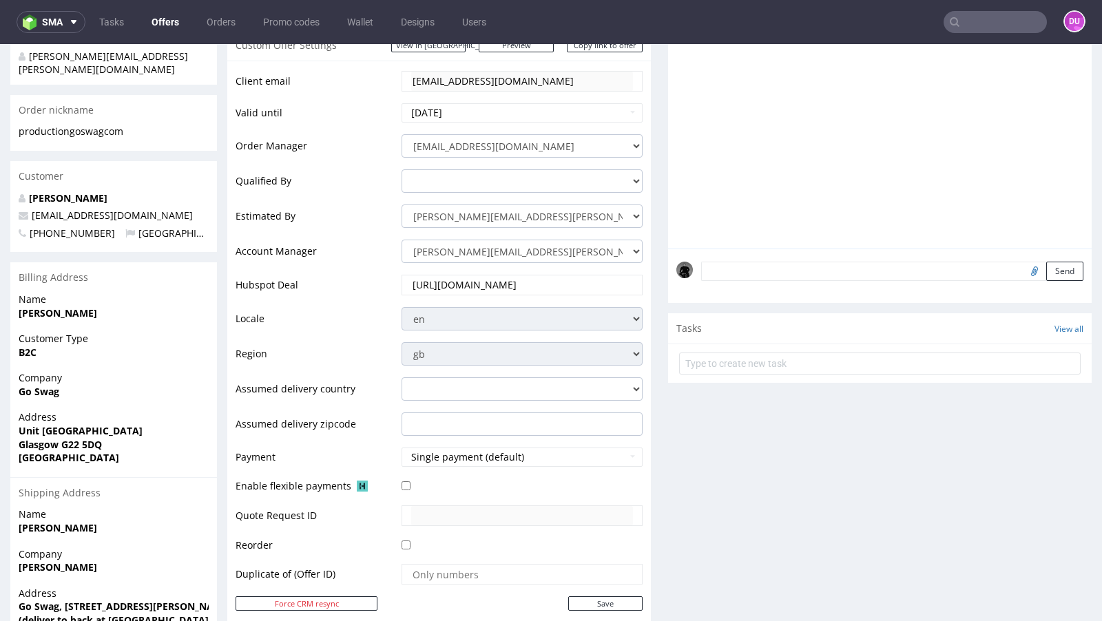
scroll to position [236, 0]
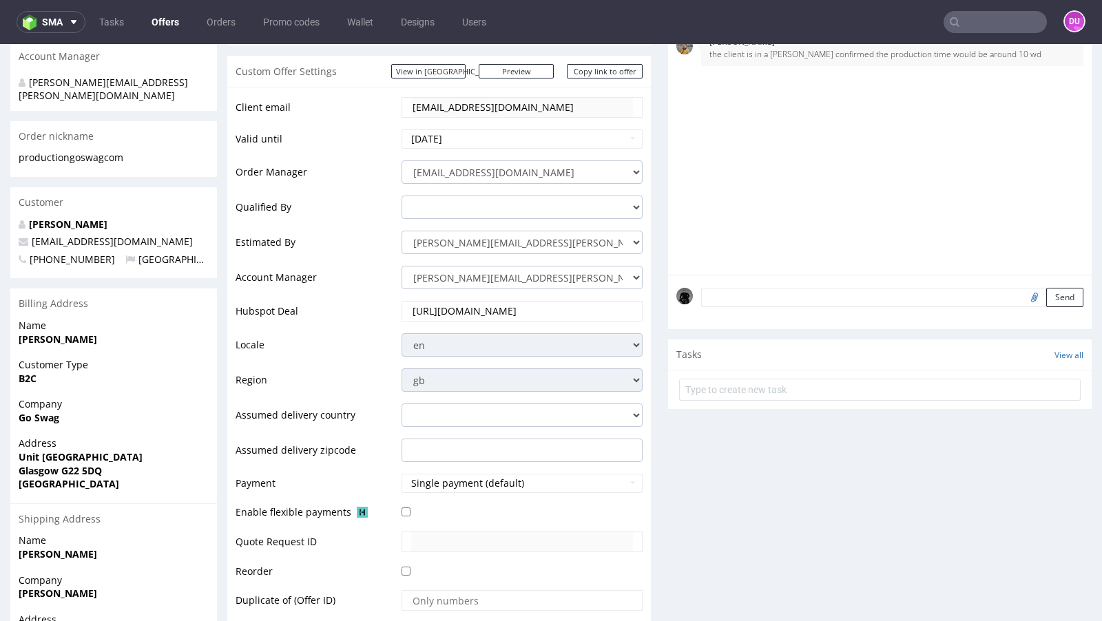
click at [150, 235] on p "[EMAIL_ADDRESS][DOMAIN_NAME]" at bounding box center [114, 242] width 190 height 14
drag, startPoint x: 150, startPoint y: 223, endPoint x: 32, endPoint y: 228, distance: 118.6
click at [32, 235] on p "[EMAIL_ADDRESS][DOMAIN_NAME]" at bounding box center [114, 242] width 190 height 14
copy span "[EMAIL_ADDRESS][DOMAIN_NAME]"
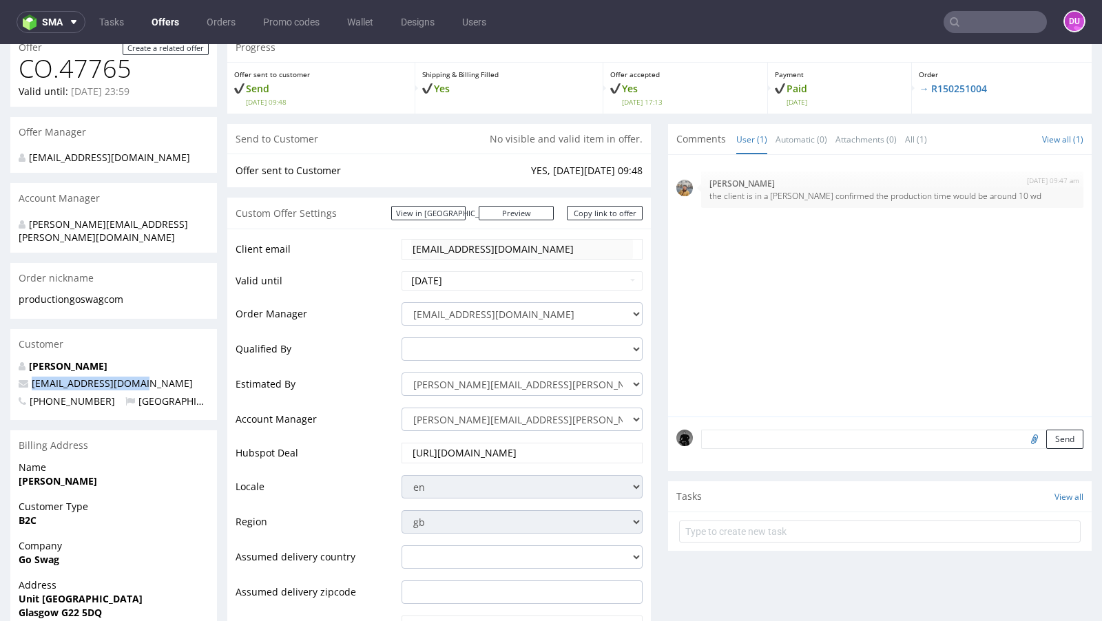
scroll to position [0, 0]
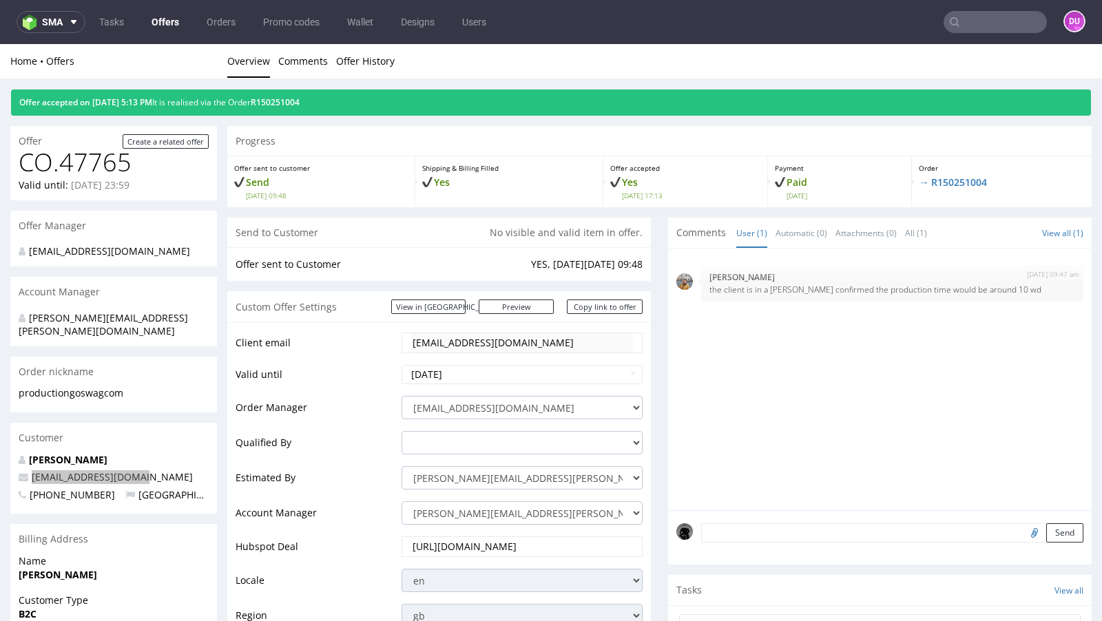
click at [164, 19] on link "Offers" at bounding box center [165, 22] width 44 height 22
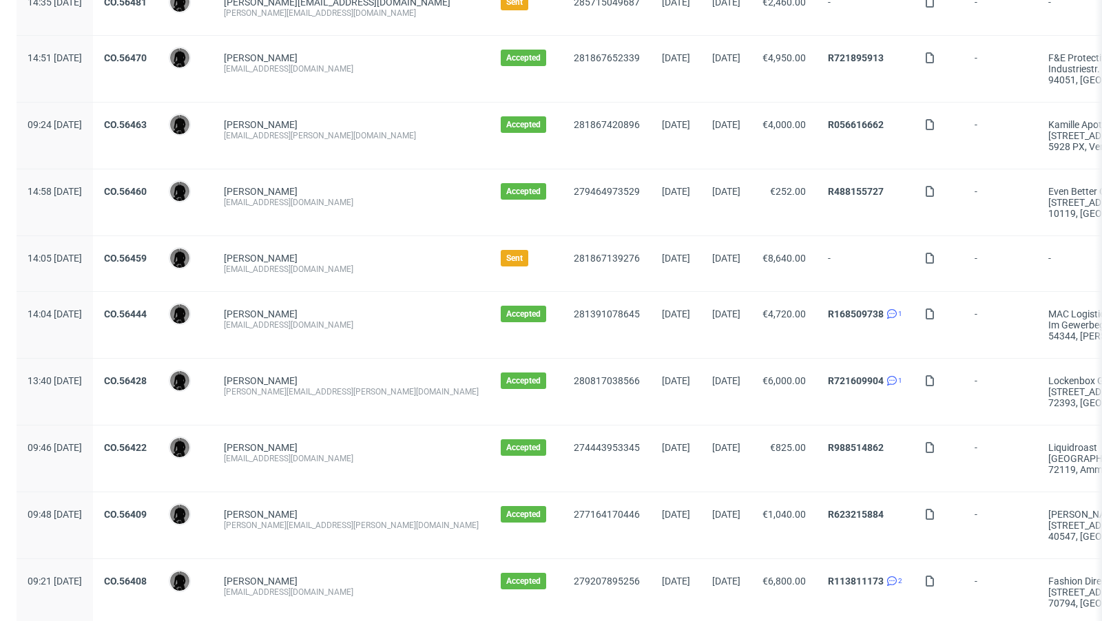
scroll to position [163, 0]
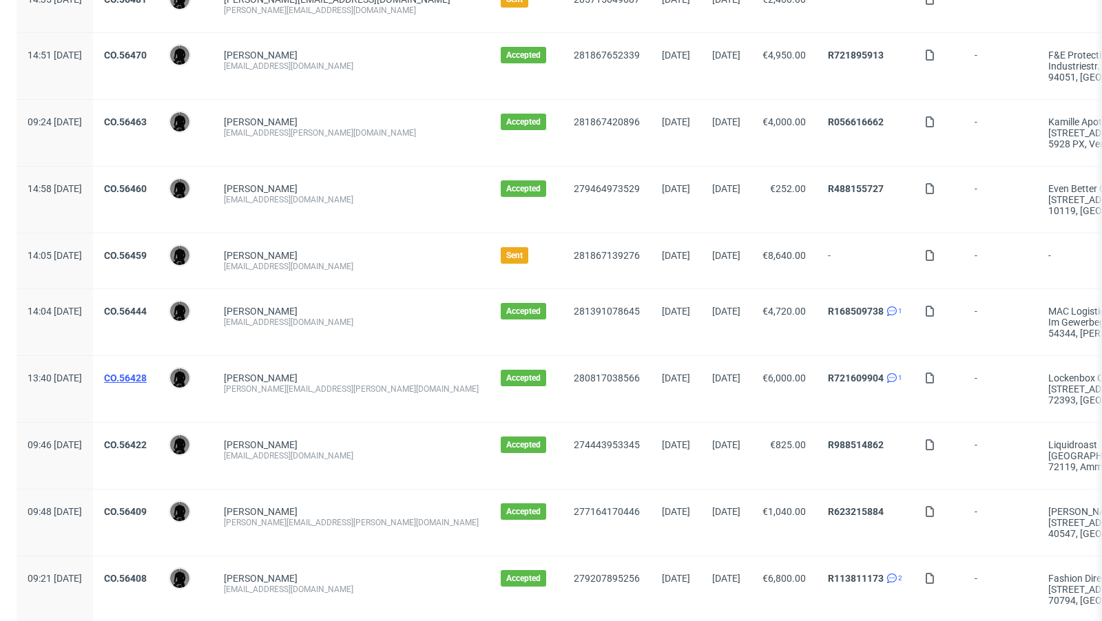
click at [147, 376] on link "CO.56428" at bounding box center [125, 378] width 43 height 11
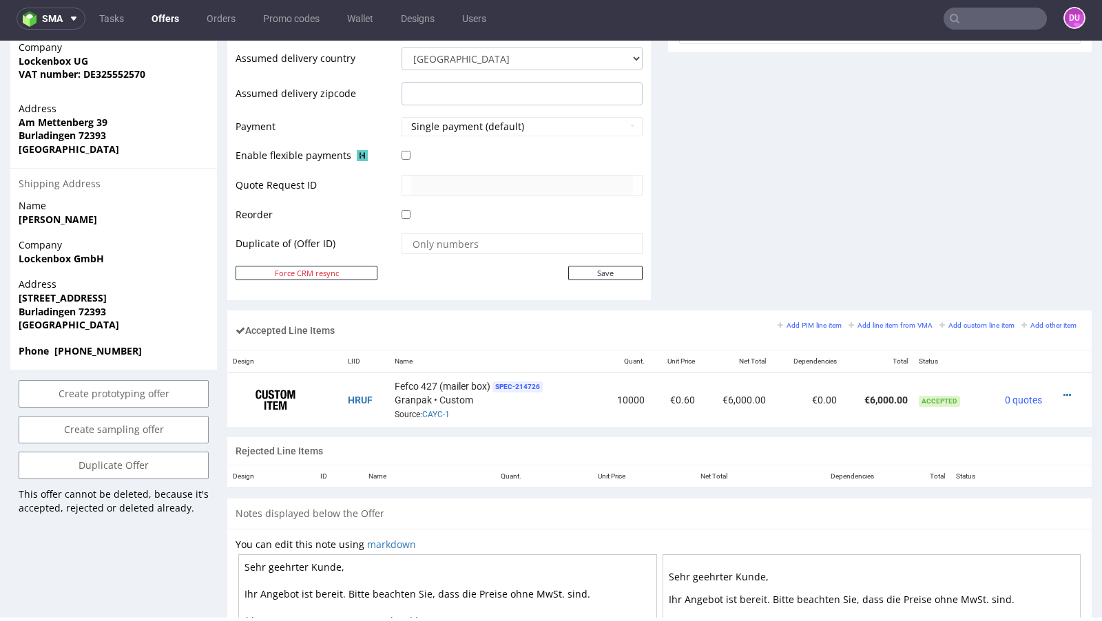
scroll to position [593, 0]
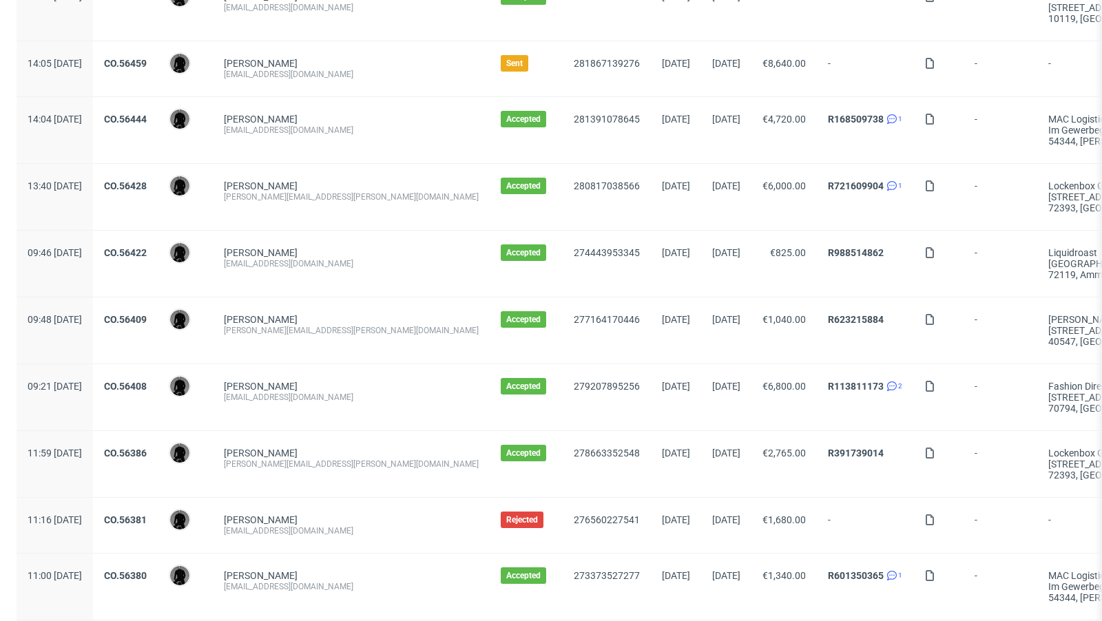
scroll to position [374, 0]
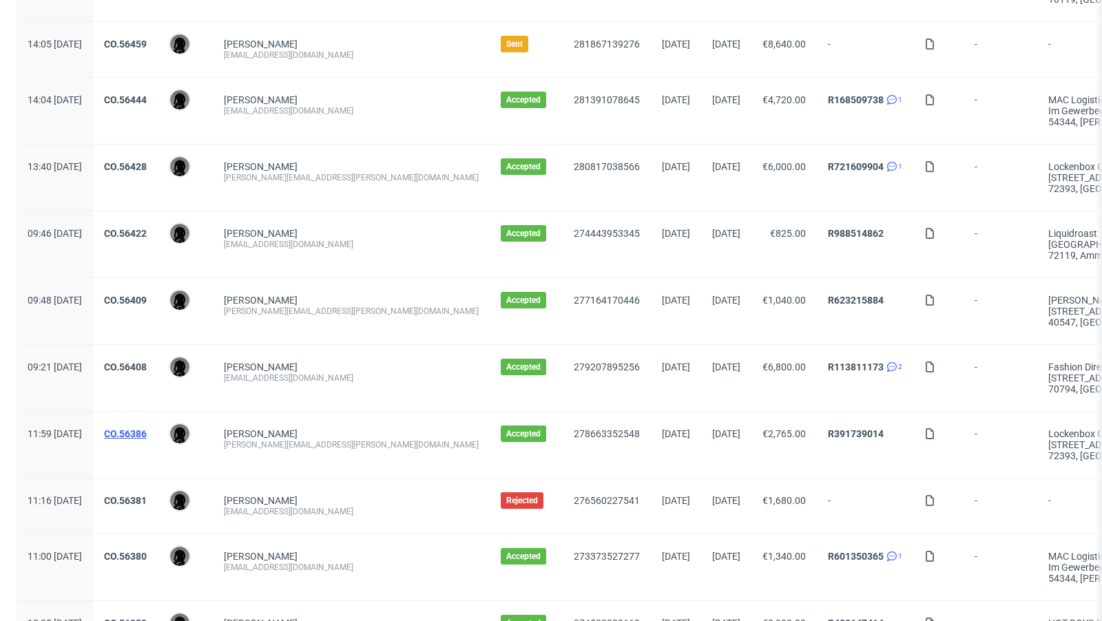
click at [147, 428] on link "CO.56386" at bounding box center [125, 433] width 43 height 11
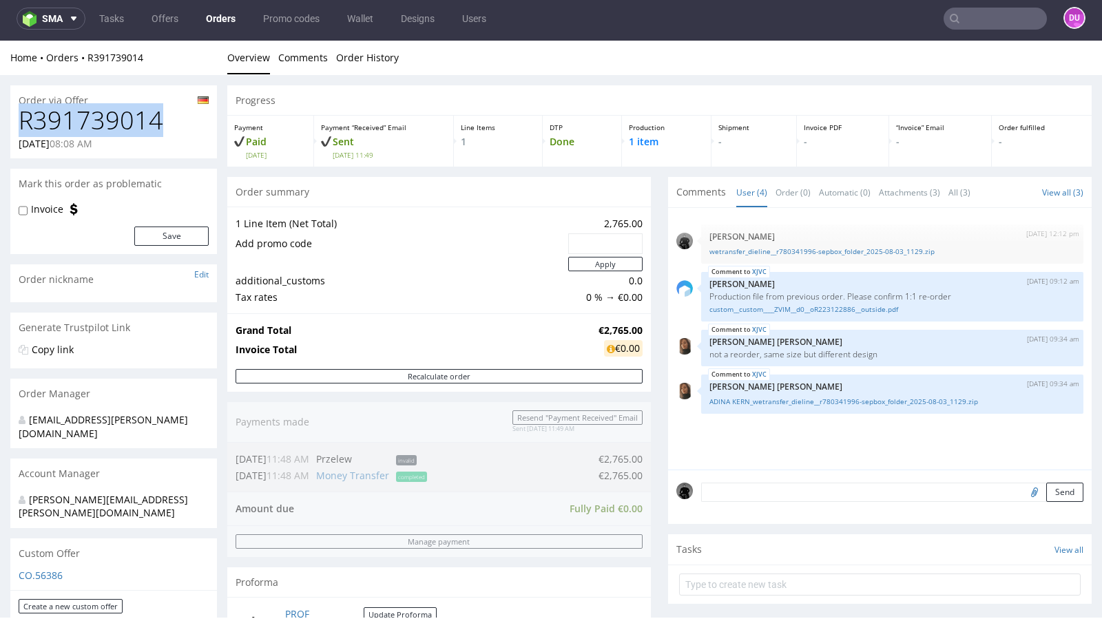
drag, startPoint x: 160, startPoint y: 119, endPoint x: 21, endPoint y: 115, distance: 139.2
click at [21, 115] on h1 "R391739014" at bounding box center [114, 121] width 190 height 28
copy h1 "R391739014"
click at [1000, 23] on input "text" at bounding box center [995, 19] width 103 height 22
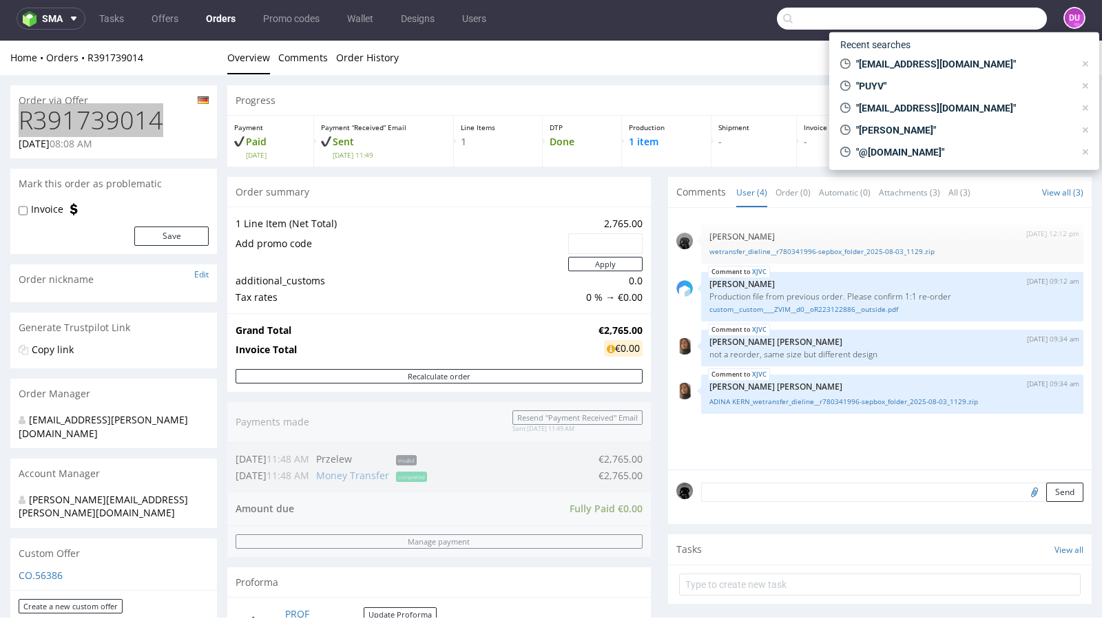
paste input "R391739014"
type input "R391739014"
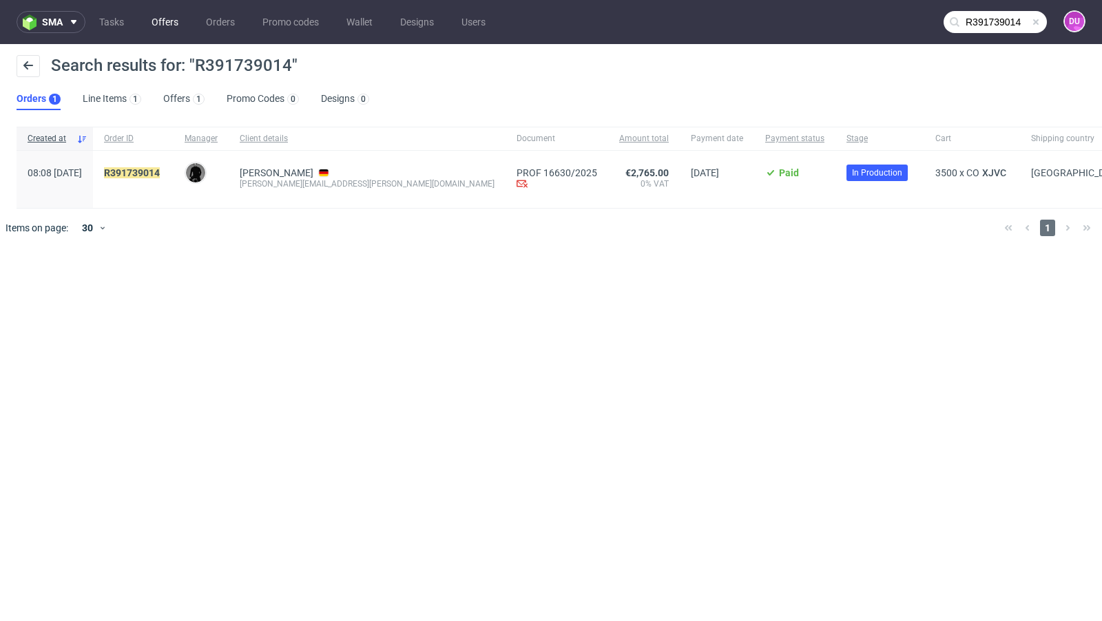
click at [153, 28] on link "Offers" at bounding box center [164, 22] width 43 height 22
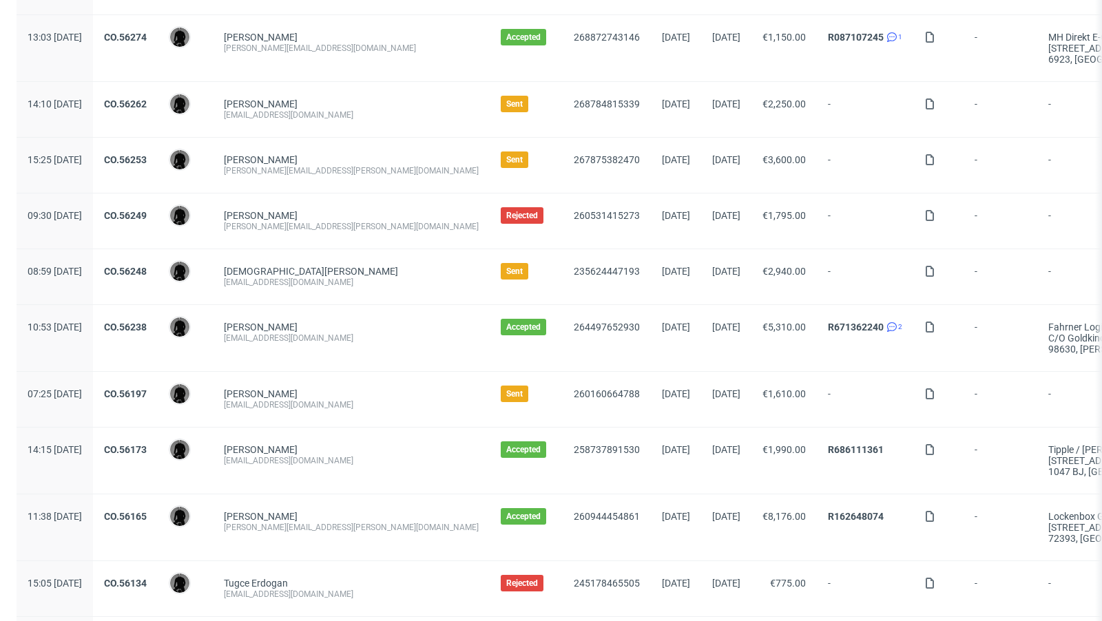
scroll to position [1435, 0]
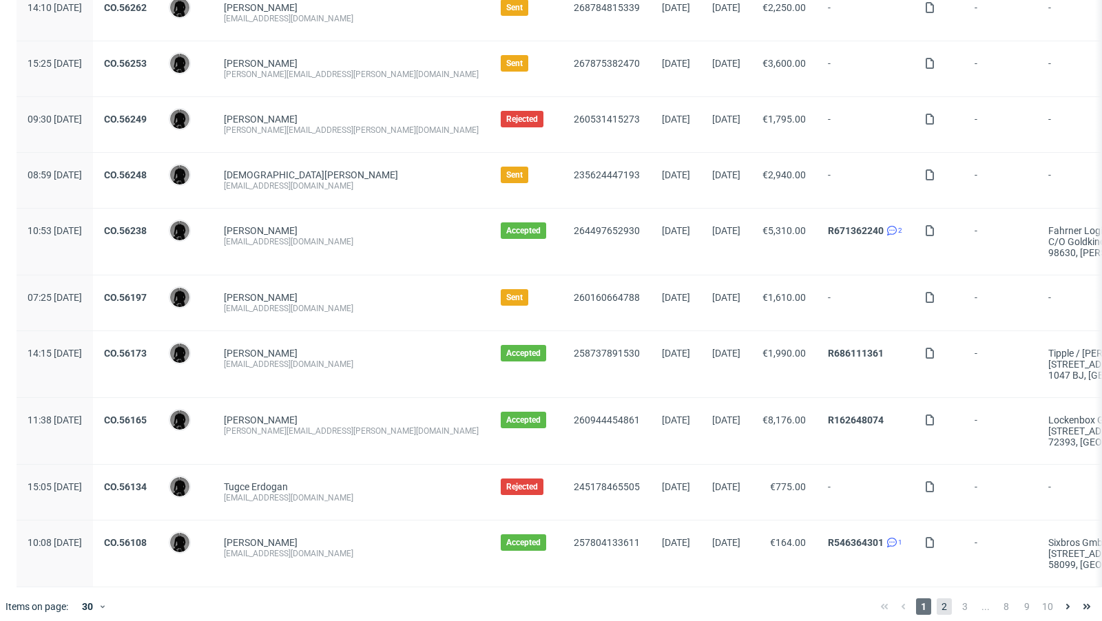
click at [937, 599] on span "2" at bounding box center [944, 607] width 15 height 17
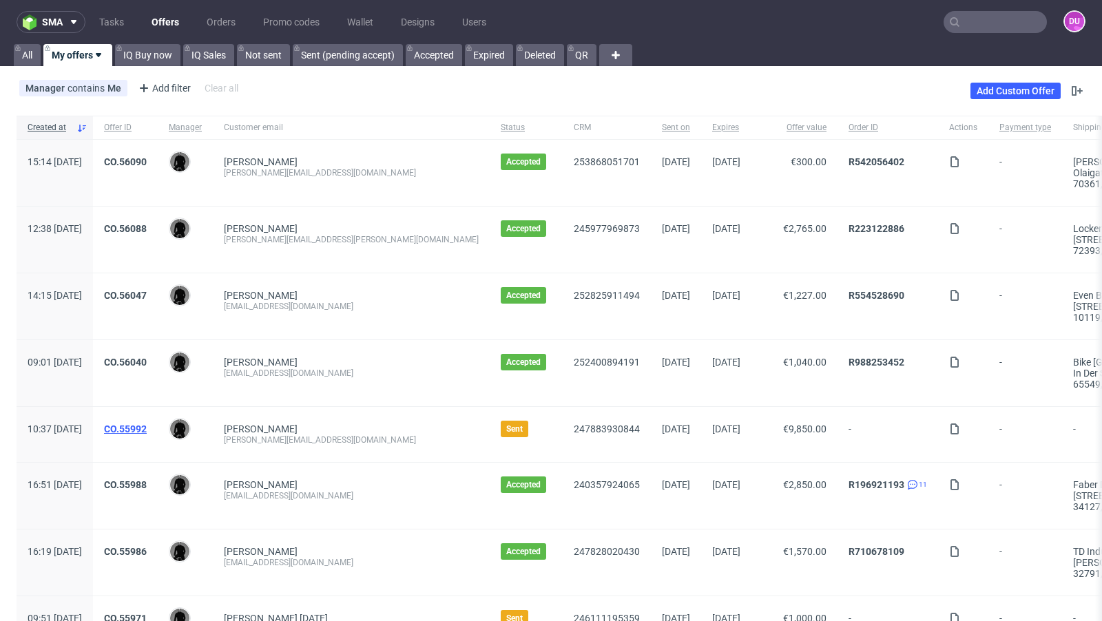
click at [147, 429] on link "CO.55992" at bounding box center [125, 429] width 43 height 11
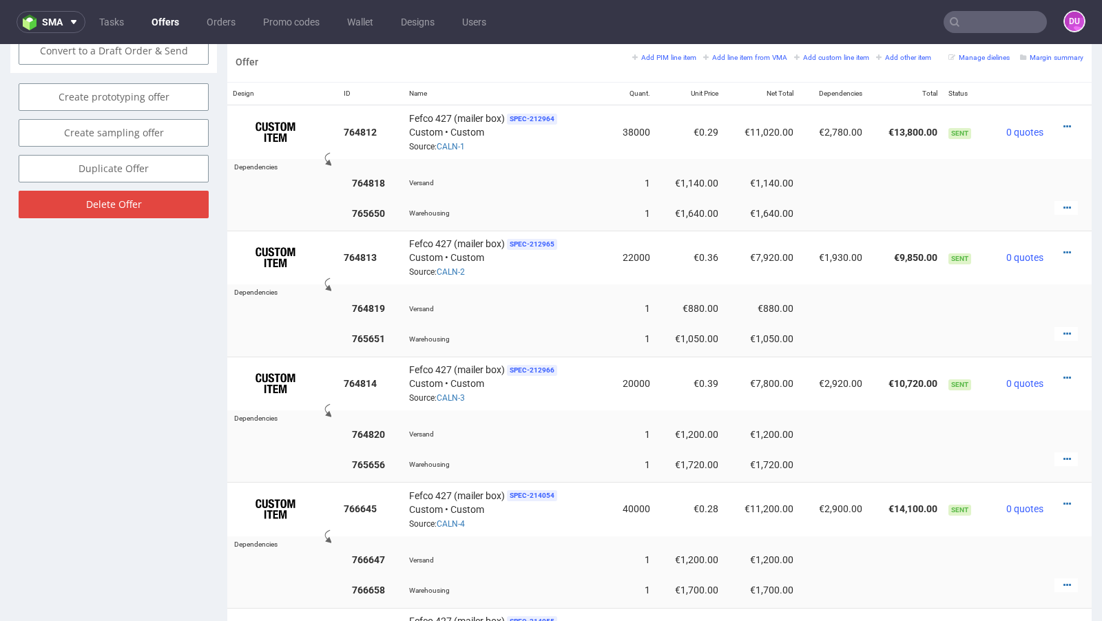
scroll to position [836, 0]
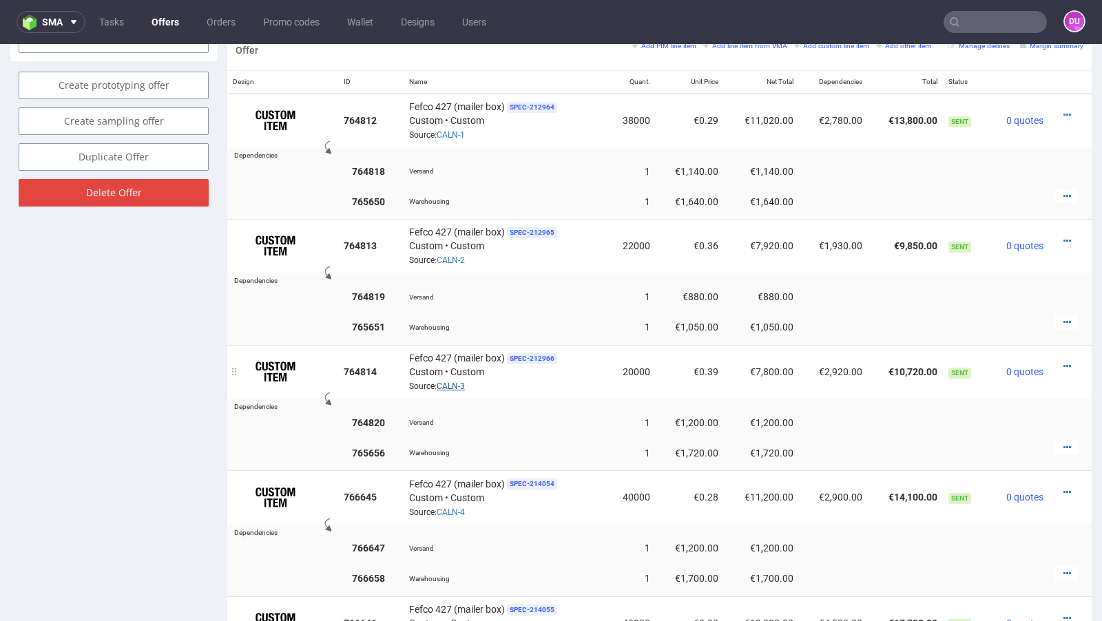
click at [449, 382] on link "CALN-3" at bounding box center [451, 387] width 28 height 10
click at [159, 23] on link "Offers" at bounding box center [165, 22] width 44 height 22
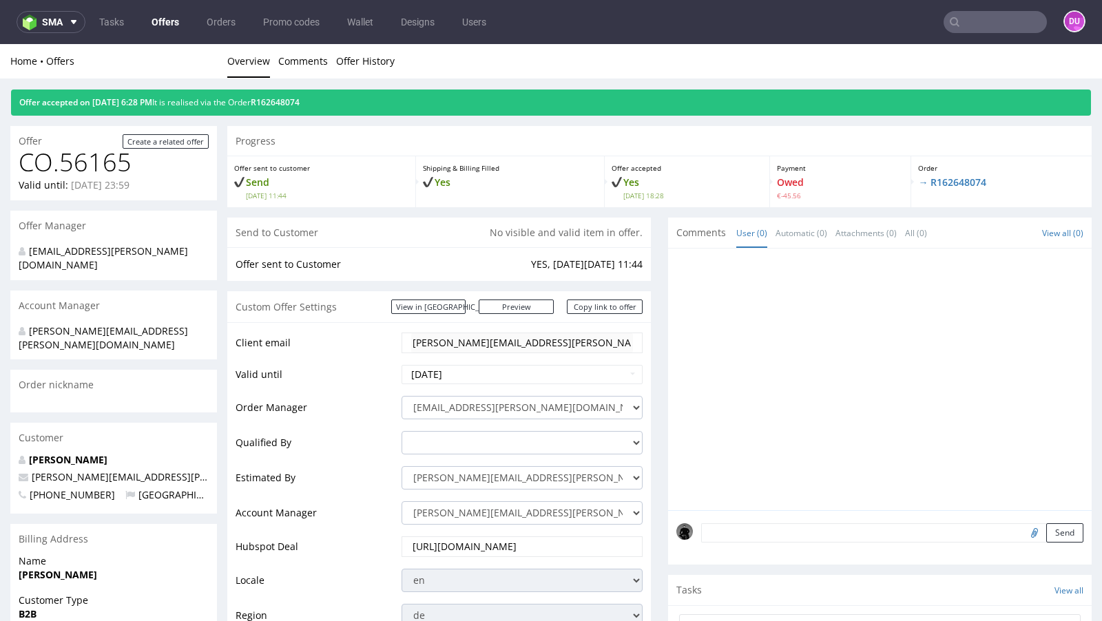
scroll to position [3, 0]
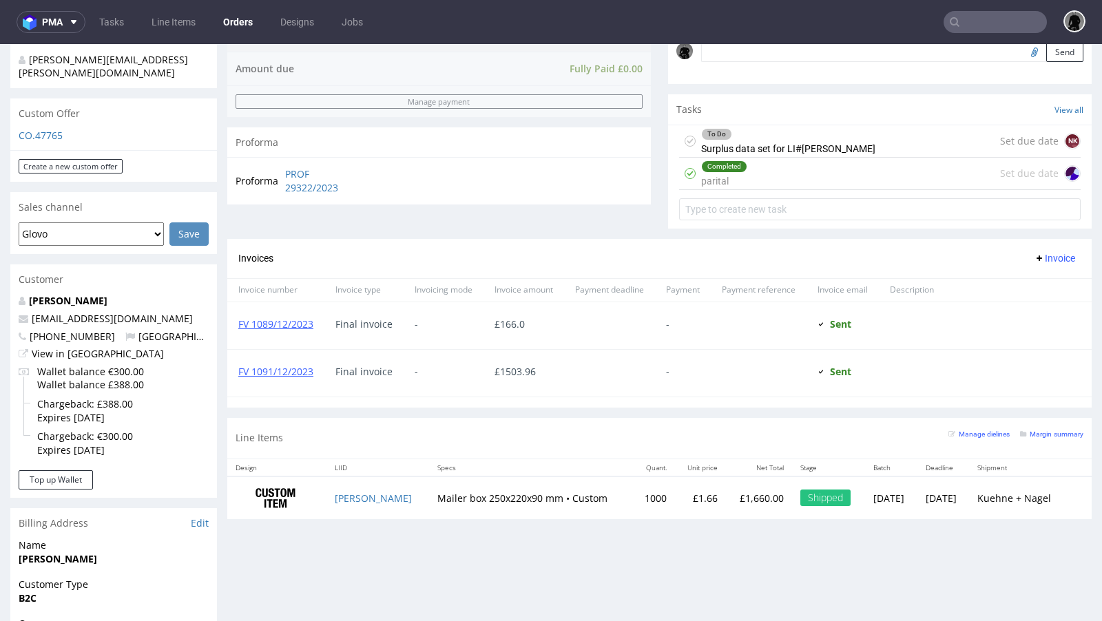
scroll to position [449, 0]
